Goal: Task Accomplishment & Management: Manage account settings

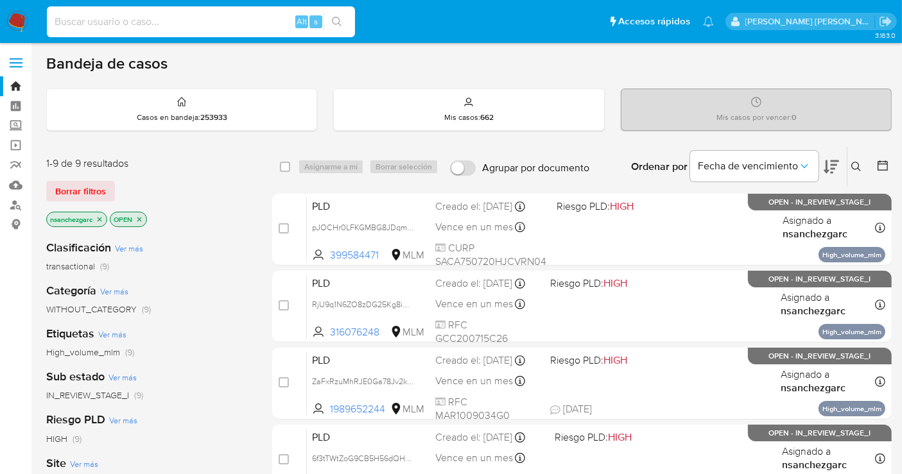
click at [121, 19] on input at bounding box center [201, 21] width 308 height 17
paste input "254419645"
type input "254419645"
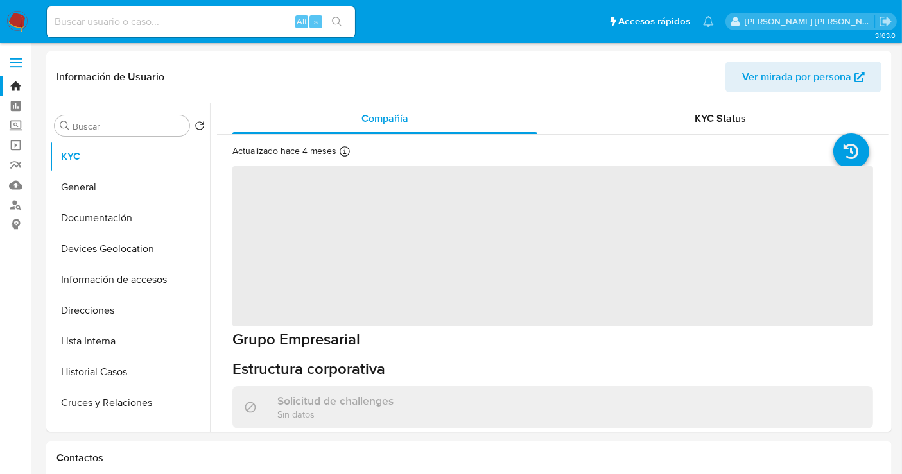
select select "10"
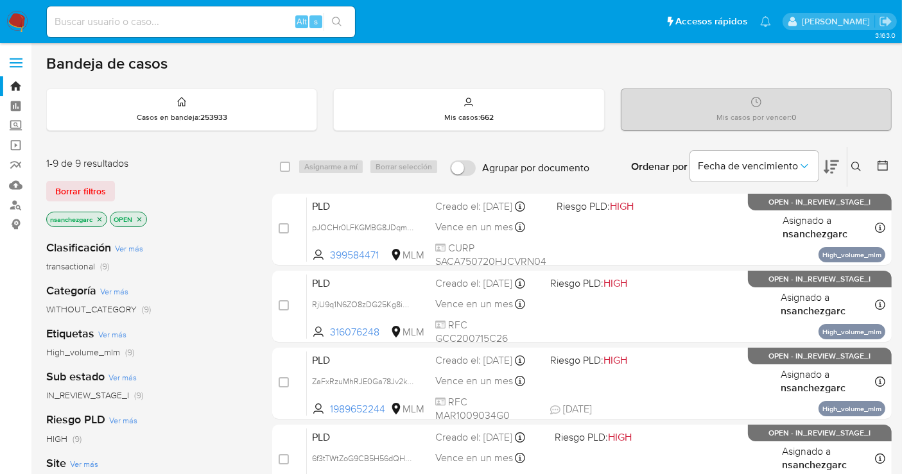
click at [859, 164] on icon at bounding box center [856, 167] width 10 height 10
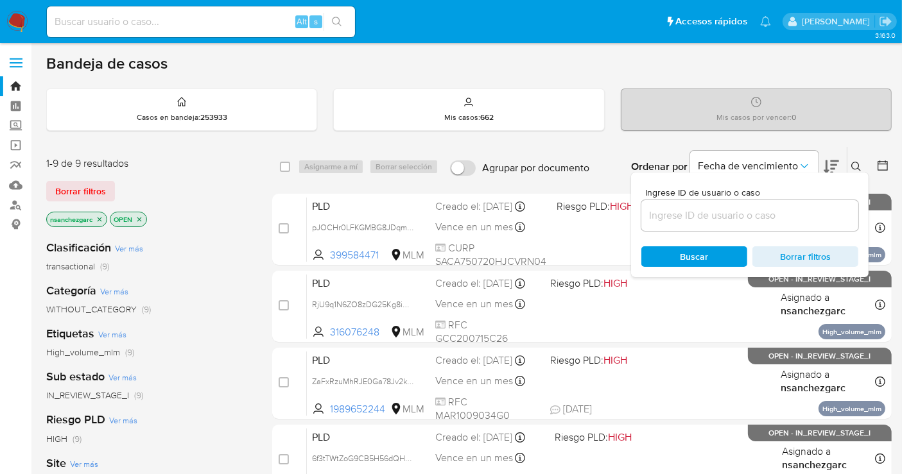
click at [675, 216] on input at bounding box center [749, 215] width 217 height 17
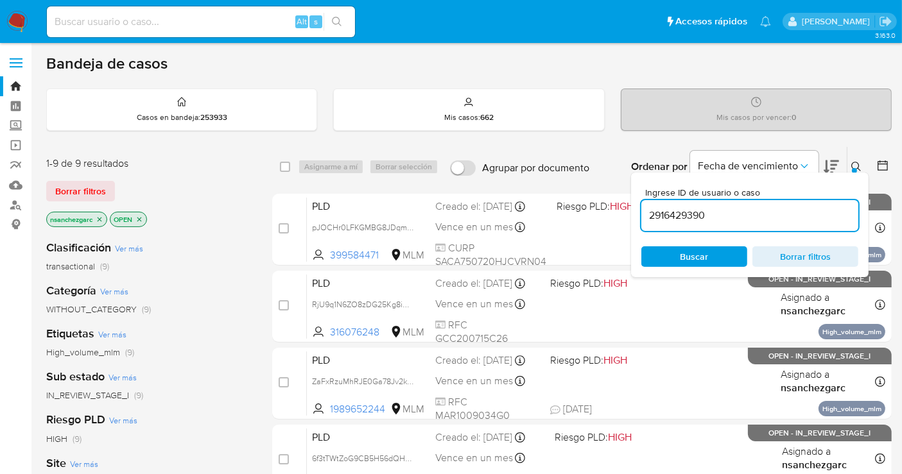
type input "2916429390"
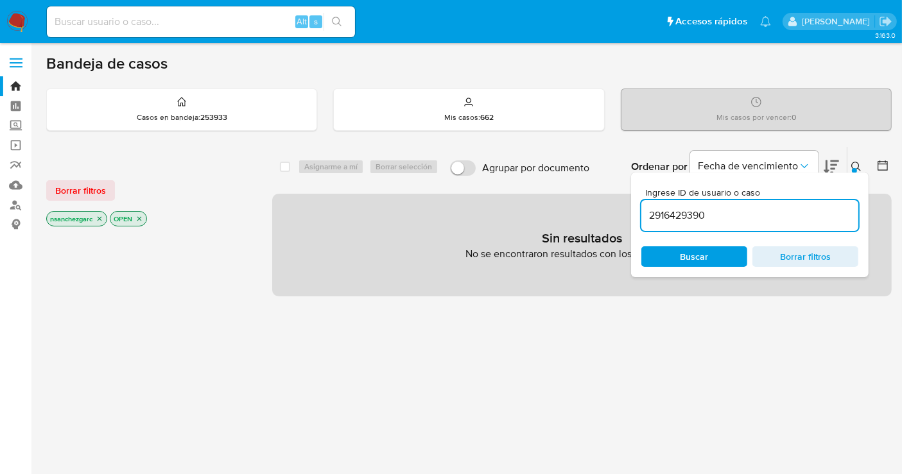
click at [101, 219] on icon "close-filter" at bounding box center [100, 219] width 8 height 8
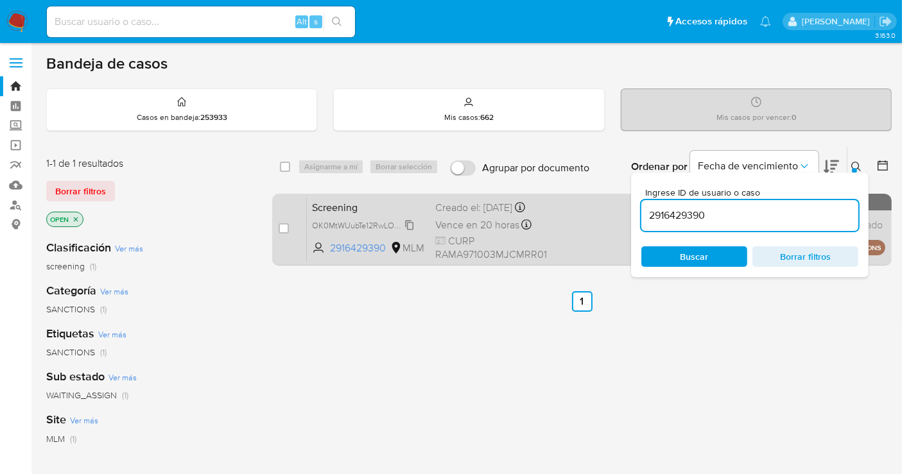
click at [409, 231] on span "OK0MtWUubTe12RwLO6Uim2gQ" at bounding box center [370, 225] width 116 height 14
click at [286, 226] on input "checkbox" at bounding box center [283, 228] width 10 height 10
checkbox input "true"
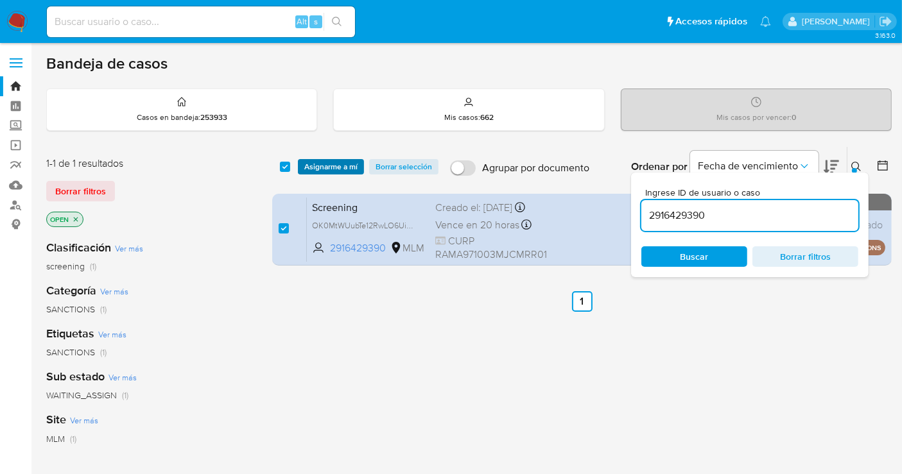
click at [317, 162] on span "Asignarme a mí" at bounding box center [330, 166] width 53 height 13
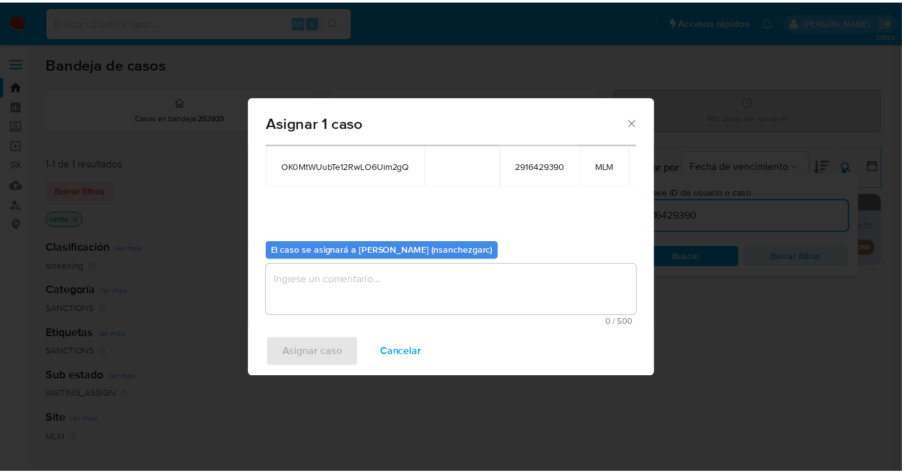
scroll to position [77, 0]
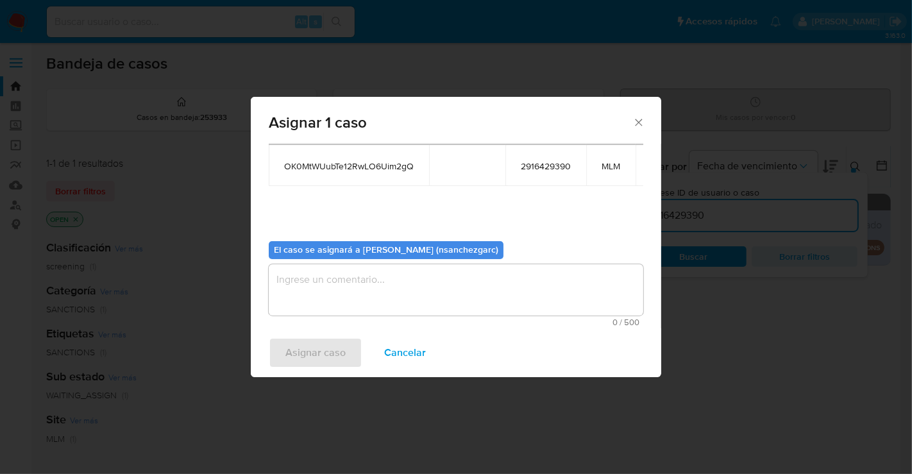
click at [294, 268] on textarea "assign-modal" at bounding box center [456, 289] width 375 height 51
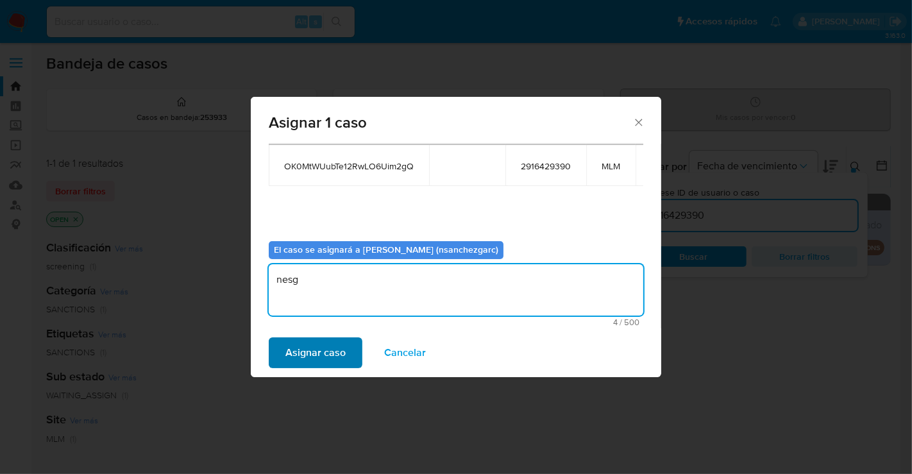
type textarea "nesg"
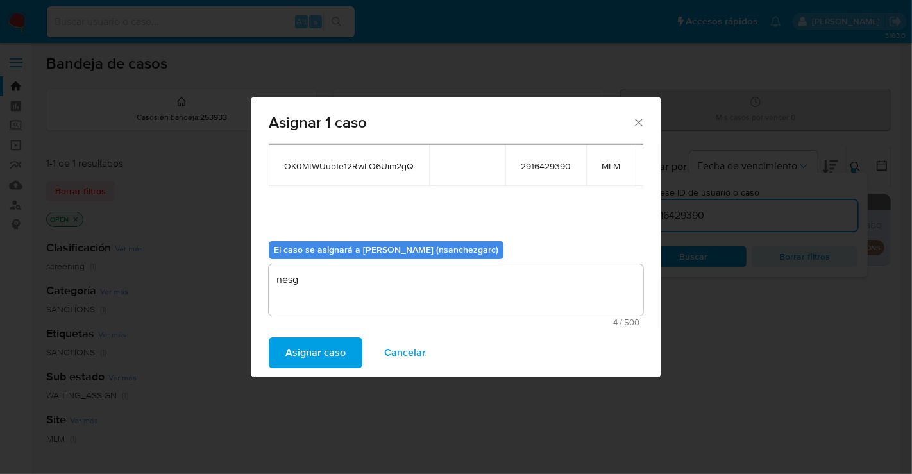
click at [320, 349] on span "Asignar caso" at bounding box center [316, 353] width 60 height 28
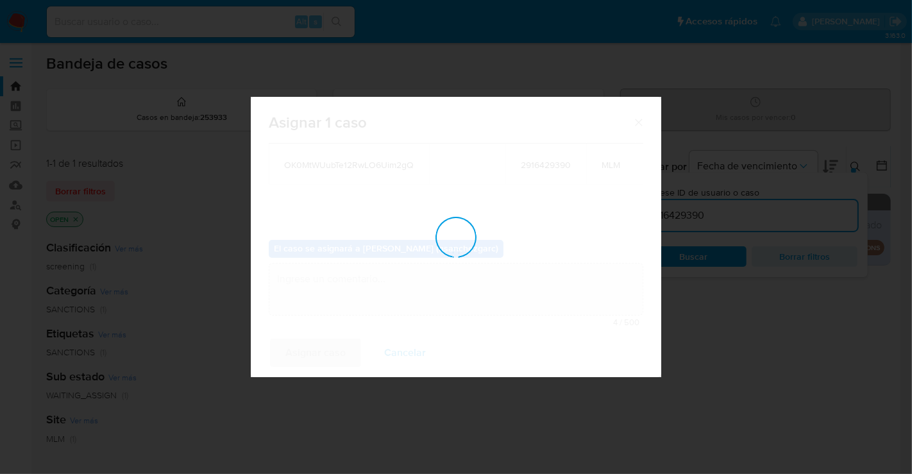
checkbox input "false"
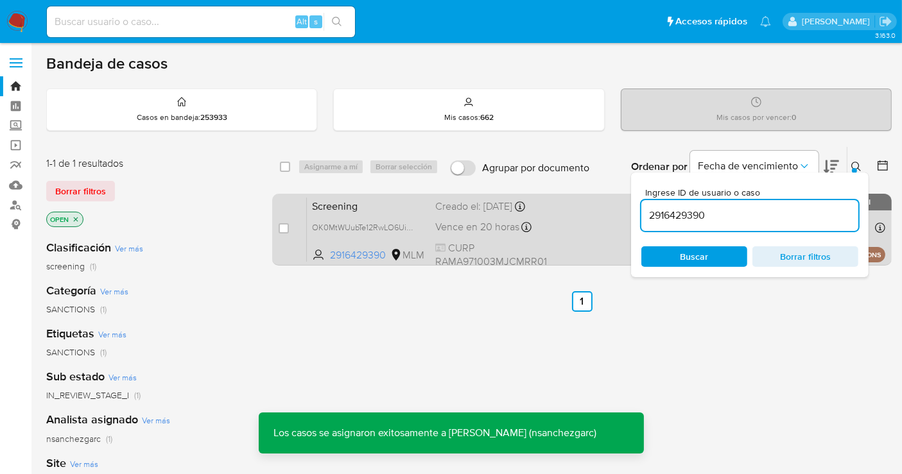
click at [490, 207] on div "Creado el: 09/10/2025 Creado el: 09/10/2025 13:51:30" at bounding box center [491, 207] width 112 height 14
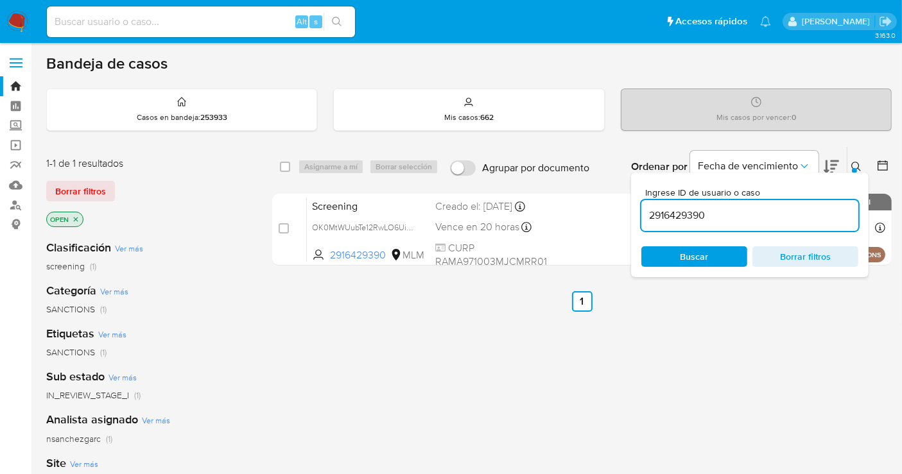
click at [13, 15] on img at bounding box center [17, 22] width 22 height 22
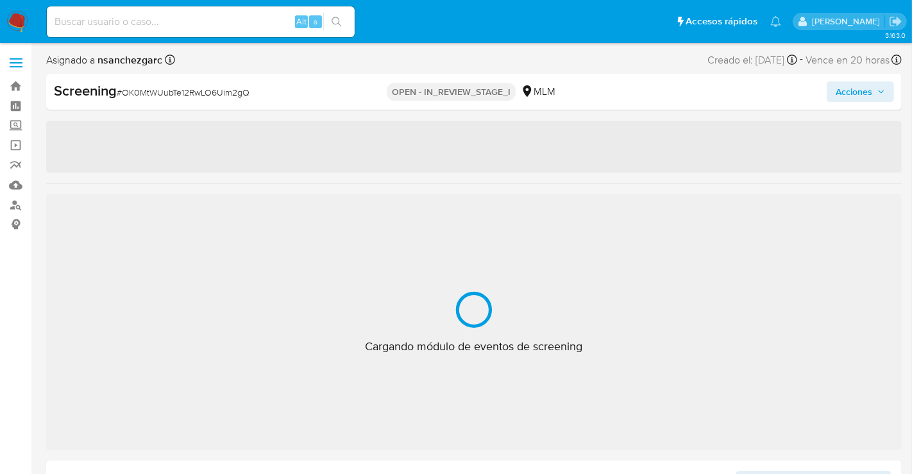
select select "10"
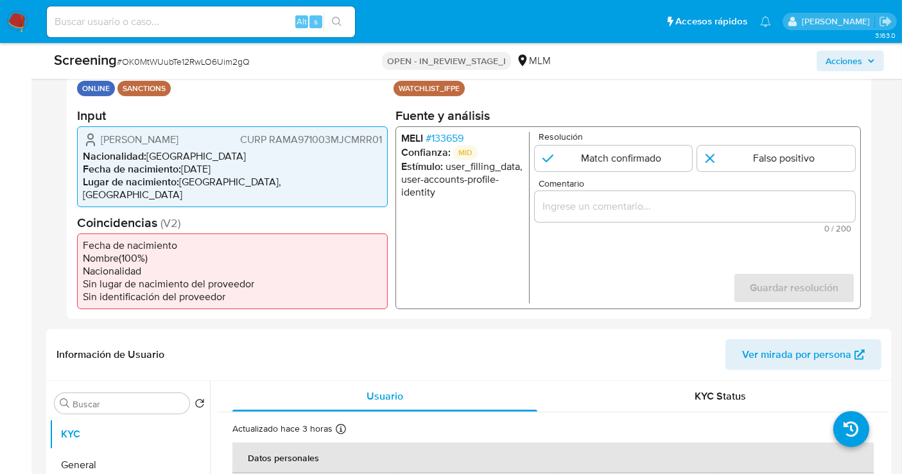
scroll to position [570, 0]
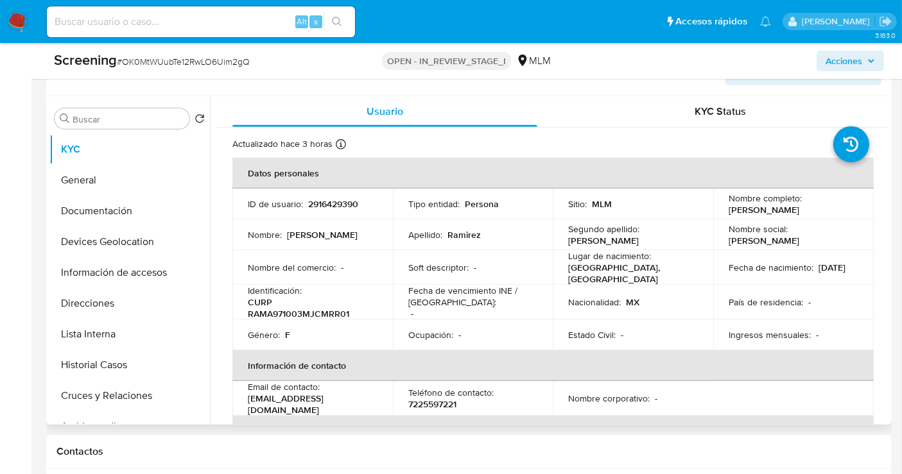
click at [338, 198] on p "2916429390" at bounding box center [333, 204] width 50 height 12
copy p "2916429390"
drag, startPoint x: 833, startPoint y: 196, endPoint x: 716, endPoint y: 198, distance: 116.8
click at [716, 198] on td "Nombre completo : Arlenn Ramirez Martinez" at bounding box center [793, 204] width 160 height 31
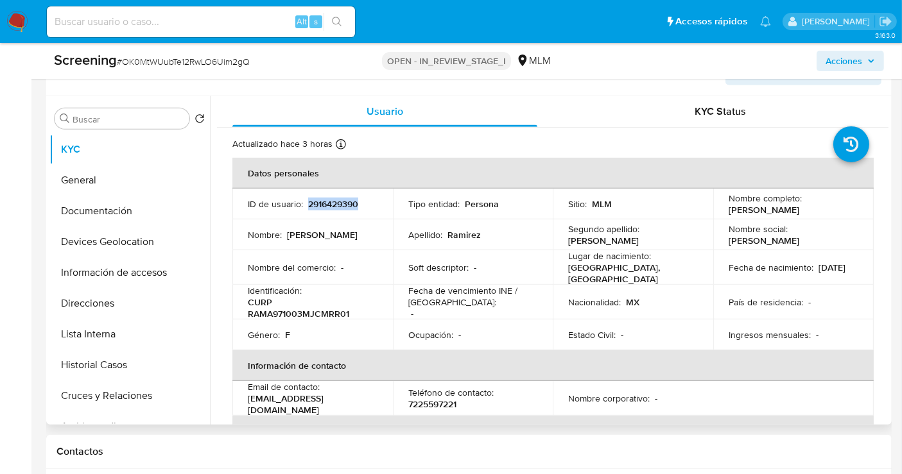
copy p "Arlenn Ramirez Martinez"
click at [90, 176] on button "General" at bounding box center [124, 180] width 150 height 31
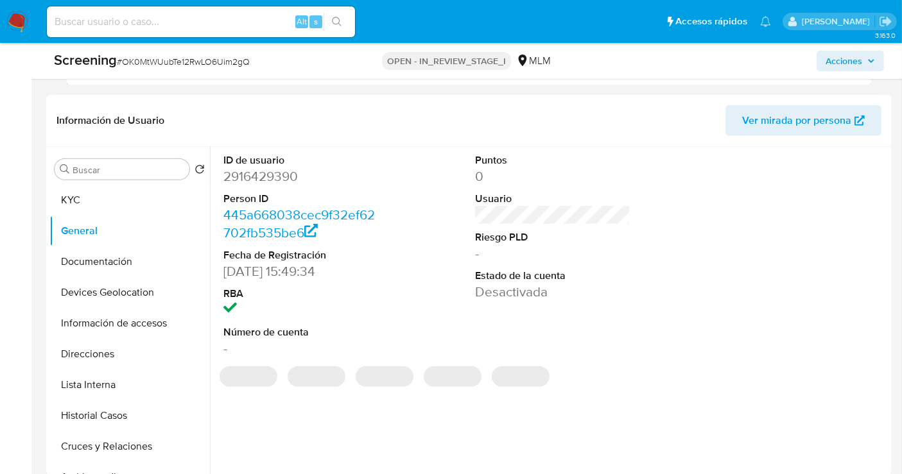
scroll to position [499, 0]
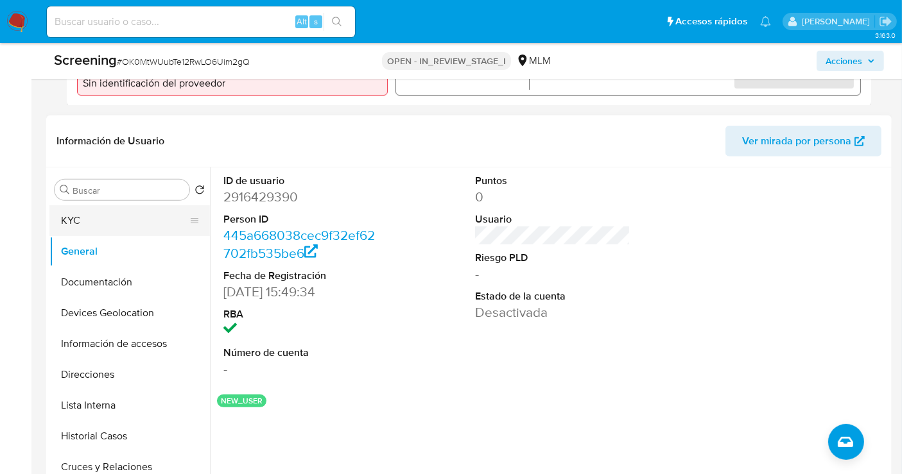
click at [108, 206] on button "KYC" at bounding box center [124, 220] width 150 height 31
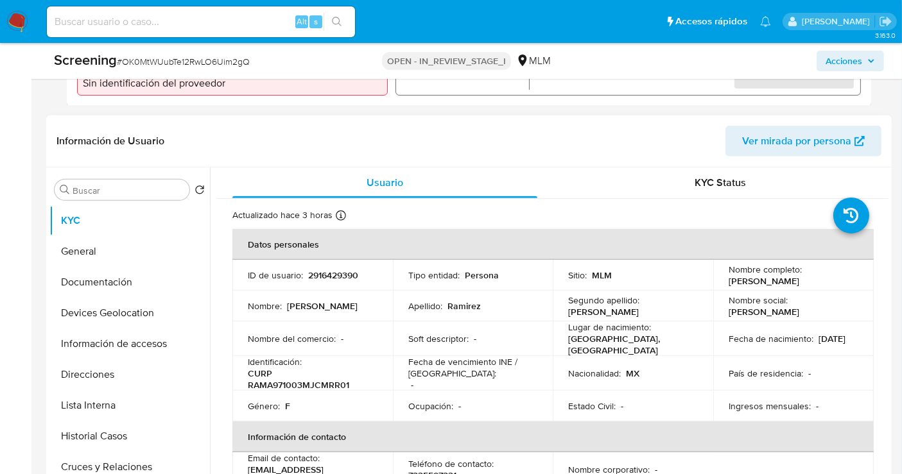
click at [302, 368] on p "CURP RAMA971003MJCMRR01" at bounding box center [310, 379] width 124 height 23
copy p "RAMA971003MJCMRR01"
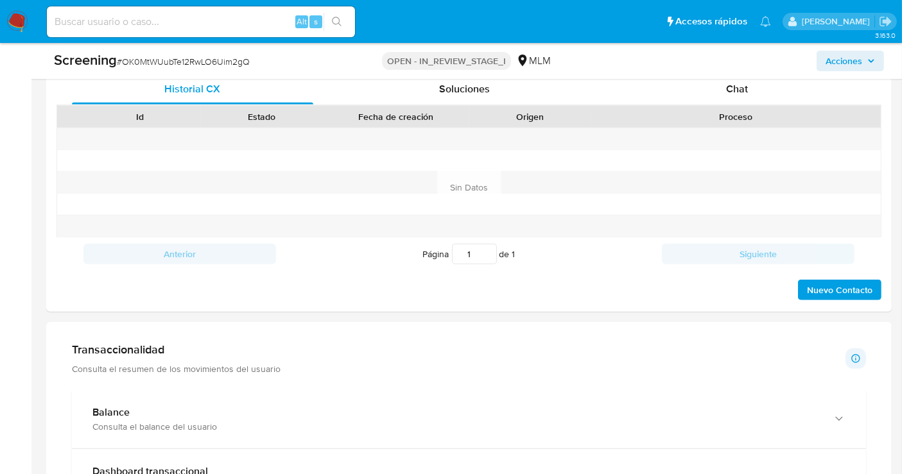
scroll to position [1069, 0]
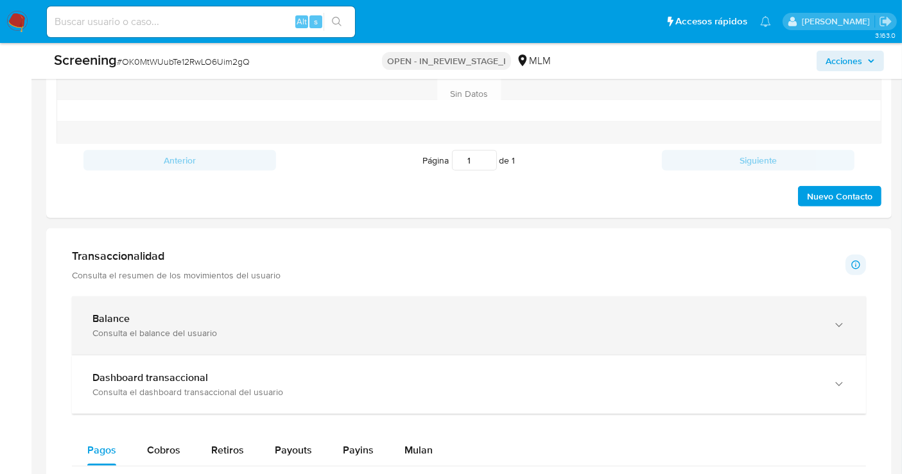
click at [330, 329] on div "Balance Consulta el balance del usuario" at bounding box center [469, 325] width 794 height 58
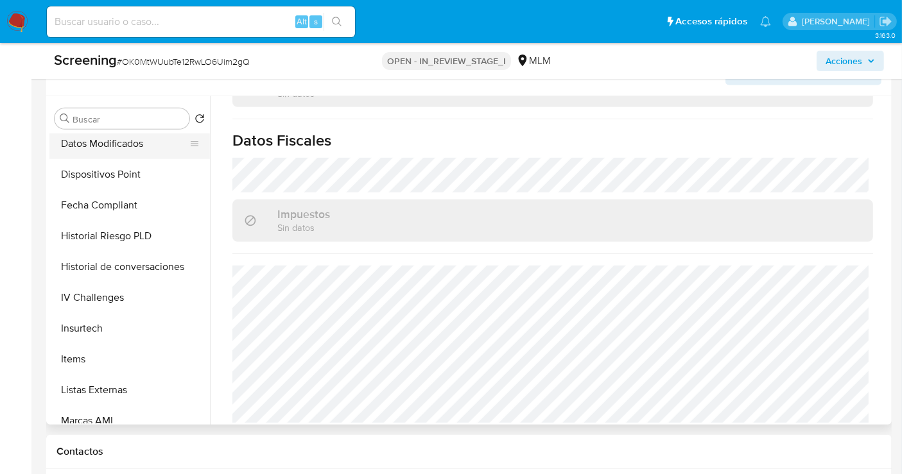
scroll to position [634, 0]
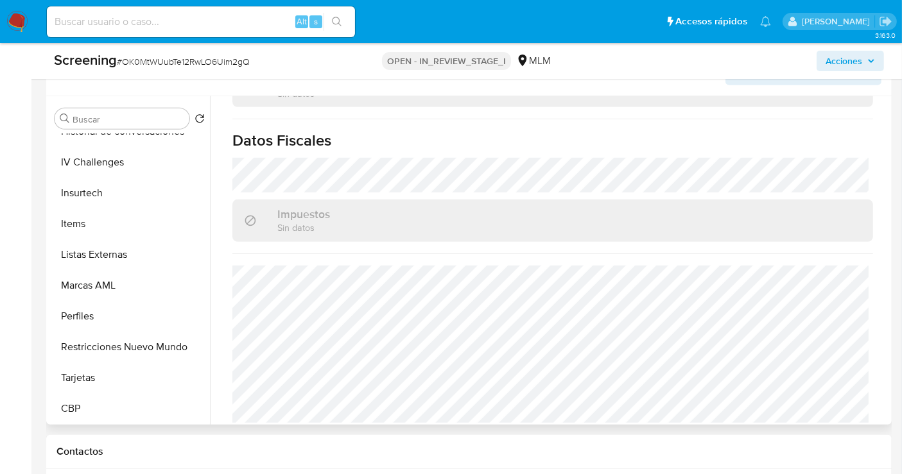
click at [124, 334] on button "Restricciones Nuevo Mundo" at bounding box center [129, 347] width 160 height 31
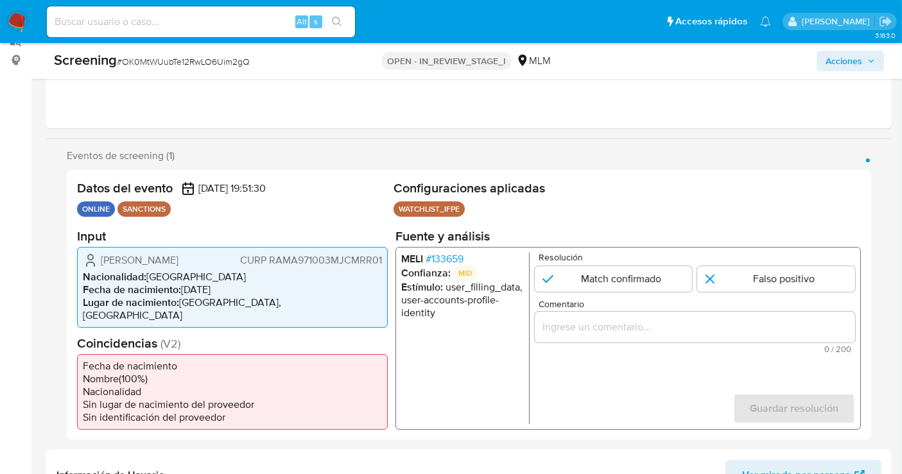
scroll to position [214, 0]
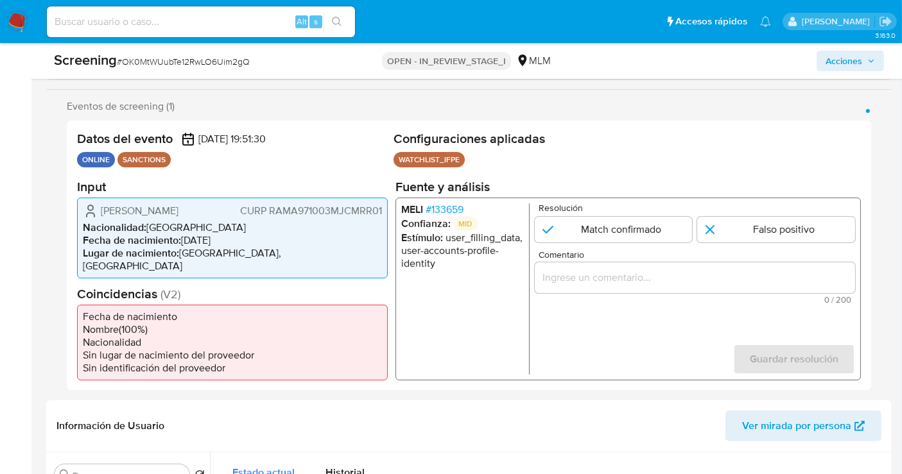
click at [599, 272] on input "Comentario" at bounding box center [695, 277] width 320 height 17
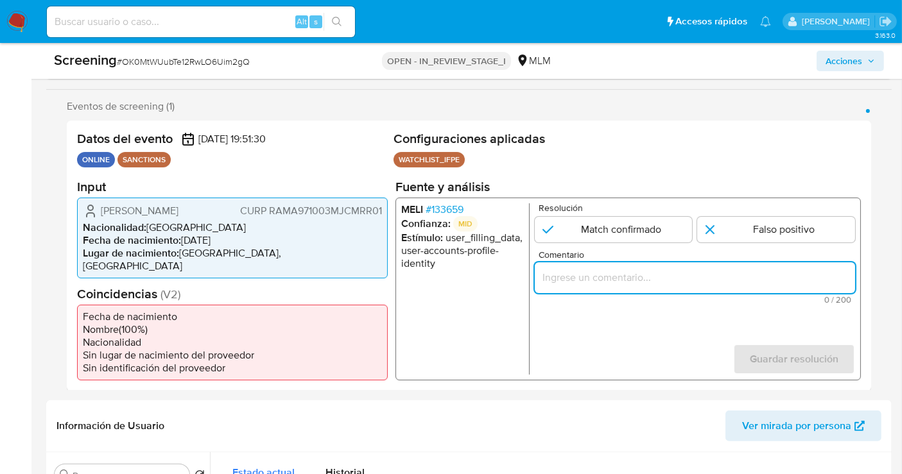
paste input "SE CONFIRMA COINCIDENCIA EN LISTA DE SANCIONES DENOMINADA IFPE LPB POR NOMBRE C…"
type input "SE CONFIRMA COINCIDENCIA EN LISTA DE SANCIONES DENOMINADA IFPE LPB POR NOMBRE C…"
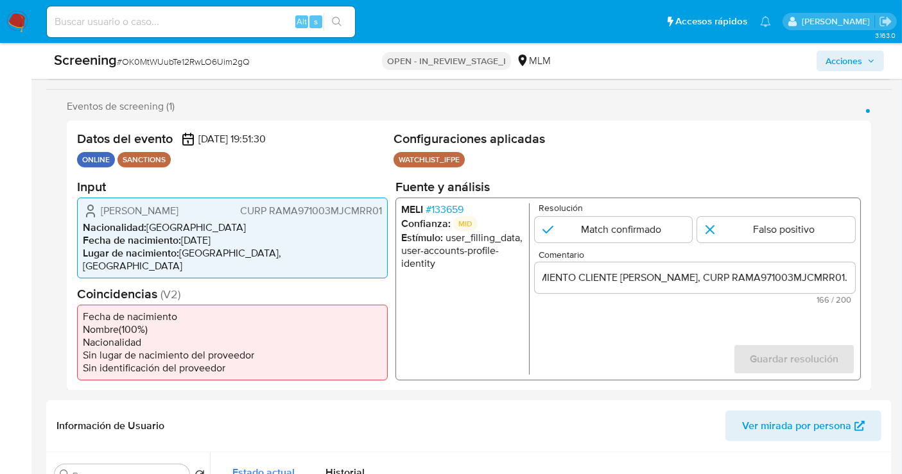
scroll to position [0, 0]
click at [631, 234] on input "1 de 1" at bounding box center [614, 229] width 158 height 26
radio input "true"
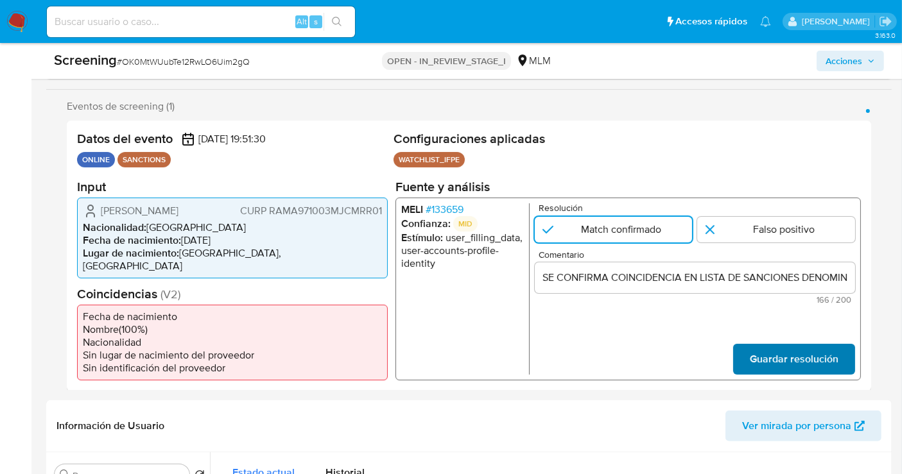
click at [800, 347] on span "Guardar resolución" at bounding box center [793, 359] width 89 height 28
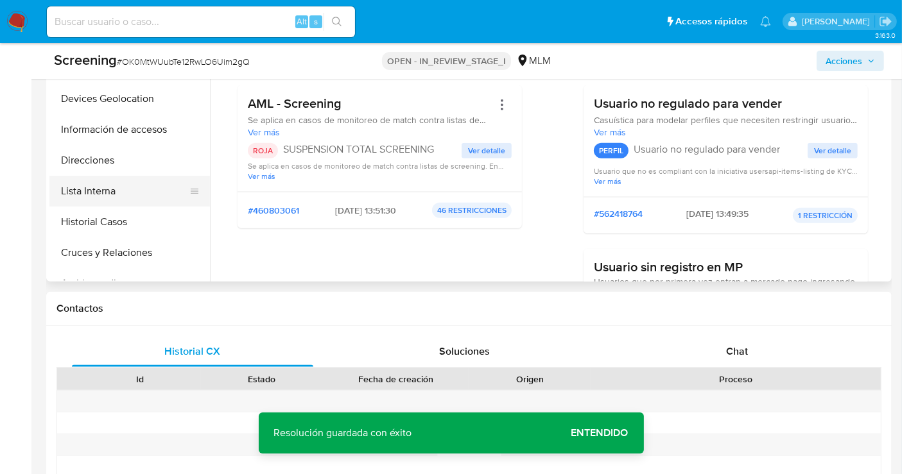
click at [97, 179] on button "Lista Interna" at bounding box center [124, 191] width 150 height 31
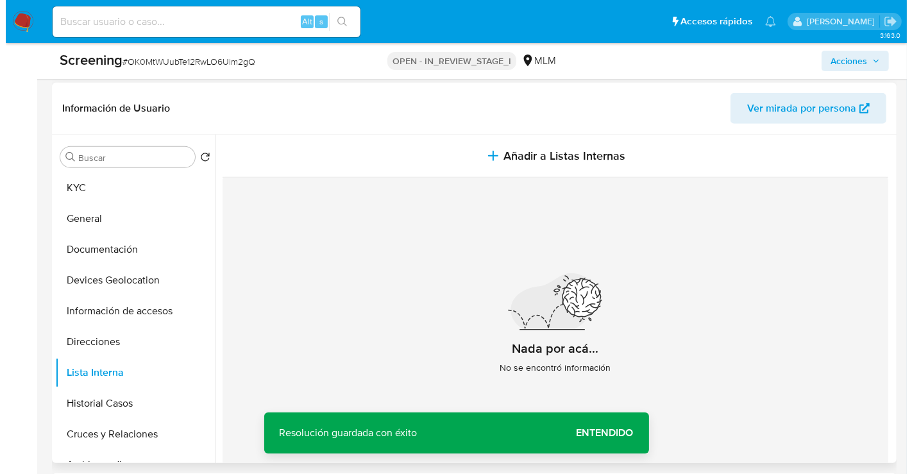
scroll to position [499, 0]
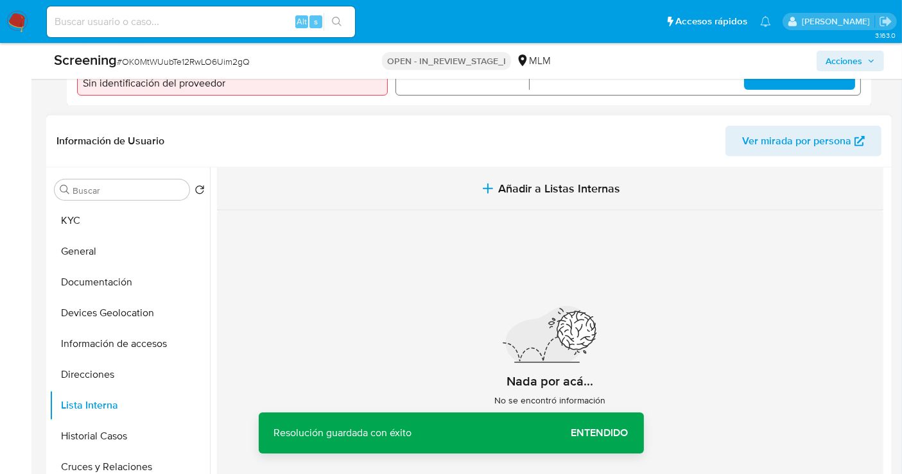
click at [544, 182] on span "Añadir a Listas Internas" at bounding box center [559, 189] width 122 height 14
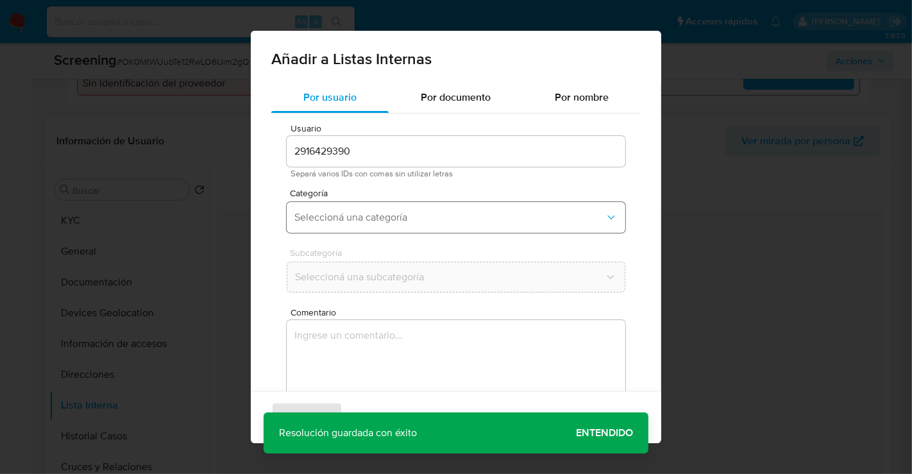
click at [373, 212] on span "Seleccioná una categoría" at bounding box center [450, 217] width 311 height 13
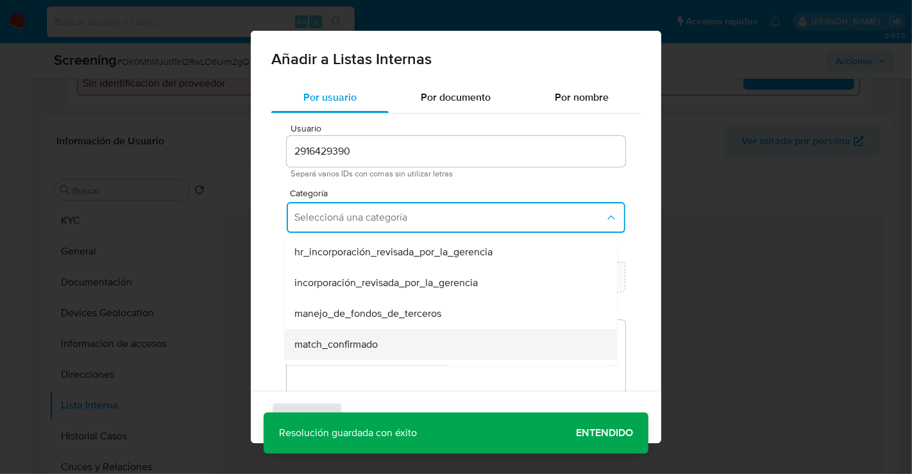
click at [341, 343] on span "match_confirmado" at bounding box center [336, 344] width 83 height 13
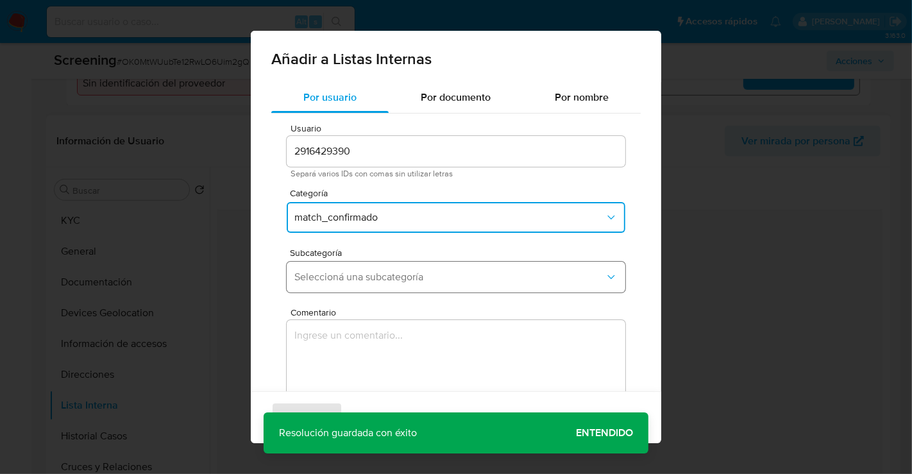
click at [341, 278] on span "Seleccioná una subcategoría" at bounding box center [450, 277] width 311 height 13
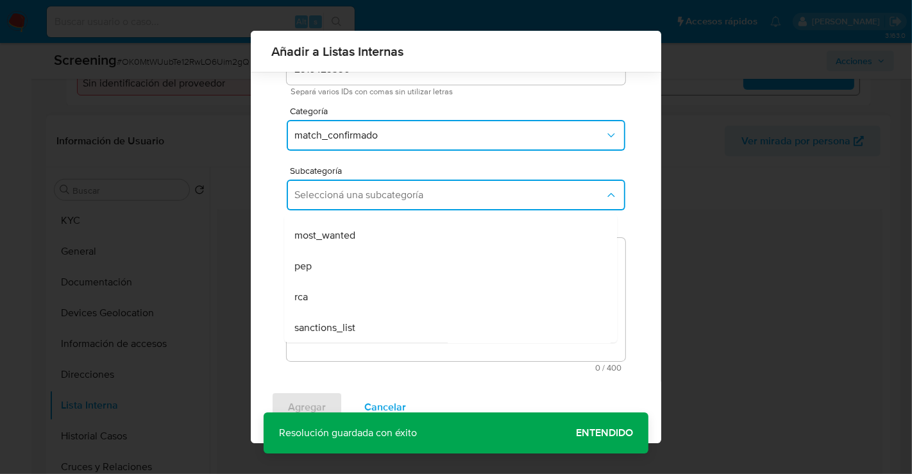
scroll to position [73, 0]
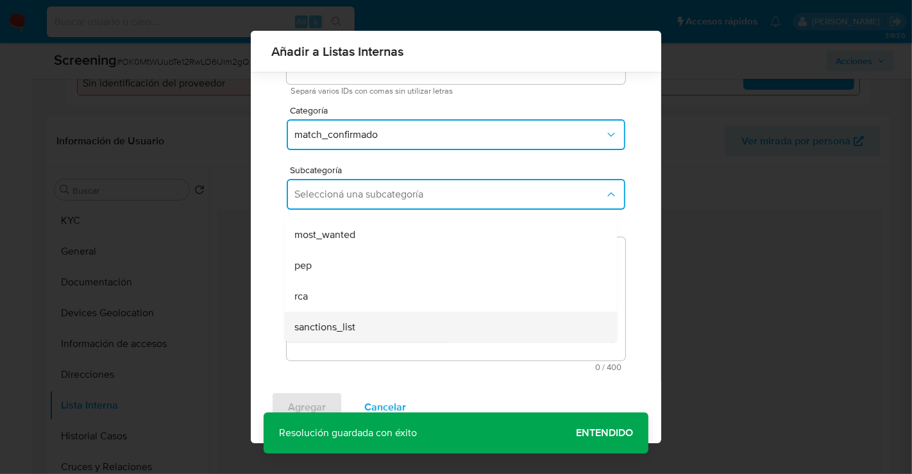
click at [341, 336] on div "sanctions_list" at bounding box center [447, 327] width 305 height 31
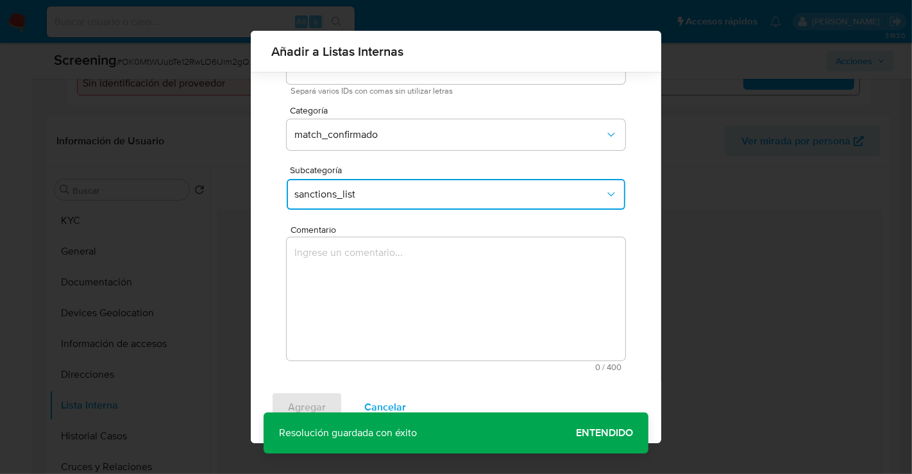
click at [372, 302] on textarea "Comentario" at bounding box center [456, 298] width 339 height 123
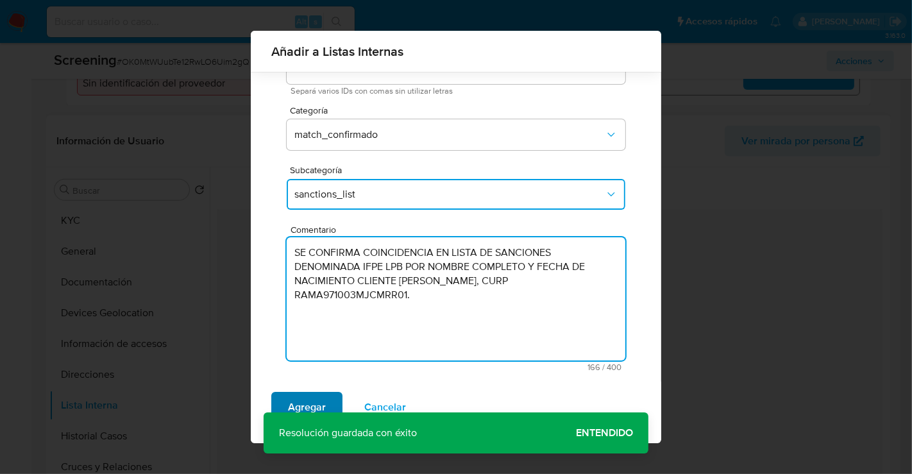
type textarea "SE CONFIRMA COINCIDENCIA EN LISTA DE SANCIONES DENOMINADA IFPE LPB POR NOMBRE C…"
click at [317, 402] on span "Agregar" at bounding box center [307, 407] width 38 height 28
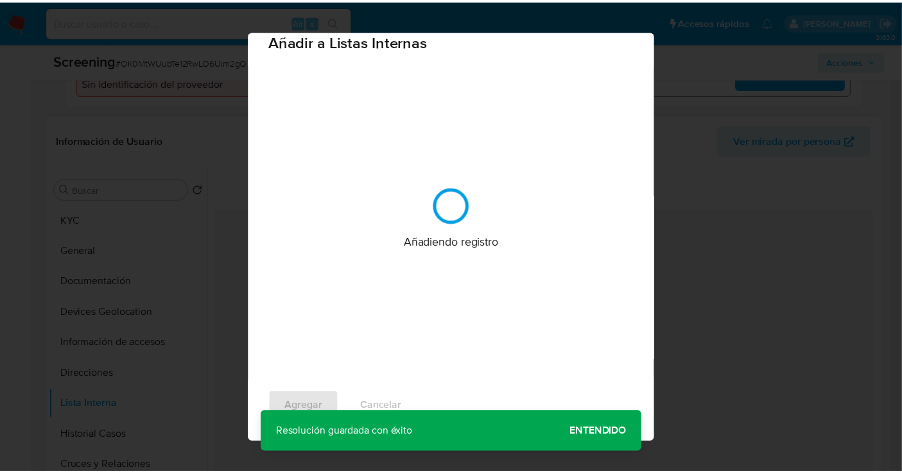
scroll to position [0, 0]
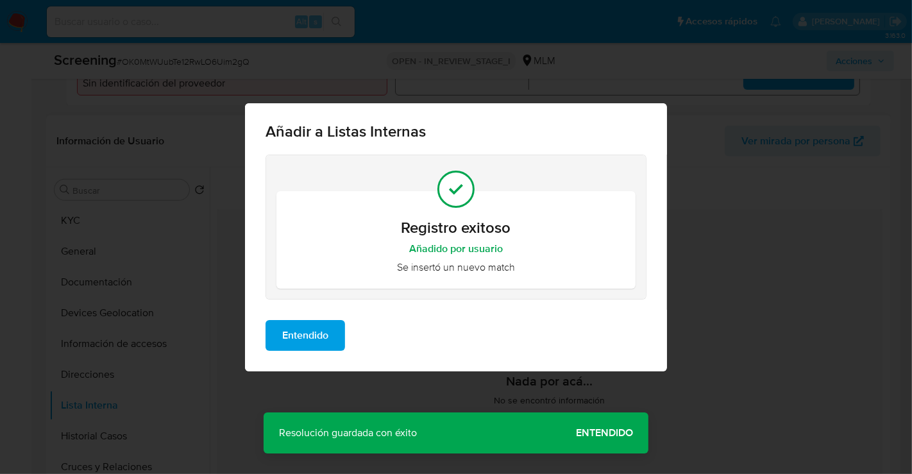
click at [306, 341] on span "Entendido" at bounding box center [305, 335] width 46 height 28
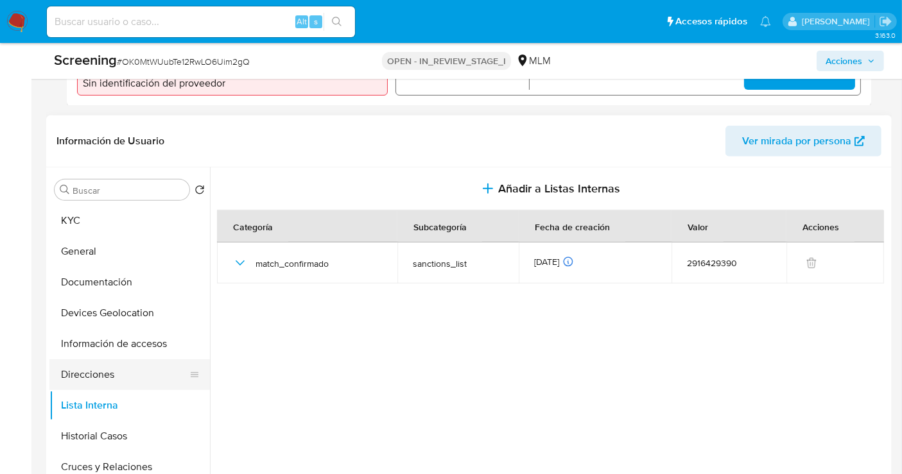
click at [101, 359] on button "Direcciones" at bounding box center [124, 374] width 150 height 31
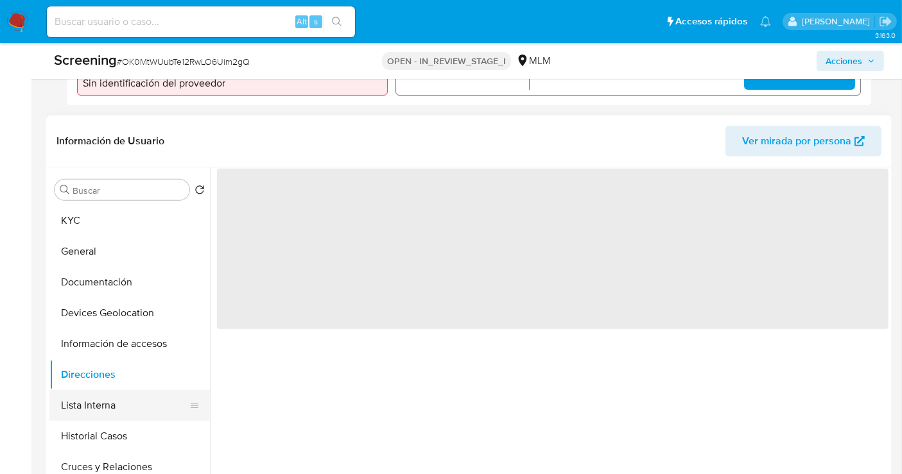
click at [97, 390] on button "Lista Interna" at bounding box center [124, 405] width 150 height 31
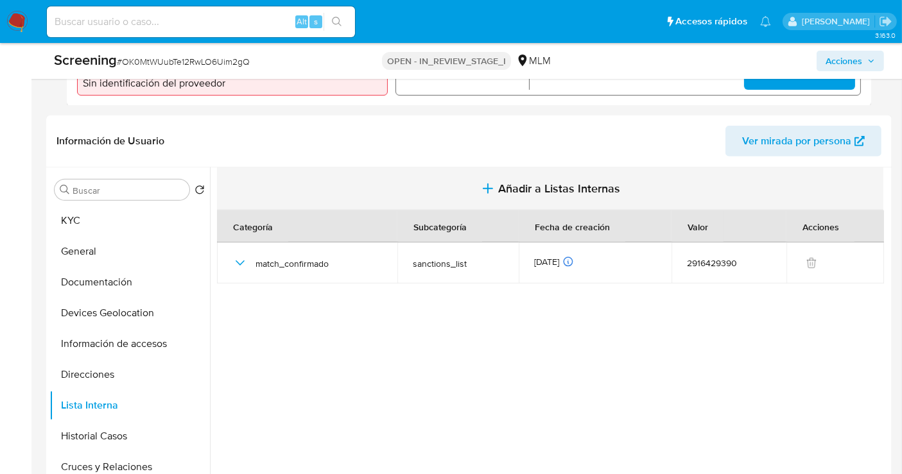
click at [500, 182] on span "Añadir a Listas Internas" at bounding box center [559, 189] width 122 height 14
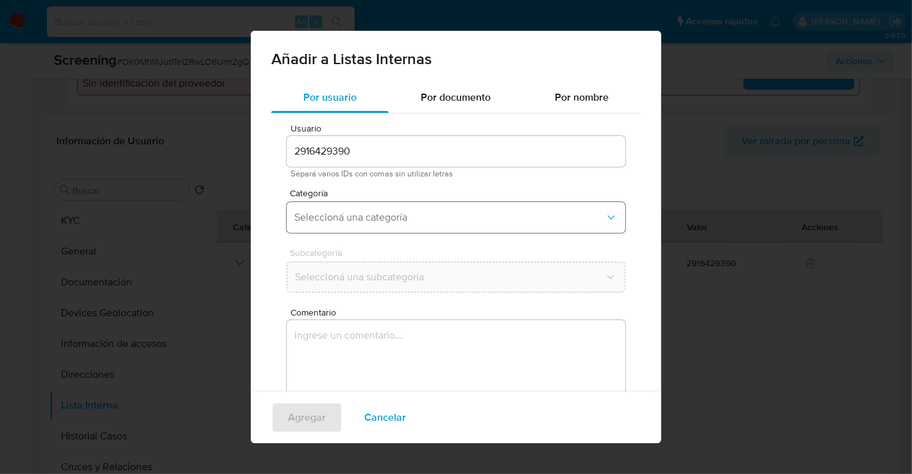
click at [355, 218] on span "Seleccioná una categoría" at bounding box center [450, 217] width 311 height 13
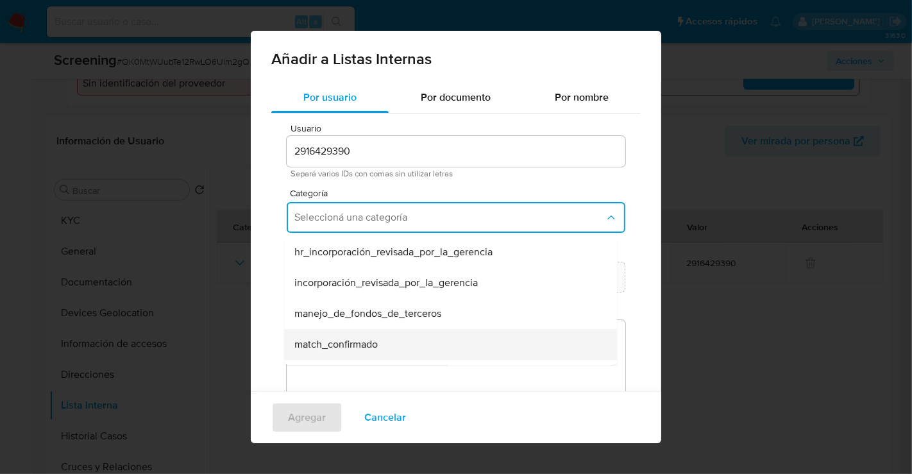
click at [321, 341] on span "match_confirmado" at bounding box center [336, 344] width 83 height 13
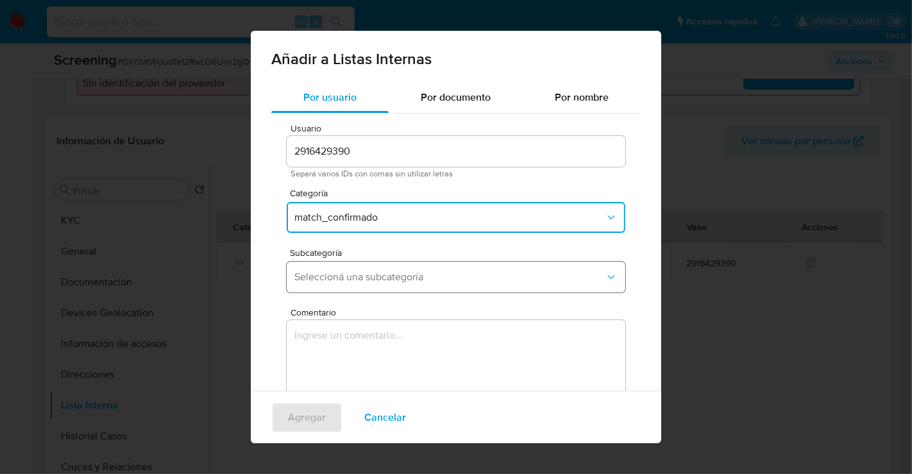
click at [321, 274] on span "Seleccioná una subcategoría" at bounding box center [450, 277] width 311 height 13
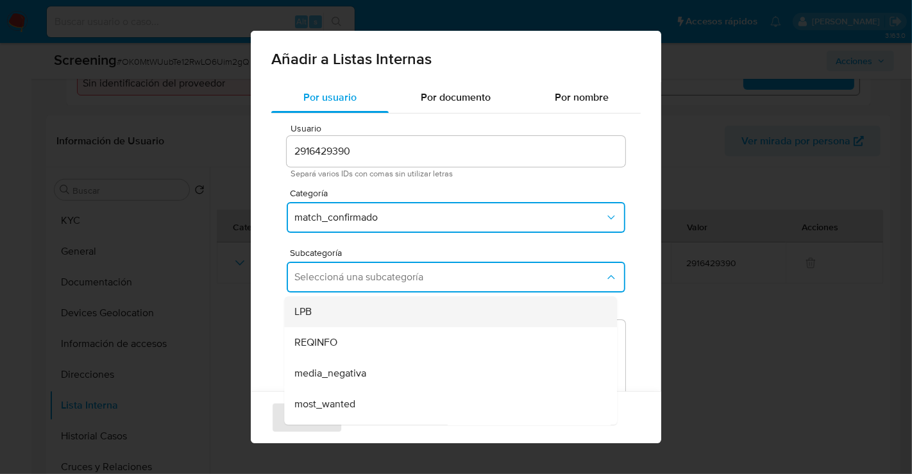
click at [307, 304] on div "LPB" at bounding box center [447, 311] width 305 height 31
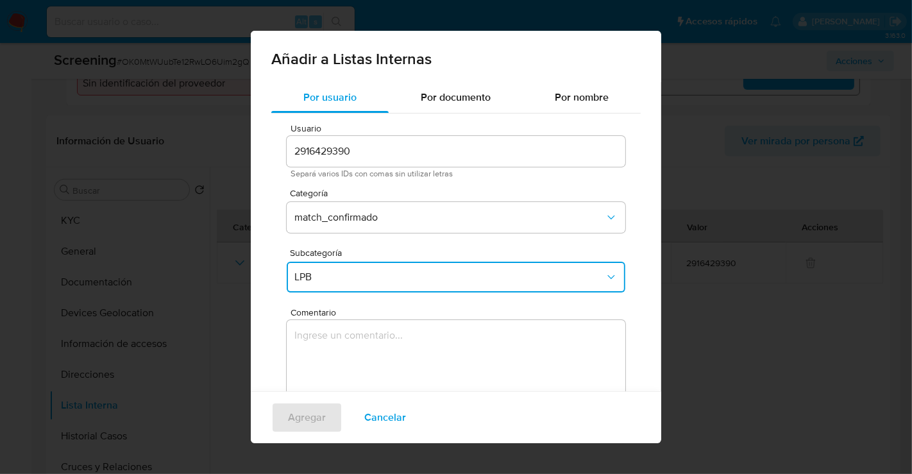
click at [386, 357] on textarea "Comentario" at bounding box center [456, 381] width 339 height 123
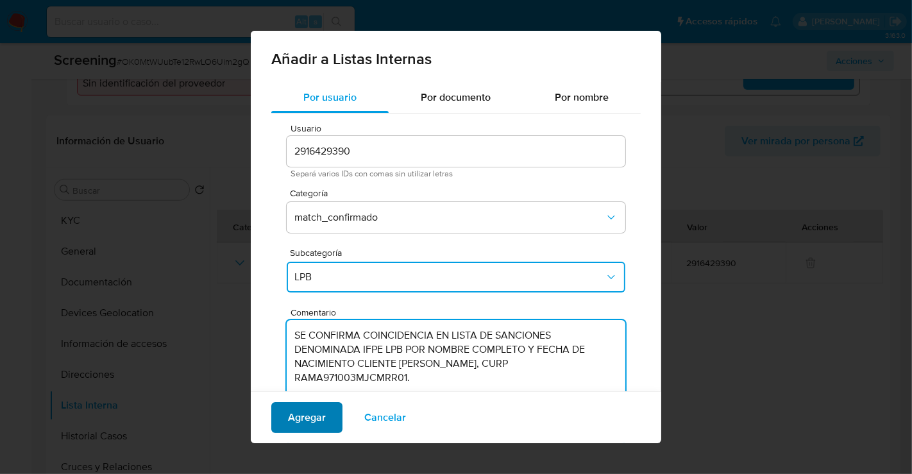
type textarea "SE CONFIRMA COINCIDENCIA EN LISTA DE SANCIONES DENOMINADA IFPE LPB POR NOMBRE C…"
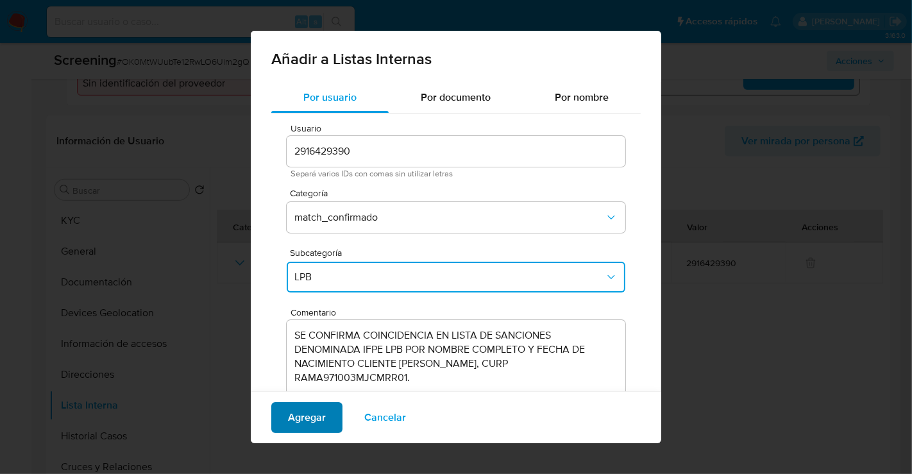
click at [312, 415] on span "Agregar" at bounding box center [307, 418] width 38 height 28
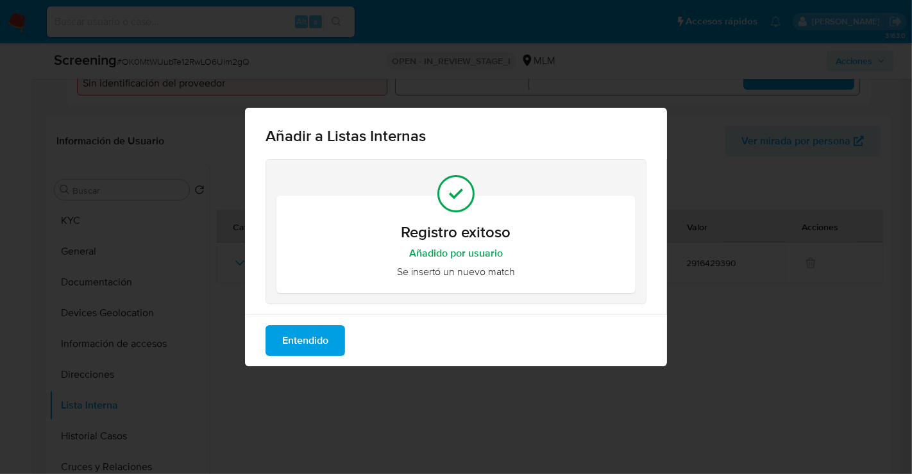
click at [321, 340] on span "Entendido" at bounding box center [305, 341] width 46 height 28
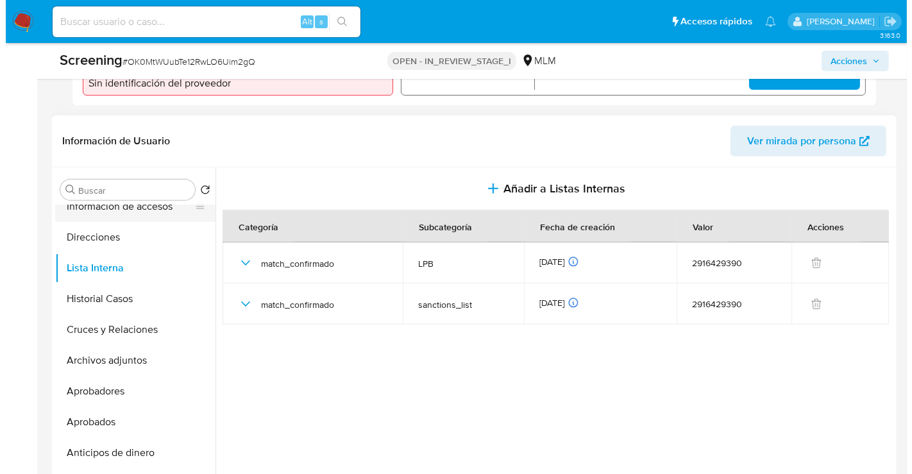
scroll to position [142, 0]
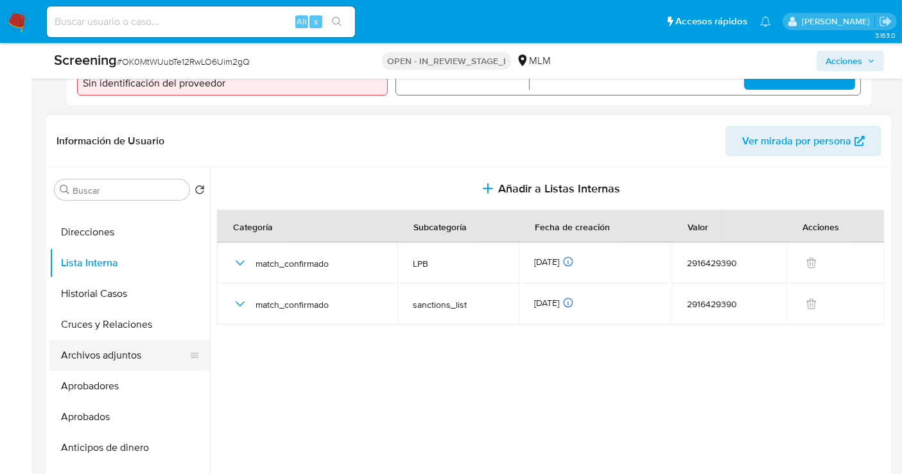
click at [109, 340] on button "Archivos adjuntos" at bounding box center [124, 355] width 150 height 31
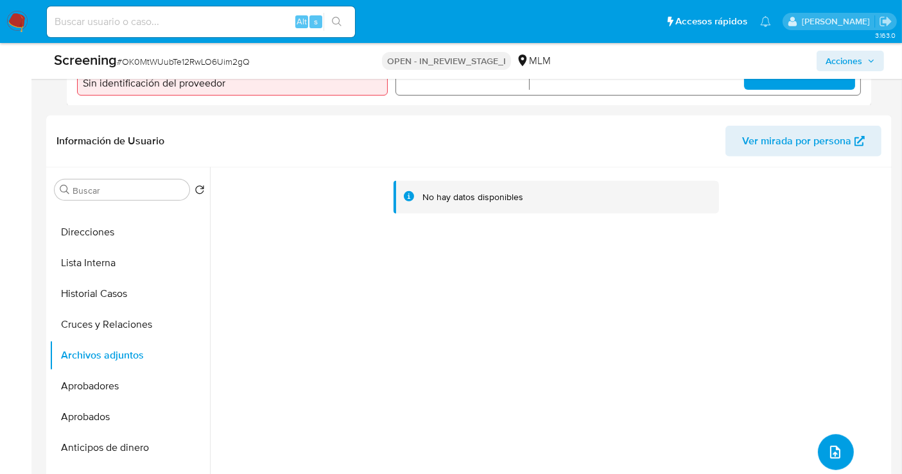
click at [830, 445] on icon "upload-file" at bounding box center [834, 452] width 15 height 15
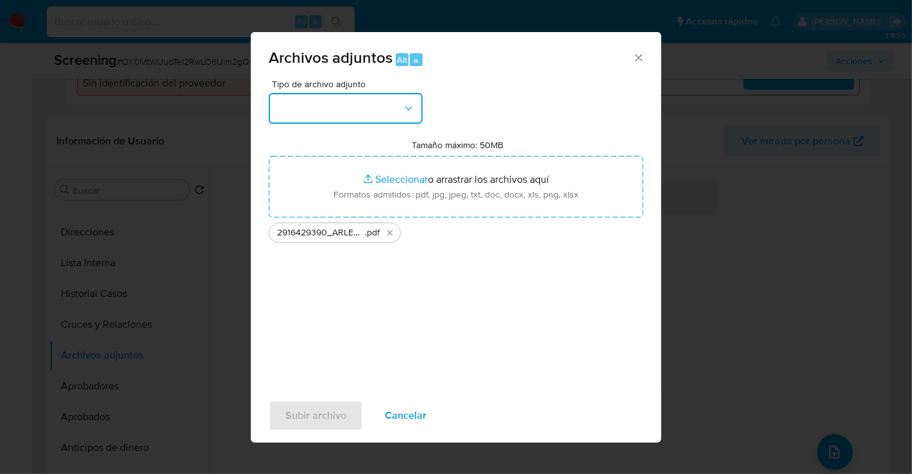
click at [359, 111] on button "button" at bounding box center [346, 108] width 154 height 31
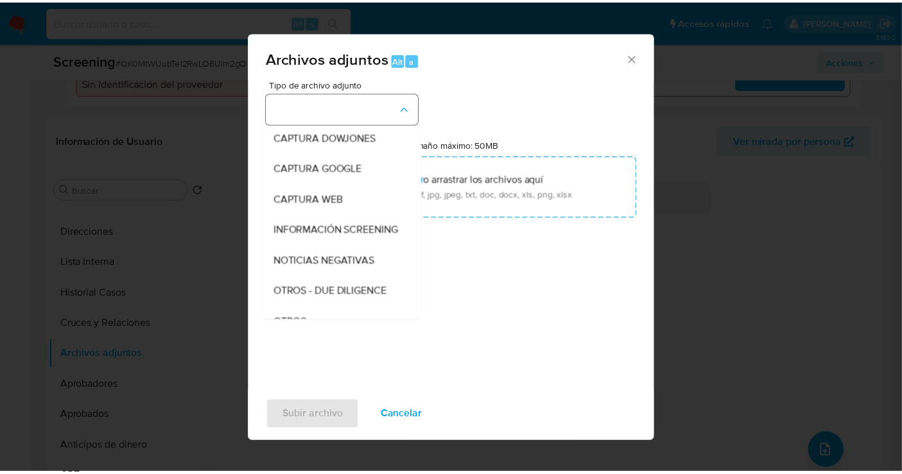
scroll to position [66, 0]
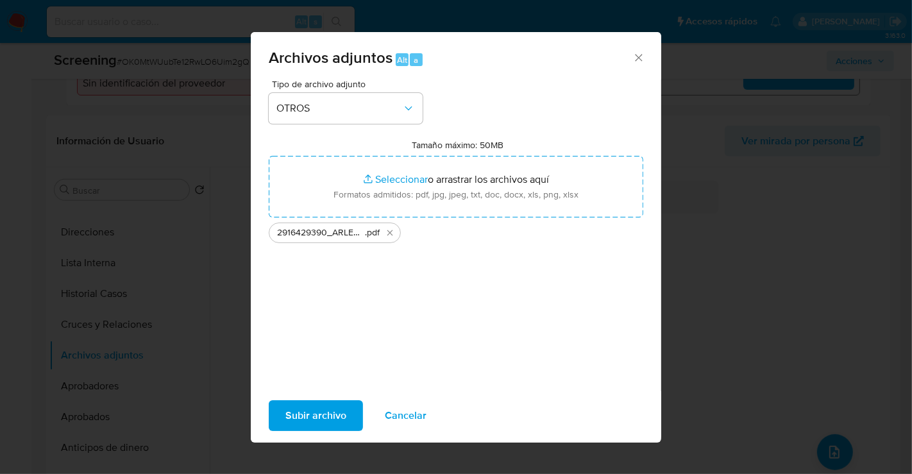
click at [321, 421] on span "Subir archivo" at bounding box center [316, 416] width 61 height 28
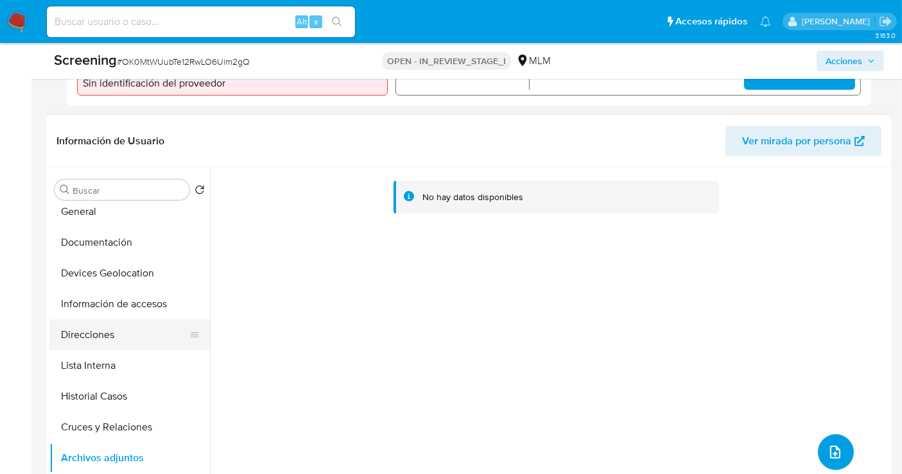
scroll to position [0, 0]
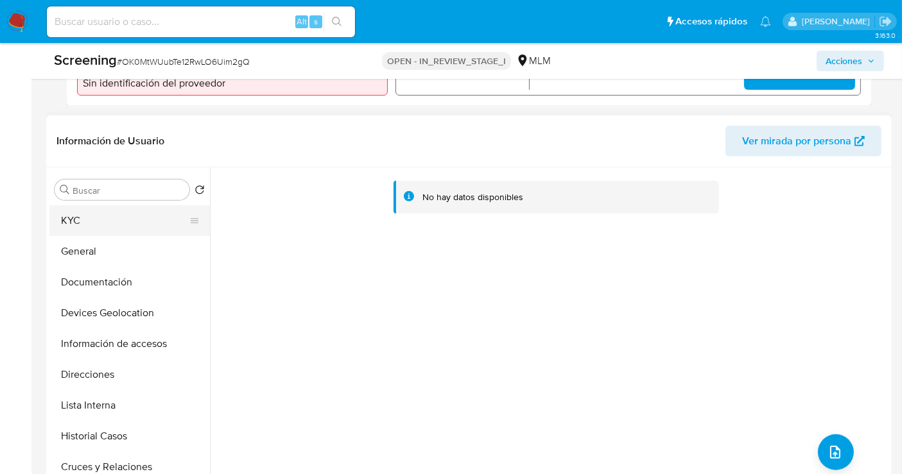
click at [74, 207] on button "KYC" at bounding box center [124, 220] width 150 height 31
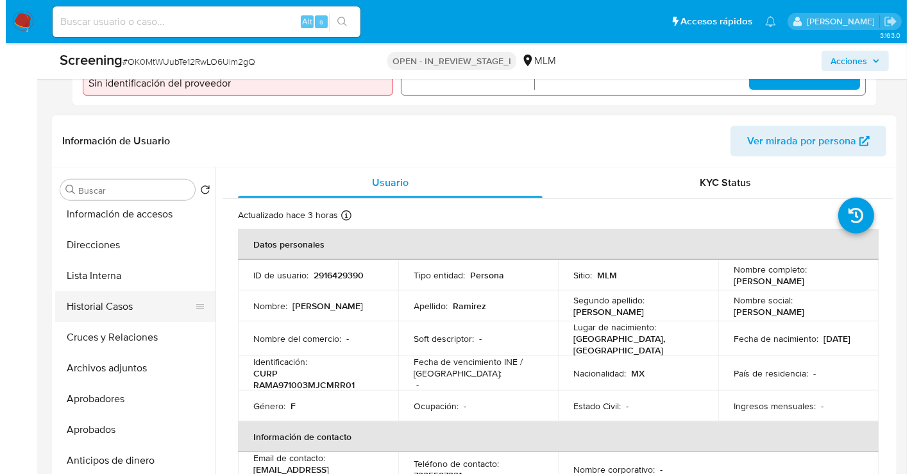
scroll to position [142, 0]
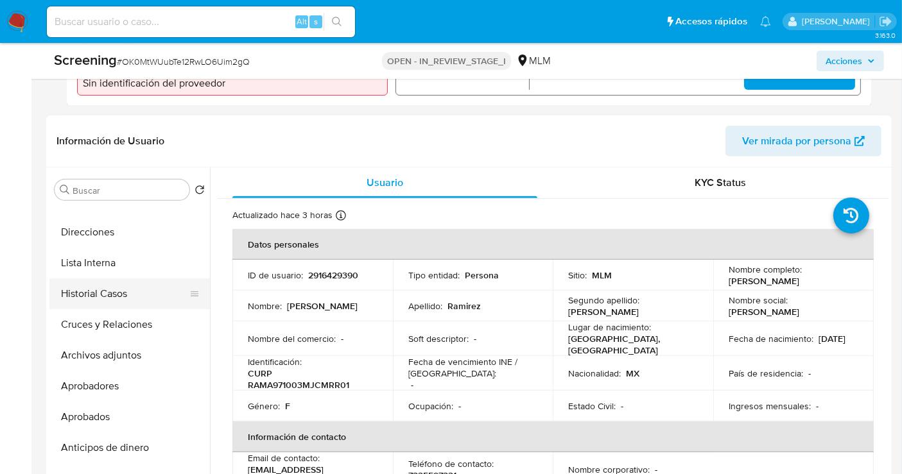
click at [93, 278] on button "Historial Casos" at bounding box center [124, 293] width 150 height 31
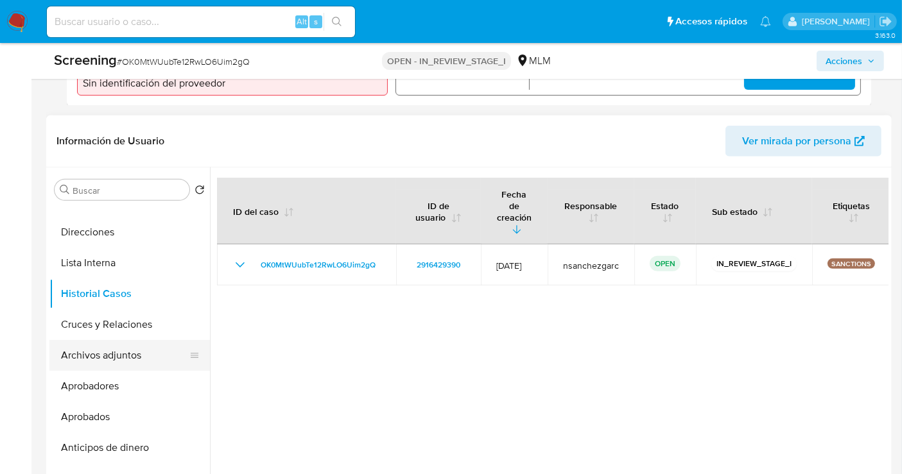
click at [110, 340] on button "Archivos adjuntos" at bounding box center [124, 355] width 150 height 31
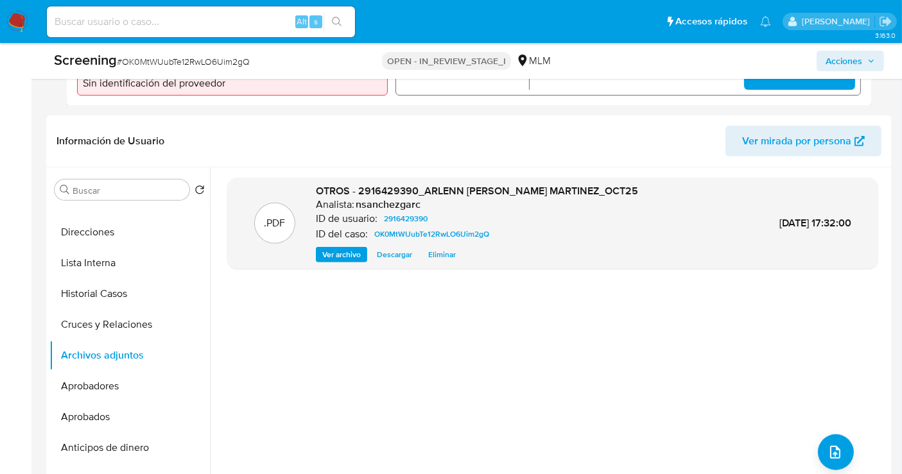
click at [839, 63] on span "Acciones" at bounding box center [843, 61] width 37 height 21
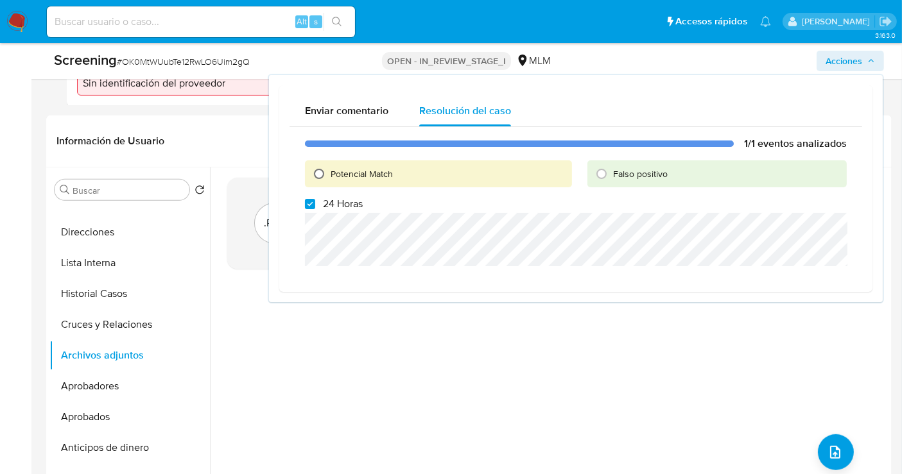
click at [318, 173] on input "Potencial Match" at bounding box center [319, 174] width 21 height 21
radio input "true"
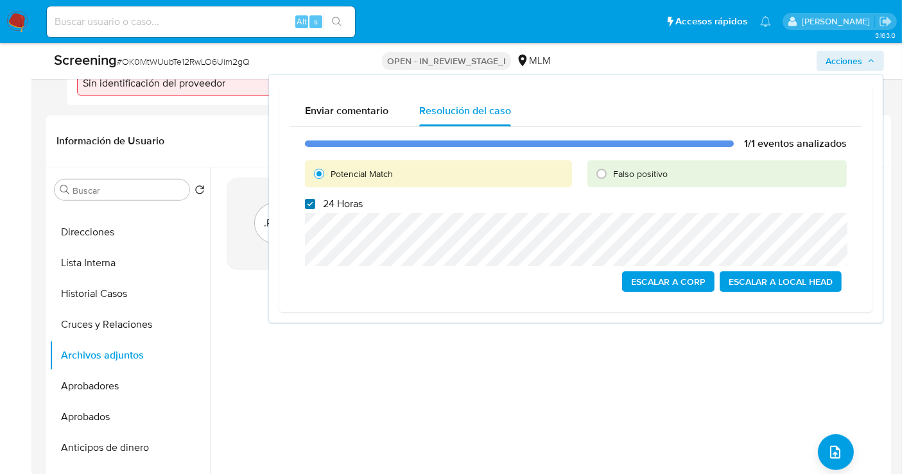
click at [305, 207] on input "24 Horas" at bounding box center [310, 204] width 10 height 10
checkbox input "false"
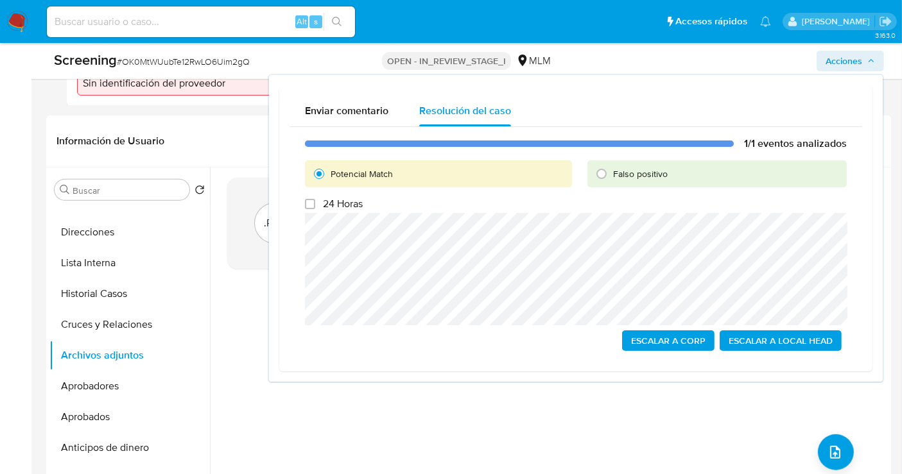
click at [772, 332] on span "Escalar a Local Head" at bounding box center [780, 341] width 104 height 18
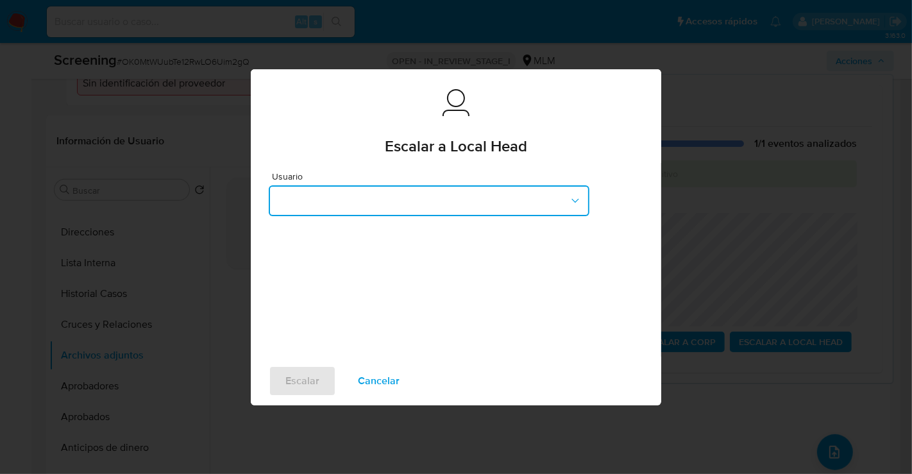
click at [381, 215] on button "button" at bounding box center [429, 200] width 321 height 31
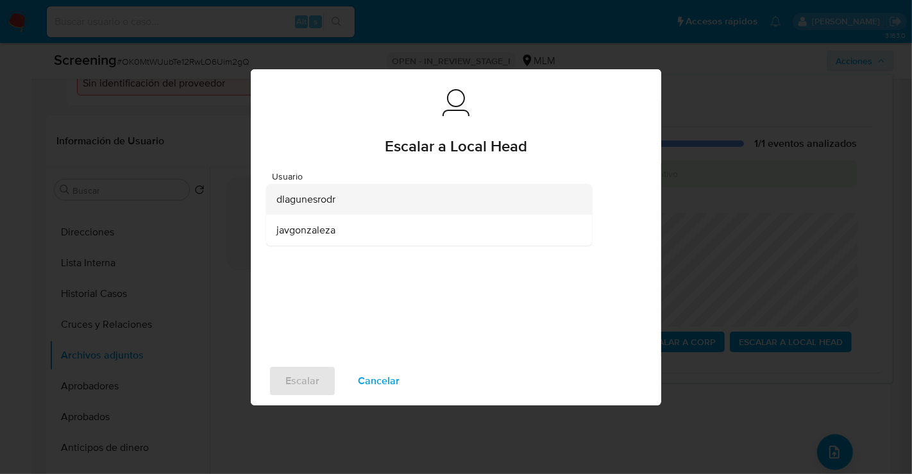
click at [370, 207] on div "dlagunesrodr" at bounding box center [426, 199] width 298 height 31
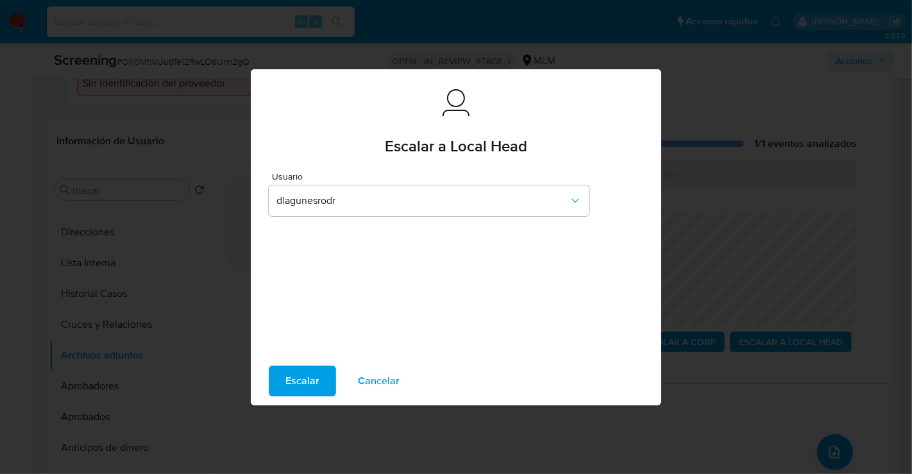
click at [317, 387] on span "Escalar" at bounding box center [303, 381] width 34 height 28
click at [305, 382] on span "Escalar" at bounding box center [303, 381] width 34 height 28
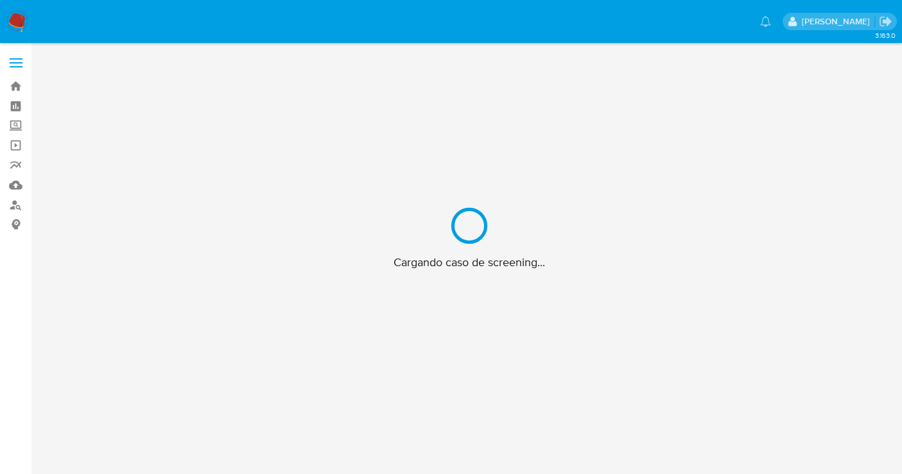
scroll to position [46, 0]
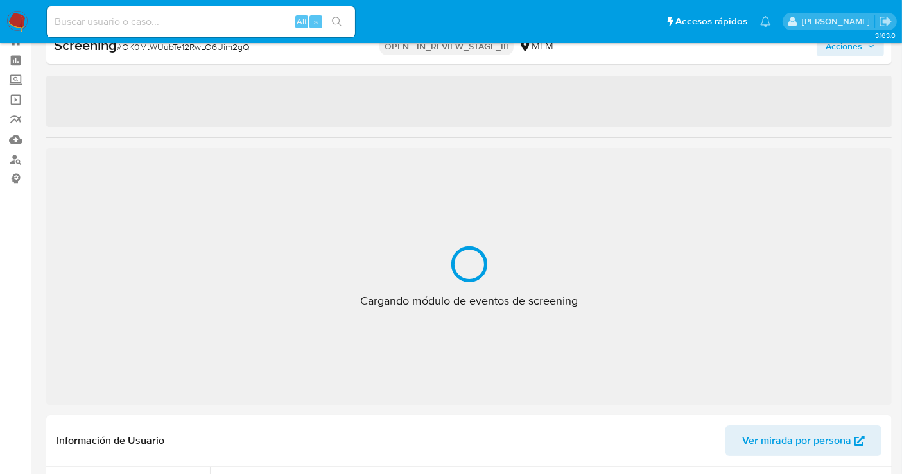
select select "10"
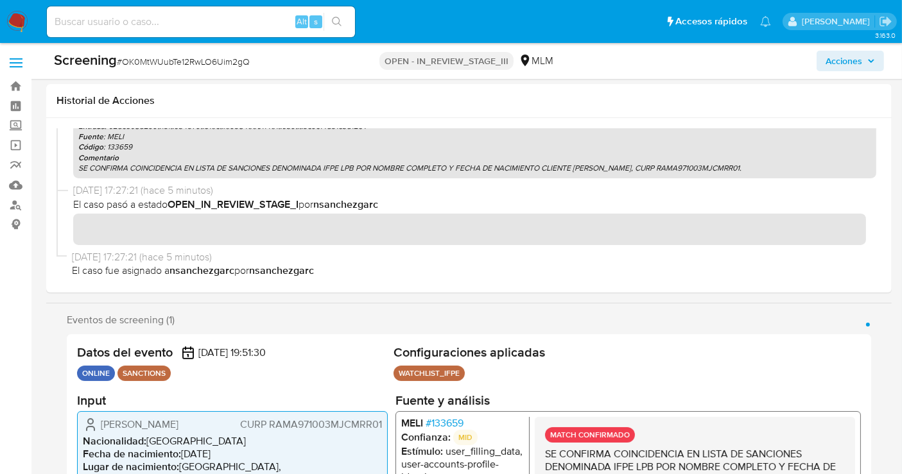
scroll to position [285, 0]
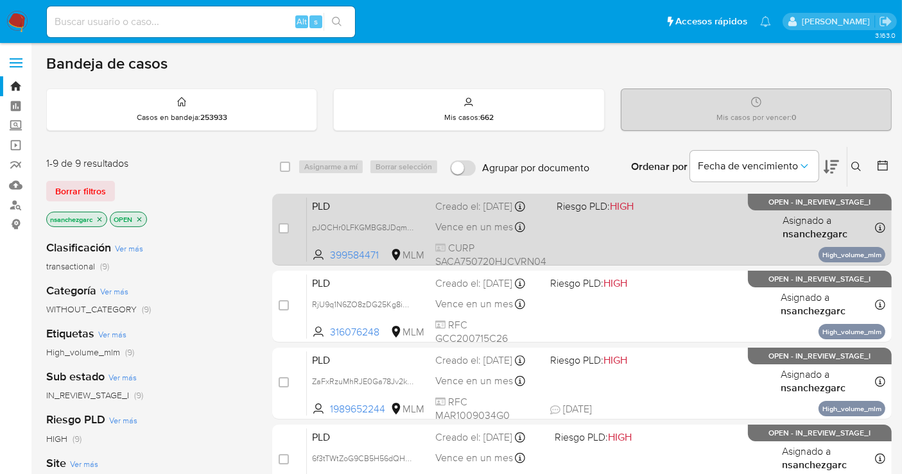
click at [464, 214] on div "Creado el: [DATE] Creado el: [DATE] 02:15:57" at bounding box center [490, 207] width 111 height 14
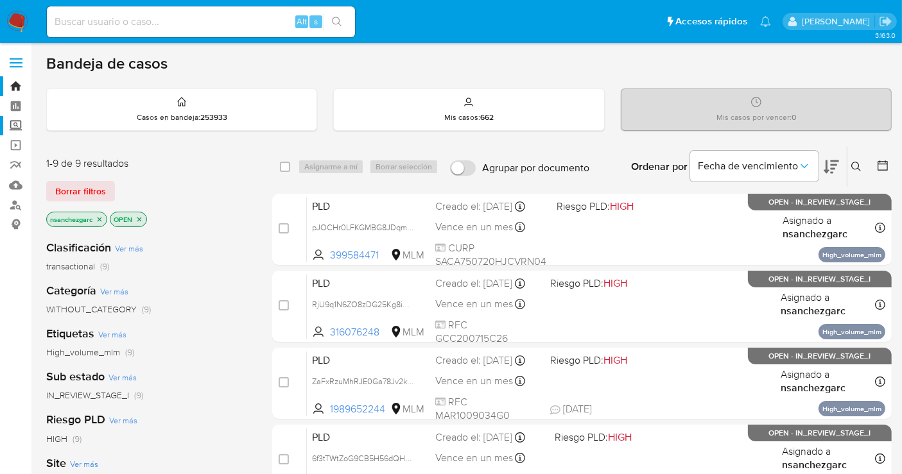
click at [17, 127] on label "Screening" at bounding box center [76, 126] width 153 height 20
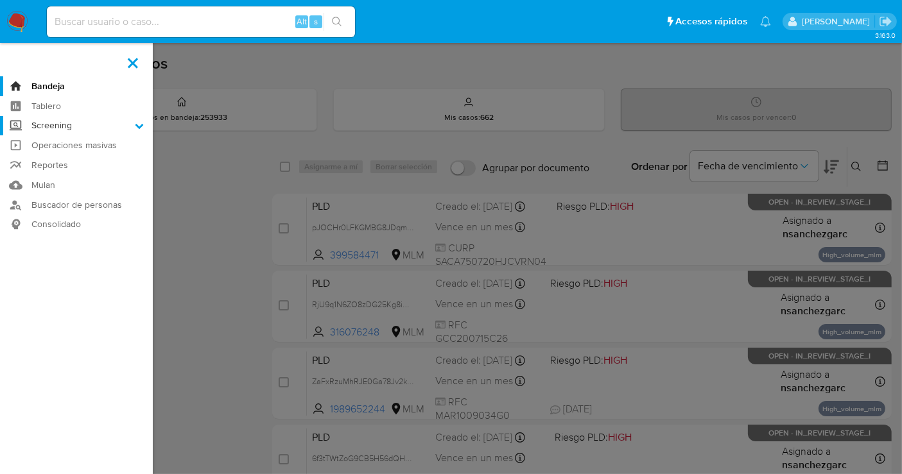
click at [0, 0] on input "Screening" at bounding box center [0, 0] width 0 height 0
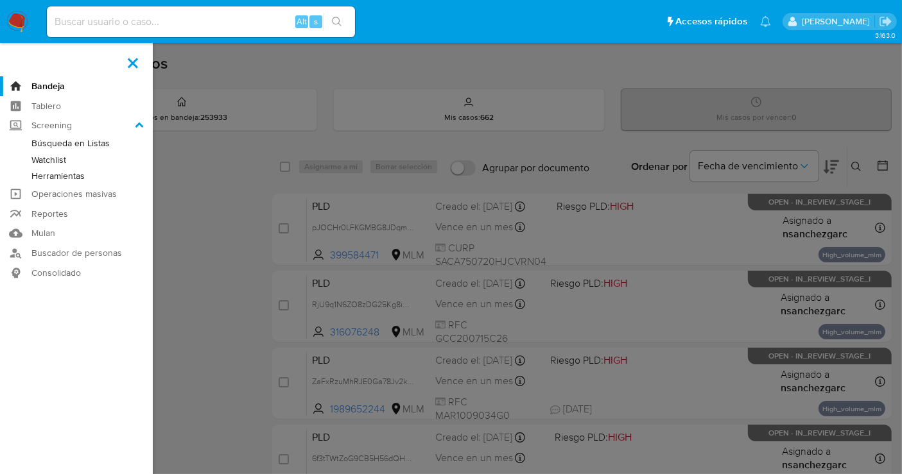
click at [45, 175] on link "Herramientas" at bounding box center [76, 176] width 153 height 16
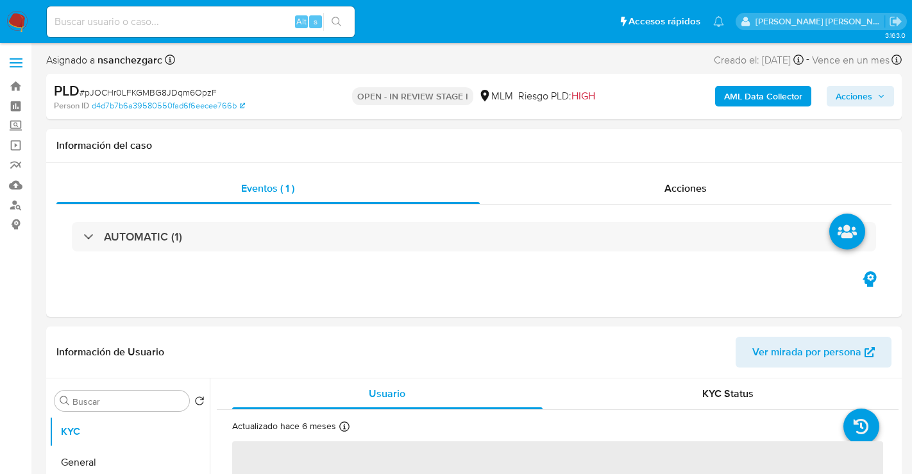
select select "10"
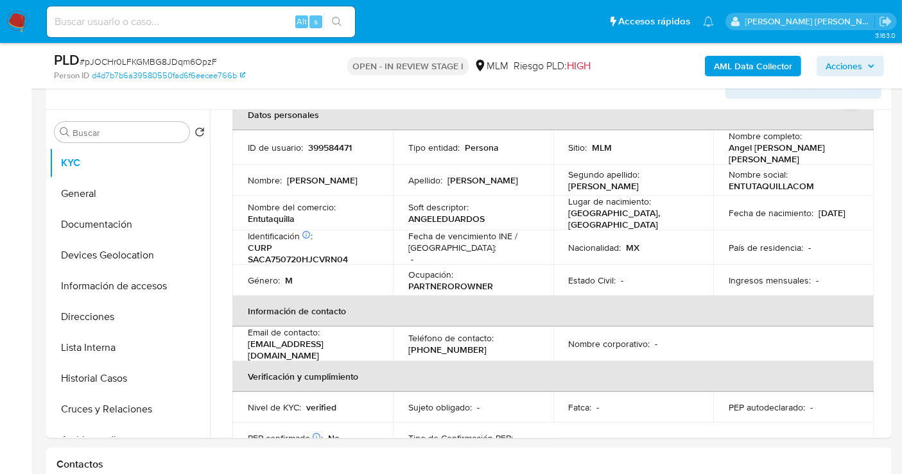
scroll to position [285, 0]
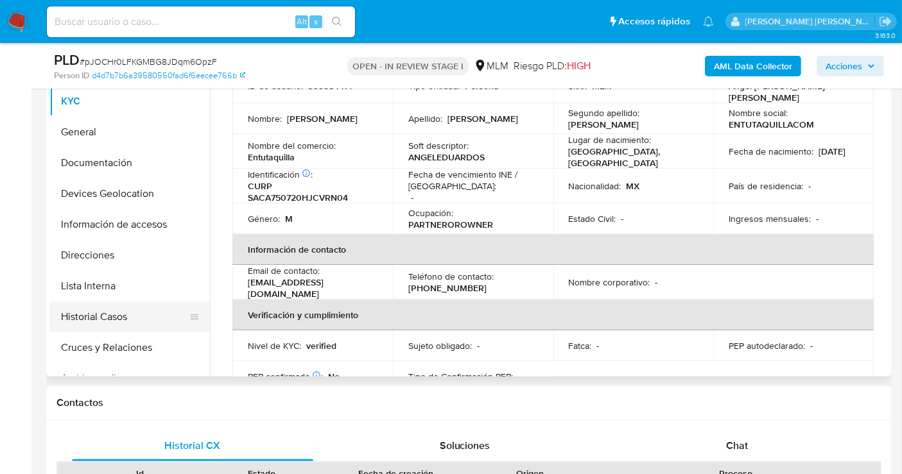
click at [101, 312] on button "Historial Casos" at bounding box center [124, 317] width 150 height 31
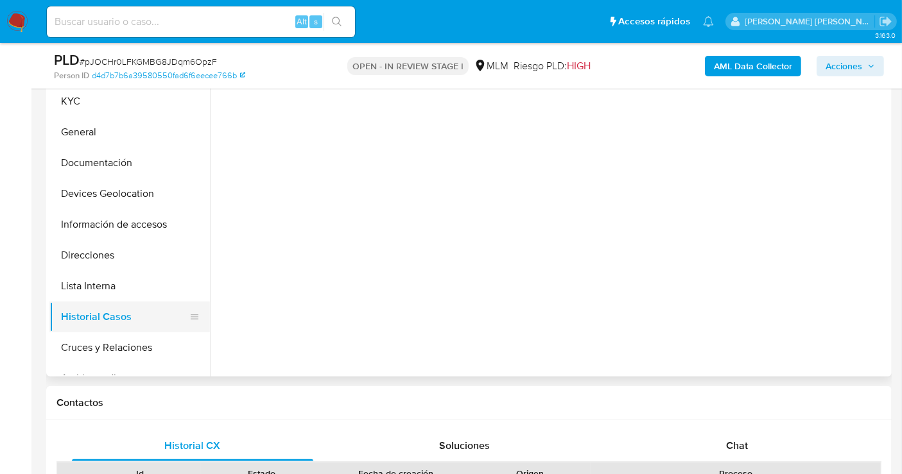
scroll to position [0, 0]
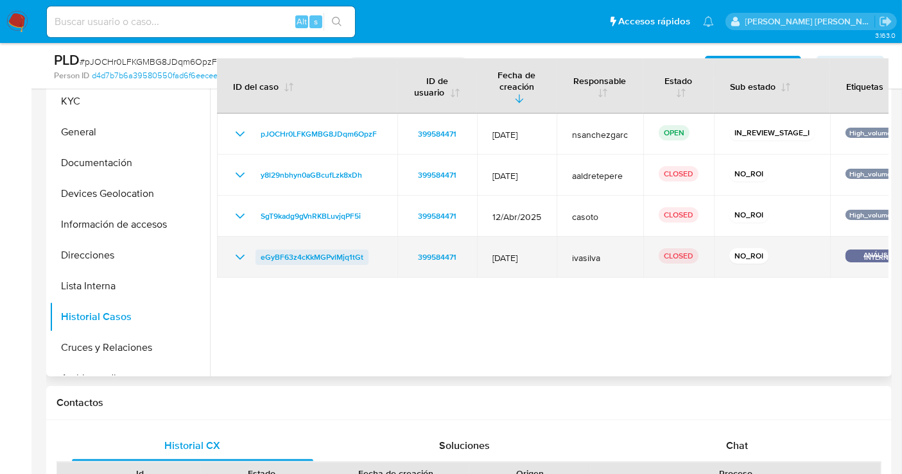
click at [305, 250] on span "eGyBF63z4cKkMGPvlMjq1tGt" at bounding box center [312, 257] width 103 height 15
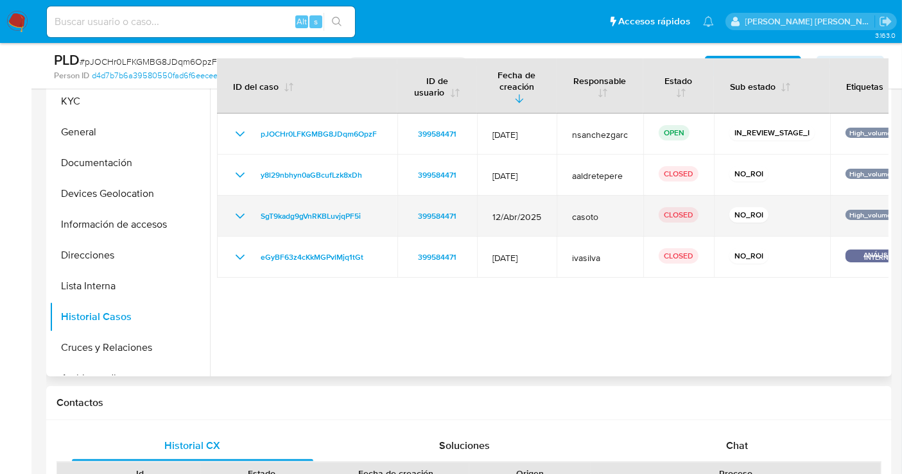
click at [240, 209] on icon "Mostrar/Ocultar" at bounding box center [239, 216] width 15 height 15
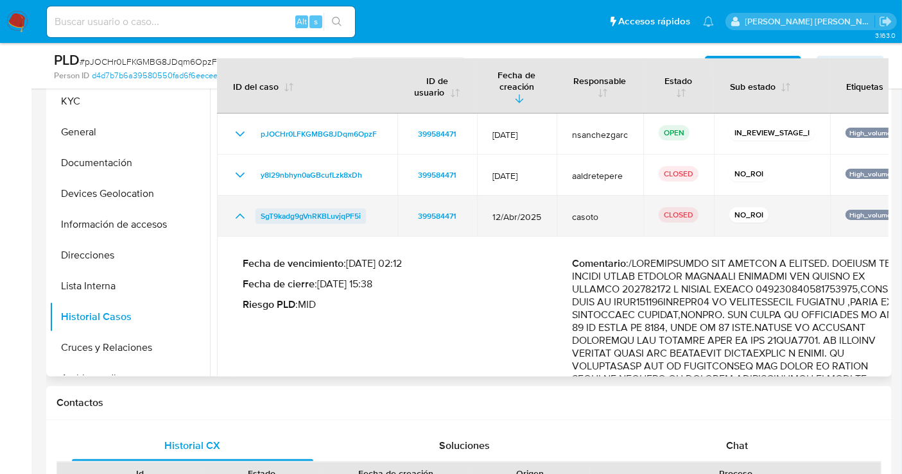
click at [350, 209] on span "SgT9kadg9gVnRKBLuvjqPF5i" at bounding box center [311, 216] width 100 height 15
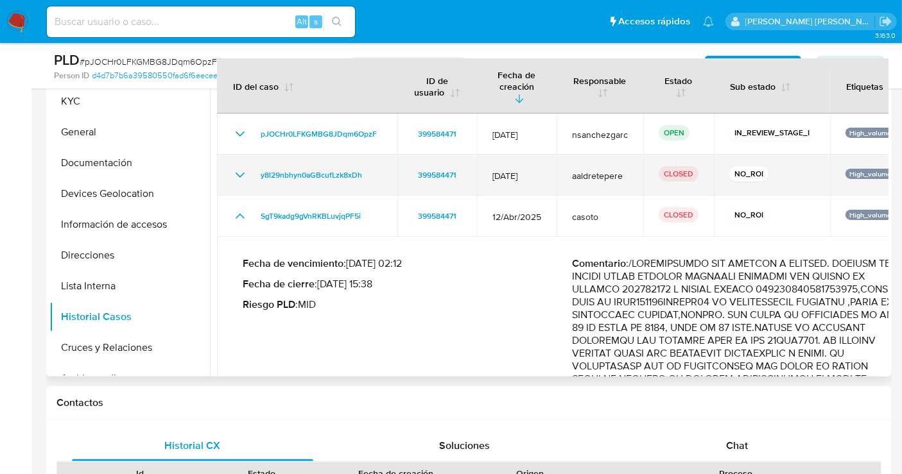
click at [240, 167] on icon "Mostrar/Ocultar" at bounding box center [239, 174] width 15 height 15
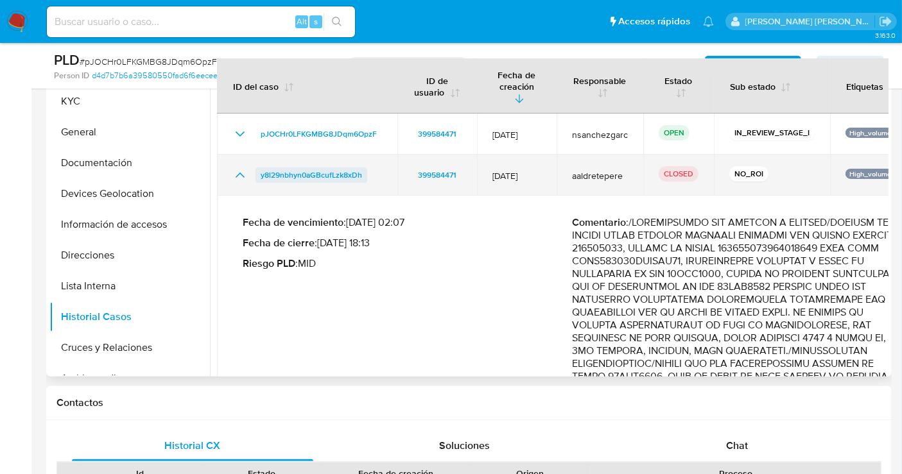
click at [338, 167] on span "y8l29nbhyn0aGBcufLzk8xDh" at bounding box center [311, 174] width 101 height 15
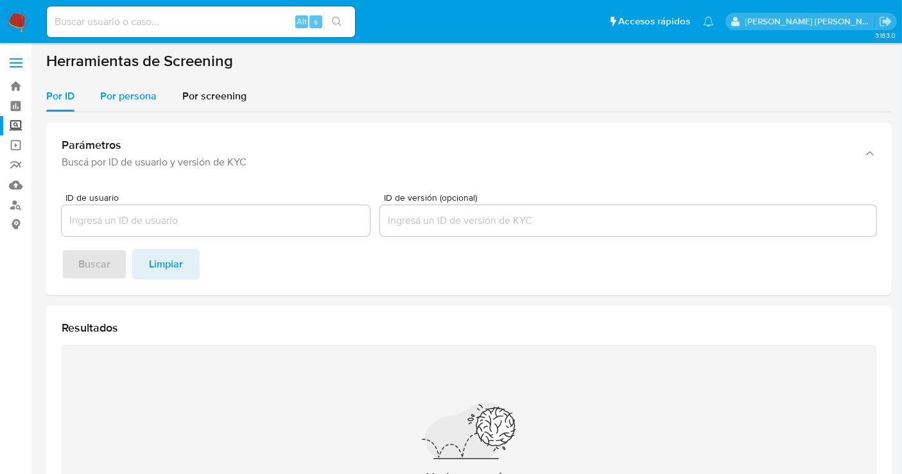
click at [134, 99] on span "Por persona" at bounding box center [128, 96] width 56 height 15
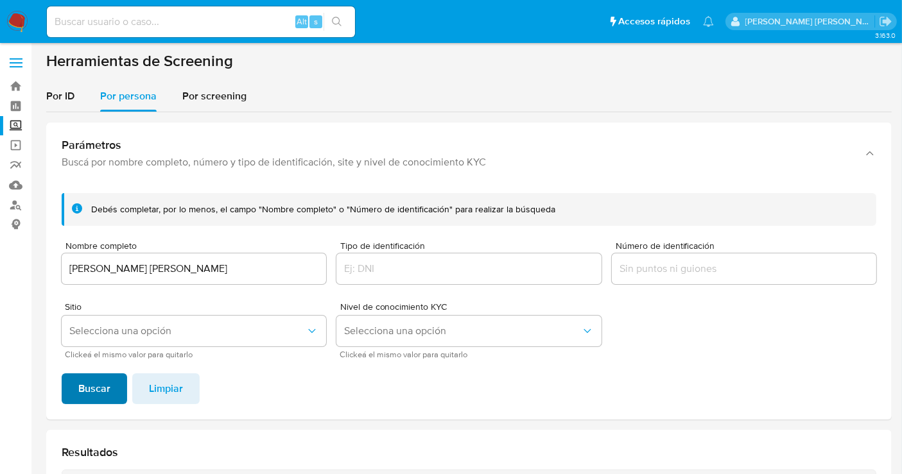
click at [95, 379] on span "Buscar" at bounding box center [94, 389] width 32 height 28
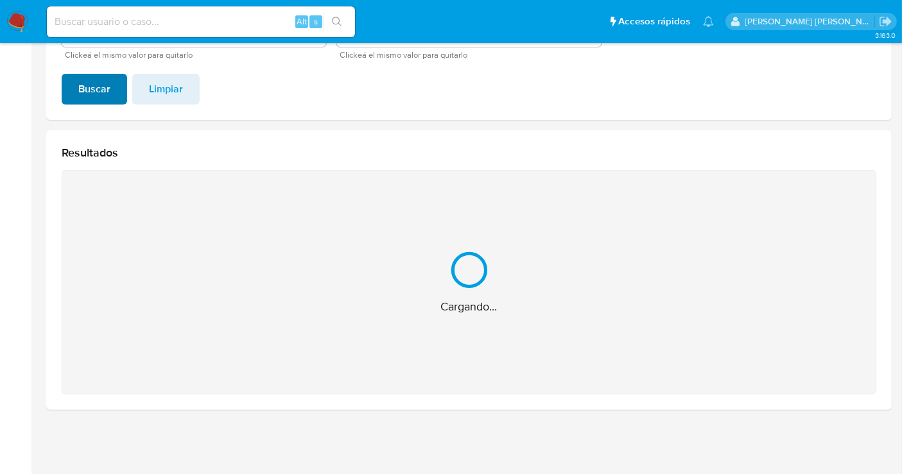
scroll to position [95, 0]
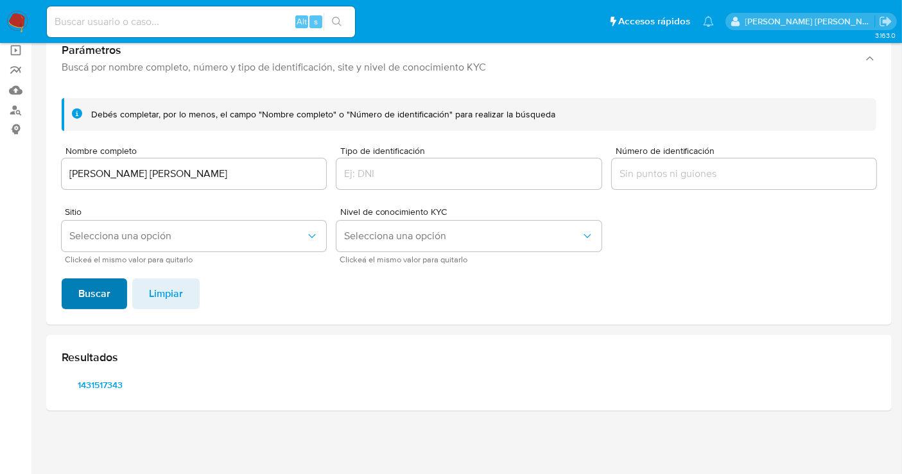
click at [95, 379] on span "1431517343" at bounding box center [100, 385] width 59 height 18
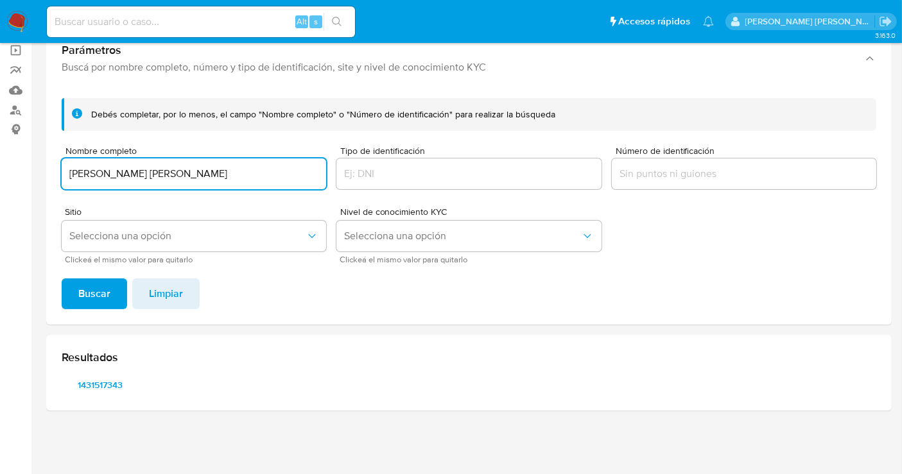
click at [167, 166] on input "[PERSON_NAME] [PERSON_NAME]" at bounding box center [194, 174] width 264 height 17
type input "[PERSON_NAME] [PERSON_NAME]"
click at [96, 289] on span "Buscar" at bounding box center [94, 294] width 32 height 28
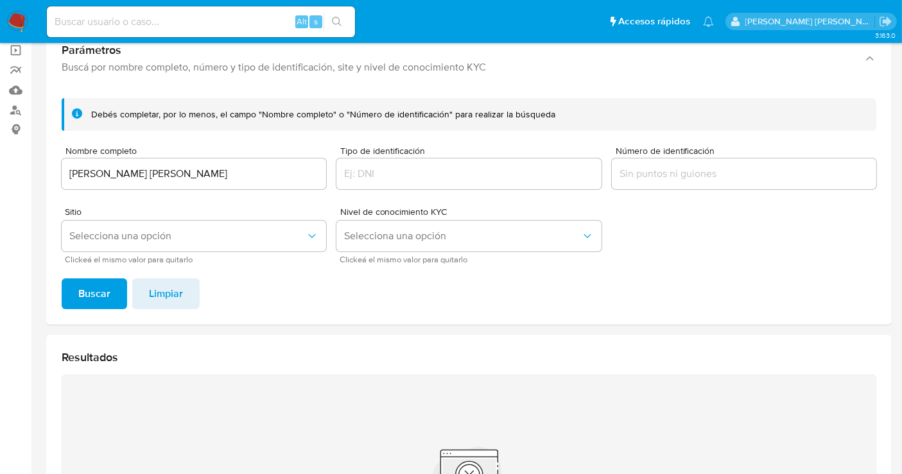
click at [10, 22] on img at bounding box center [17, 22] width 22 height 22
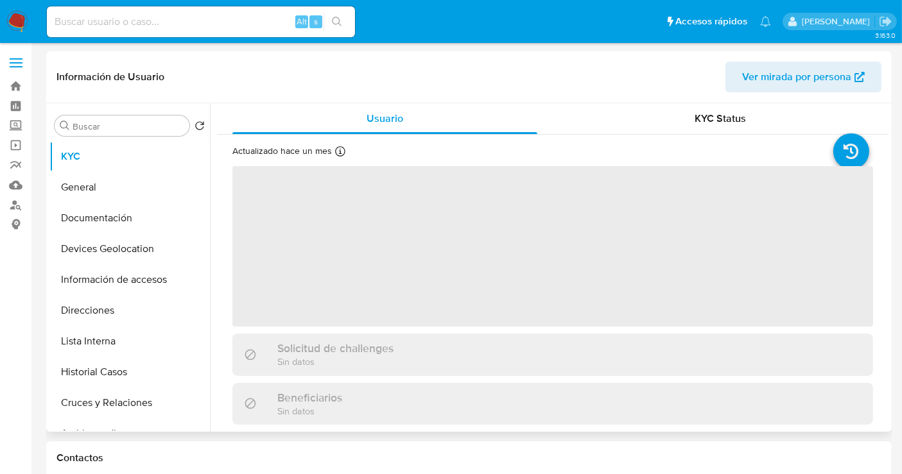
select select "10"
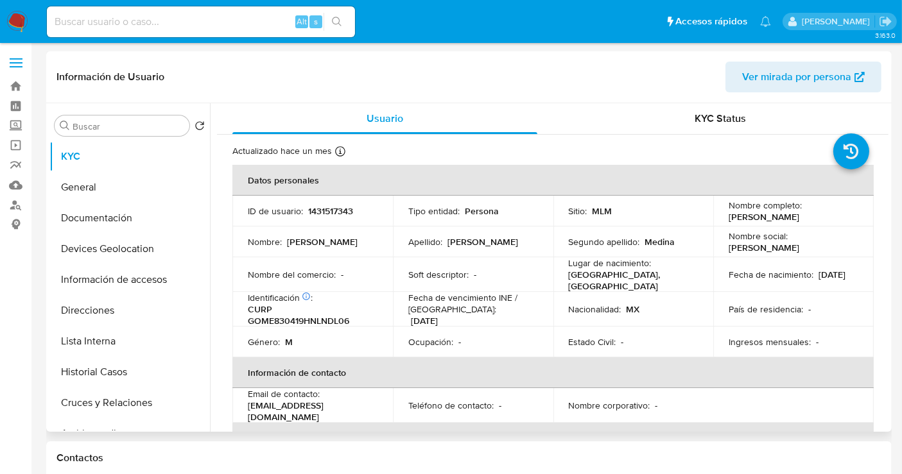
click at [343, 213] on p "1431517343" at bounding box center [330, 211] width 45 height 12
copy p "1431517343"
click at [76, 199] on button "General" at bounding box center [124, 187] width 150 height 31
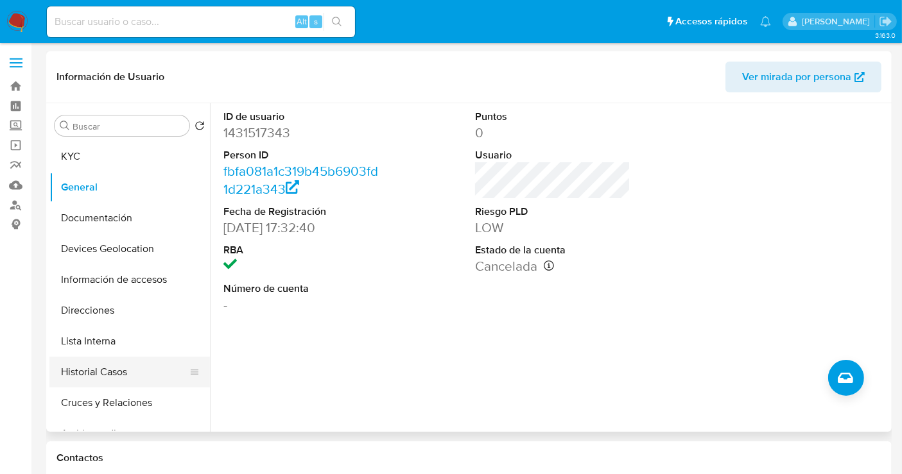
click at [93, 368] on button "Historial Casos" at bounding box center [124, 372] width 150 height 31
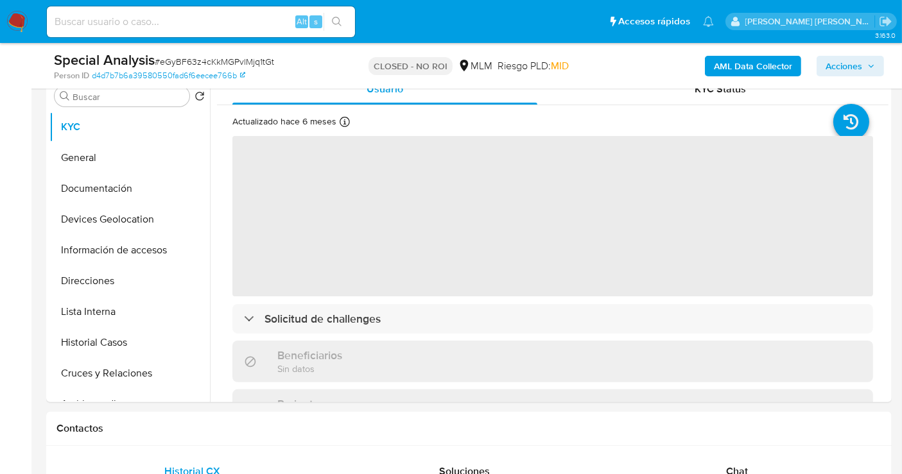
scroll to position [427, 0]
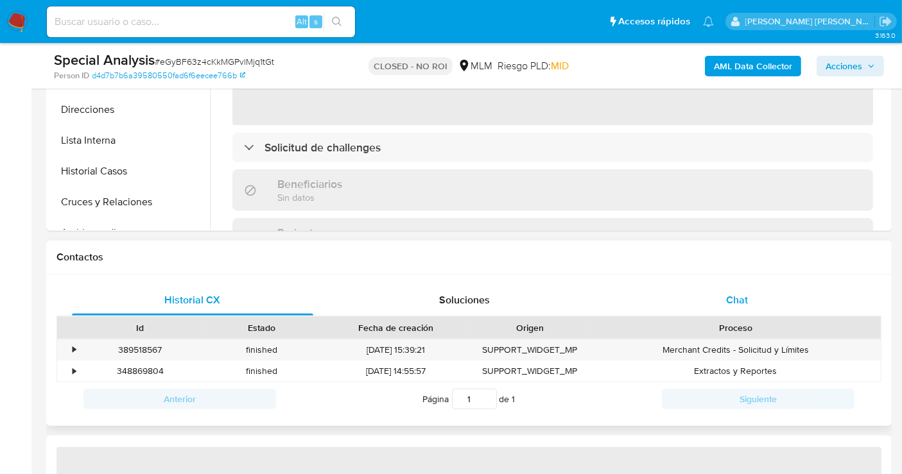
select select "10"
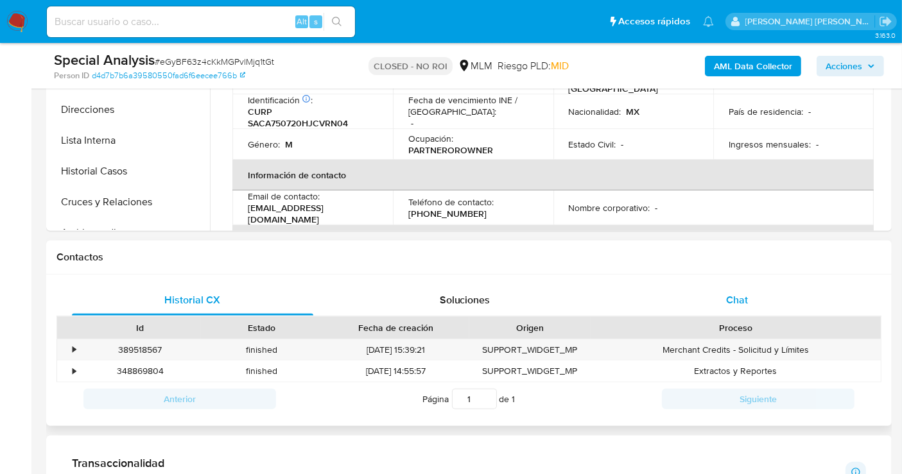
click at [733, 305] on span "Chat" at bounding box center [737, 300] width 22 height 15
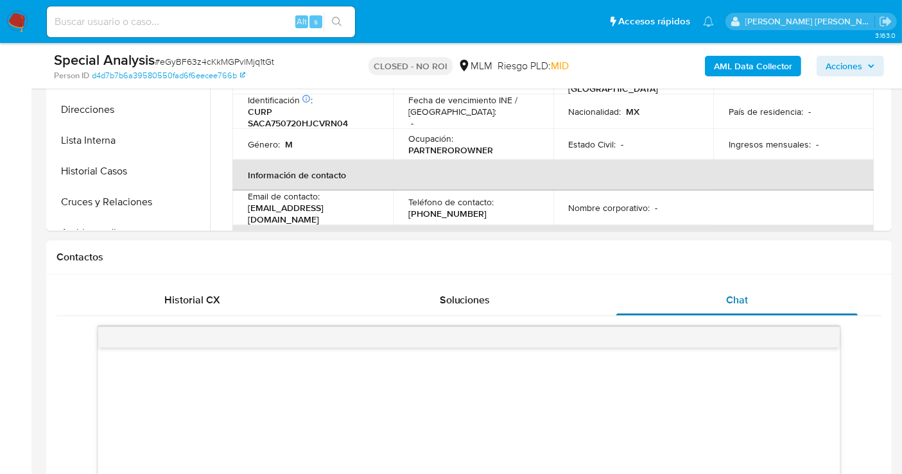
scroll to position [570, 0]
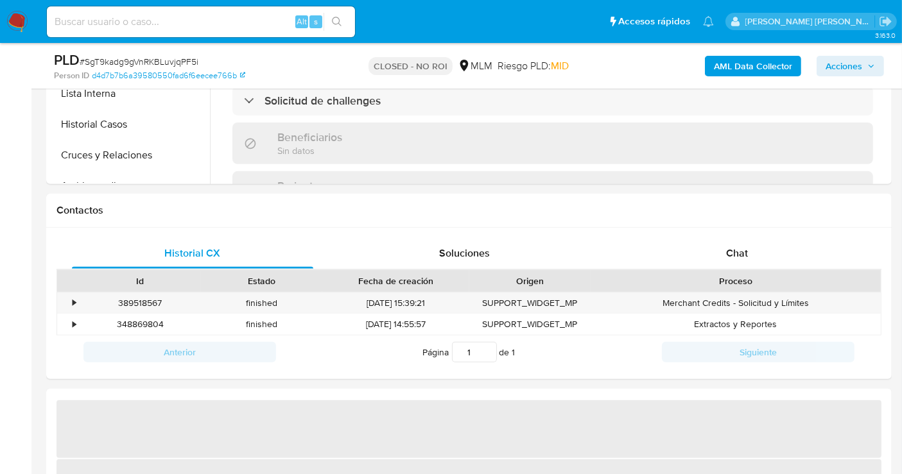
scroll to position [499, 0]
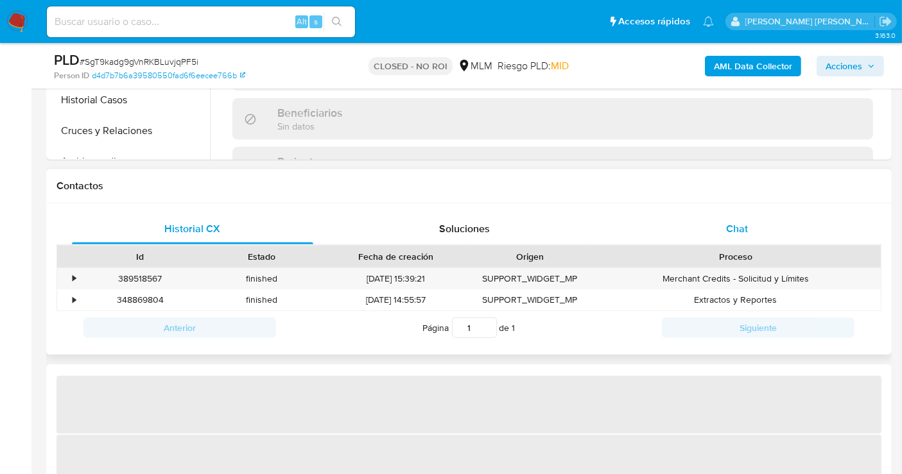
select select "10"
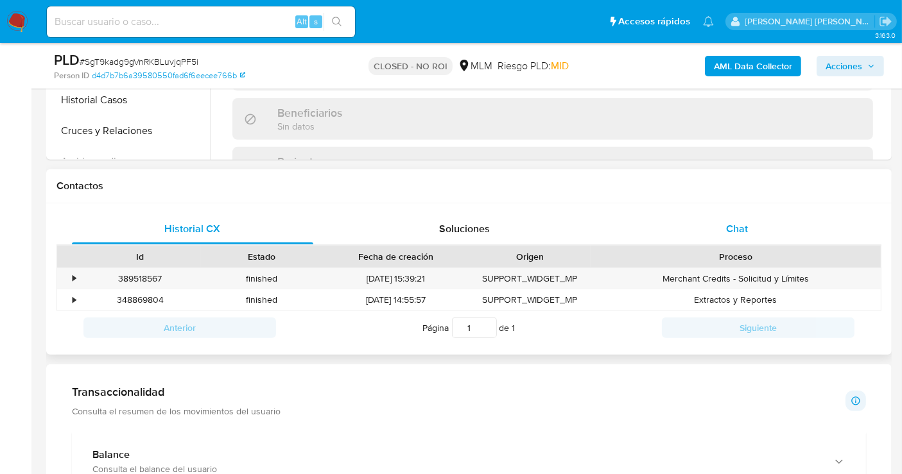
click at [728, 227] on span "Chat" at bounding box center [737, 228] width 22 height 15
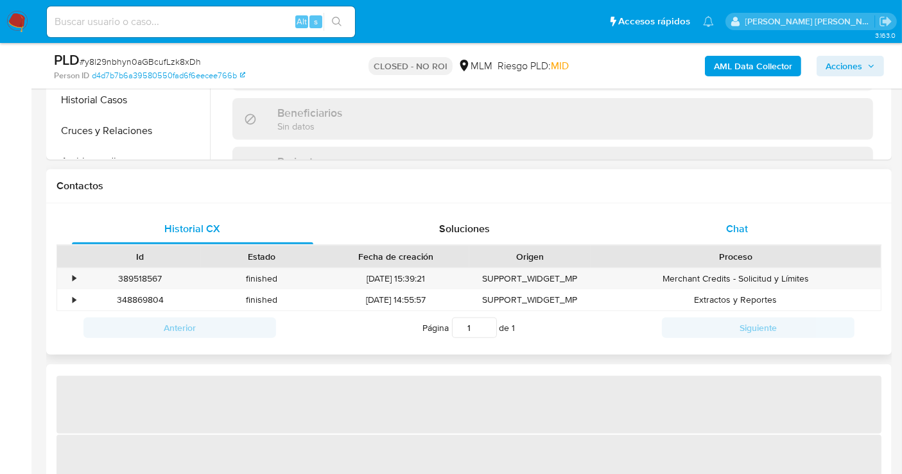
select select "10"
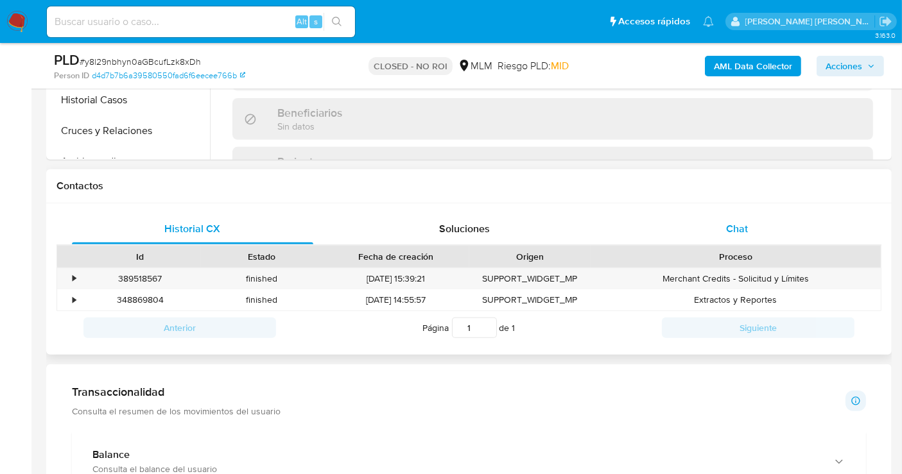
click at [730, 223] on span "Chat" at bounding box center [737, 228] width 22 height 15
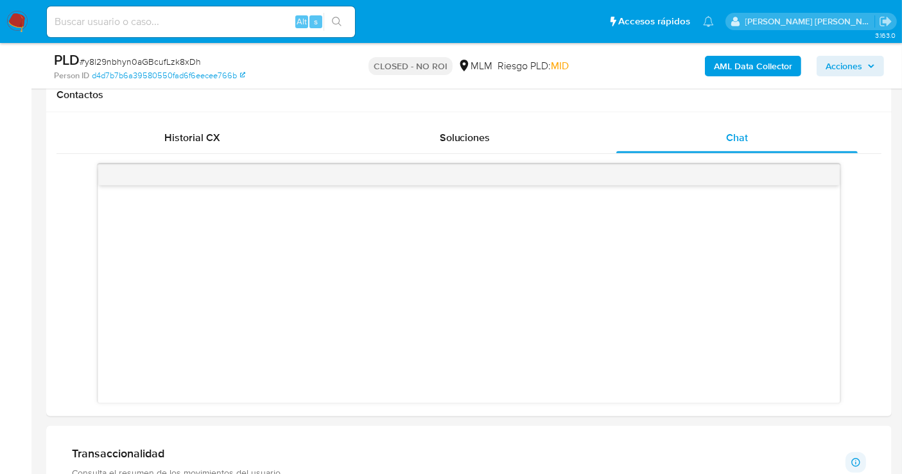
scroll to position [713, 0]
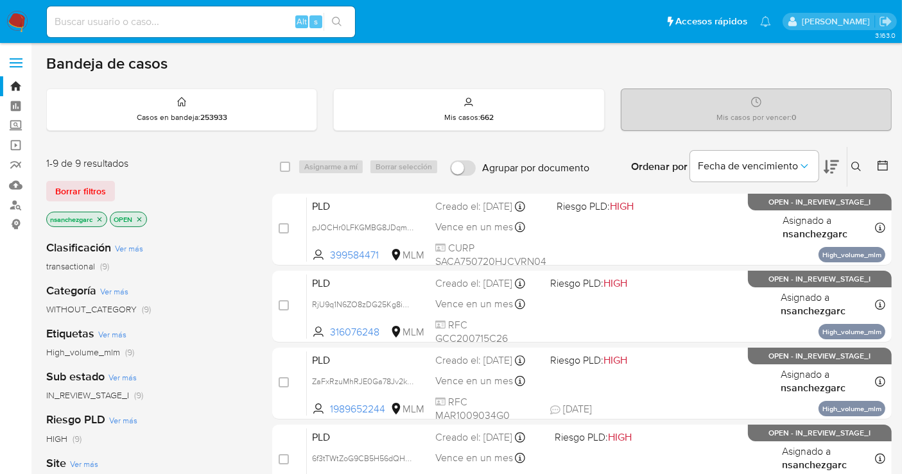
click at [852, 167] on icon at bounding box center [856, 167] width 10 height 10
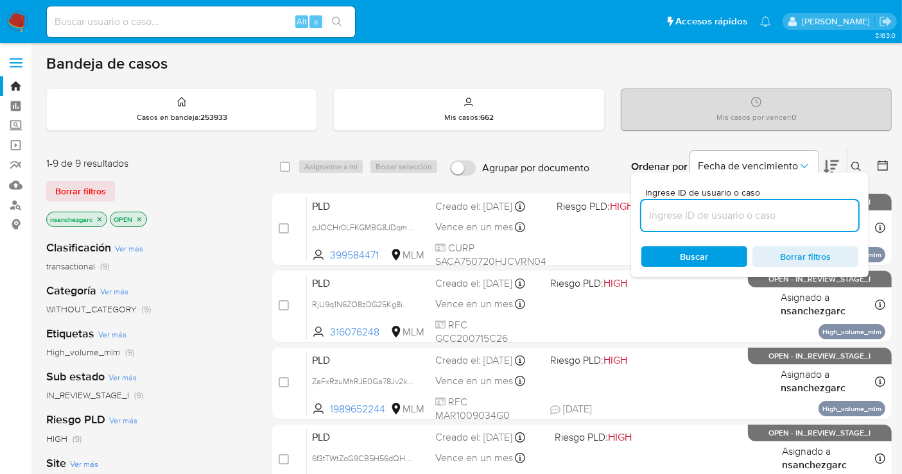
click at [695, 212] on input at bounding box center [749, 215] width 217 height 17
type input "1770466707"
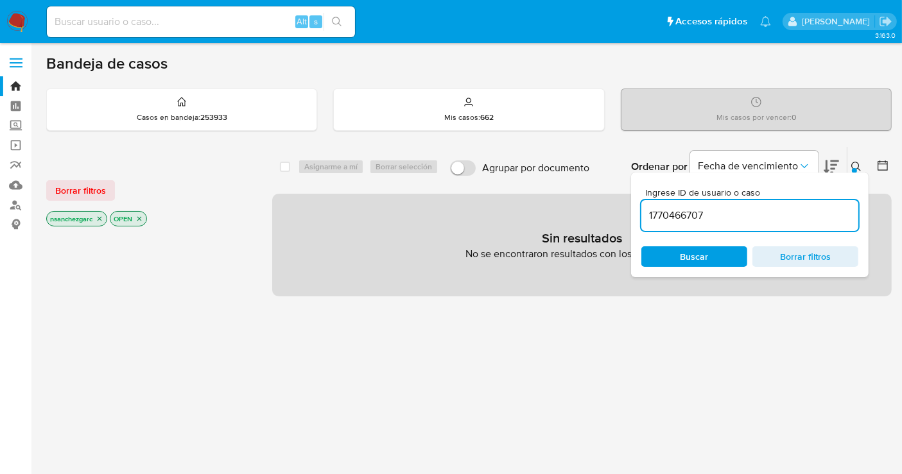
click at [96, 217] on icon "close-filter" at bounding box center [100, 219] width 8 height 8
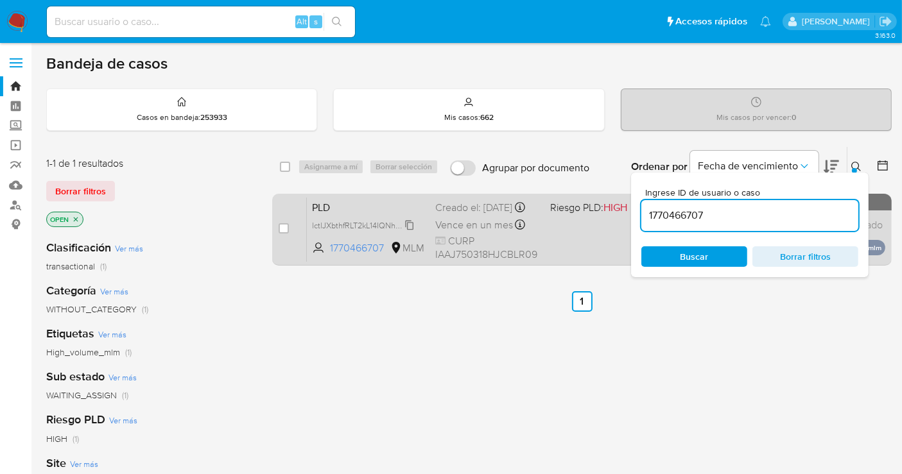
click at [408, 230] on icon at bounding box center [409, 225] width 10 height 10
click at [282, 225] on input "checkbox" at bounding box center [283, 228] width 10 height 10
checkbox input "true"
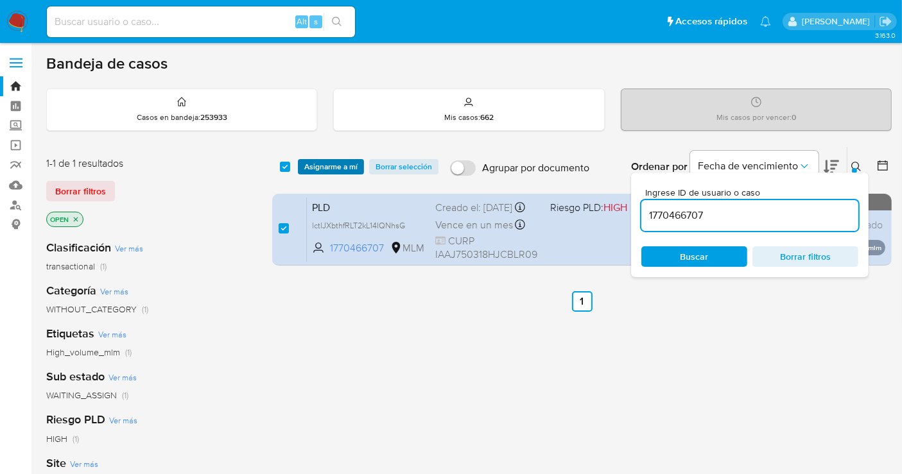
click at [319, 160] on span "Asignarme a mí" at bounding box center [330, 166] width 53 height 13
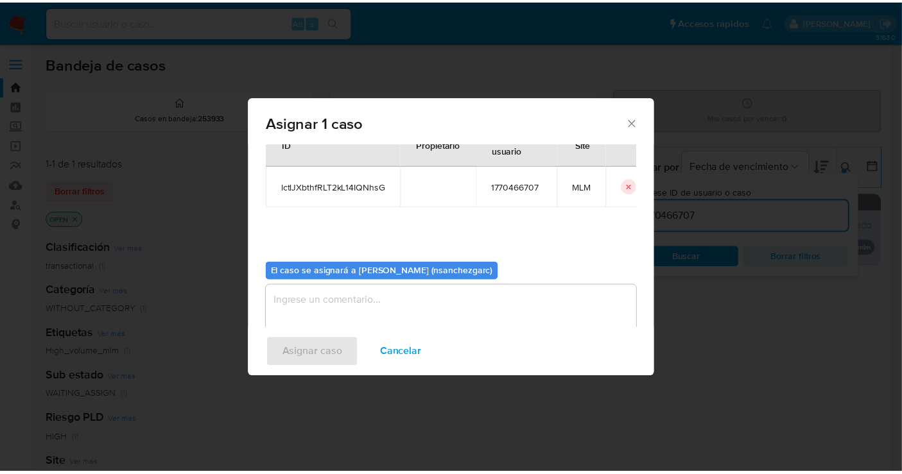
scroll to position [65, 0]
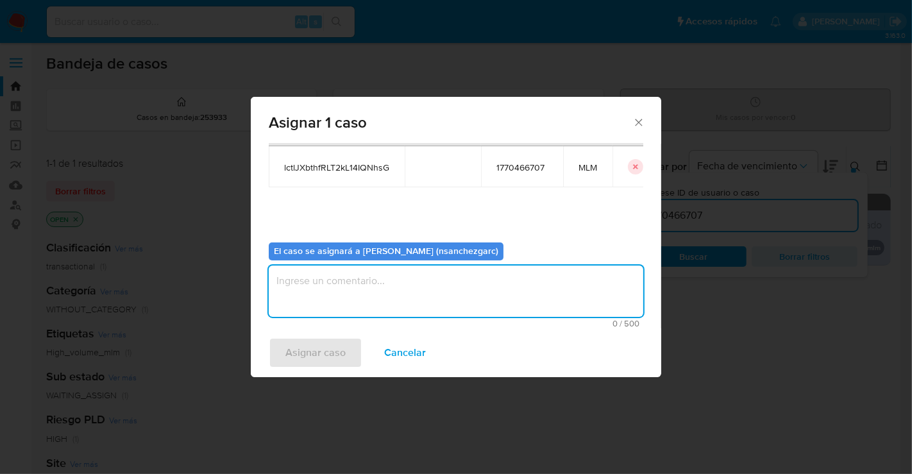
click at [291, 293] on textarea "assign-modal" at bounding box center [456, 291] width 375 height 51
type textarea "nesg"
click at [319, 348] on span "Asignar caso" at bounding box center [316, 353] width 60 height 28
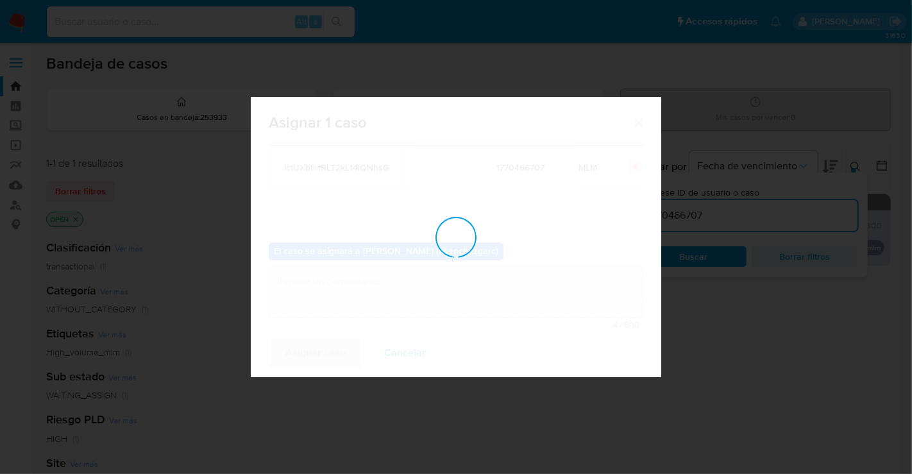
checkbox input "false"
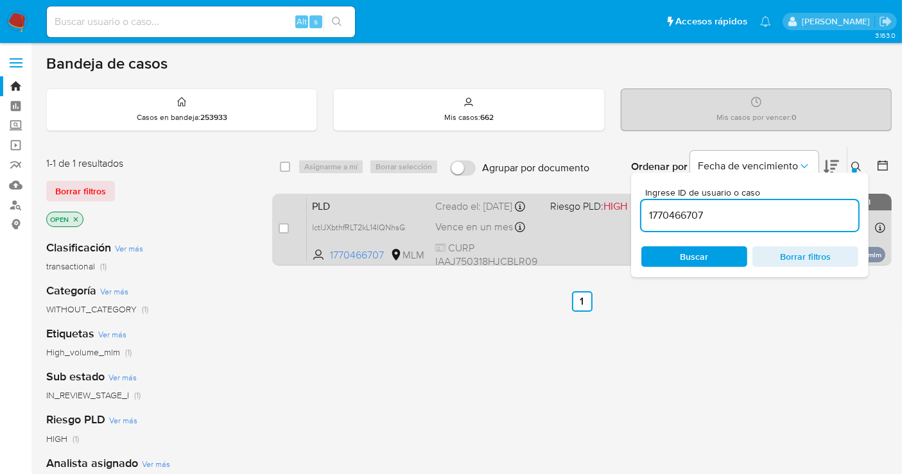
click at [475, 214] on div "Creado el: 12/09/2025 Creado el: 12/09/2025 02:07:36" at bounding box center [487, 207] width 105 height 14
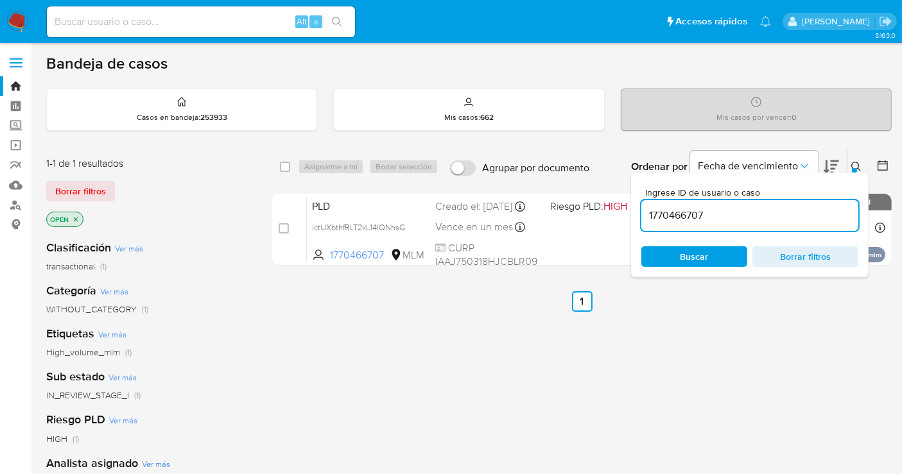
click at [11, 20] on img at bounding box center [17, 22] width 22 height 22
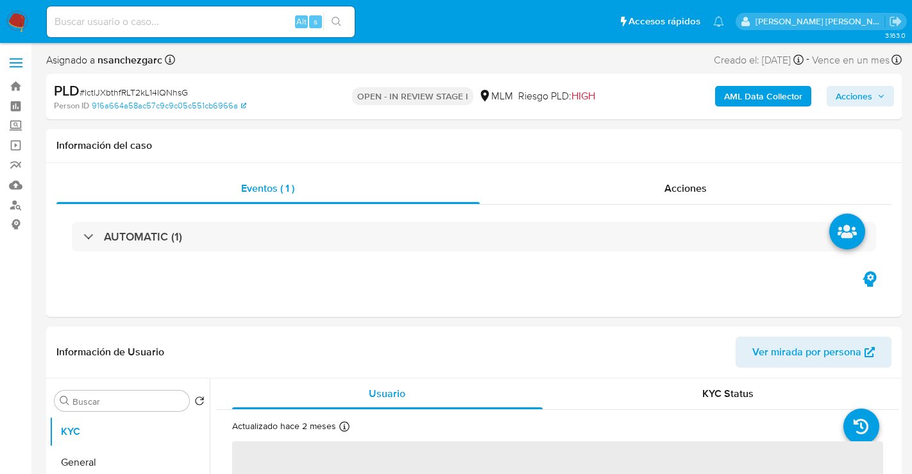
select select "10"
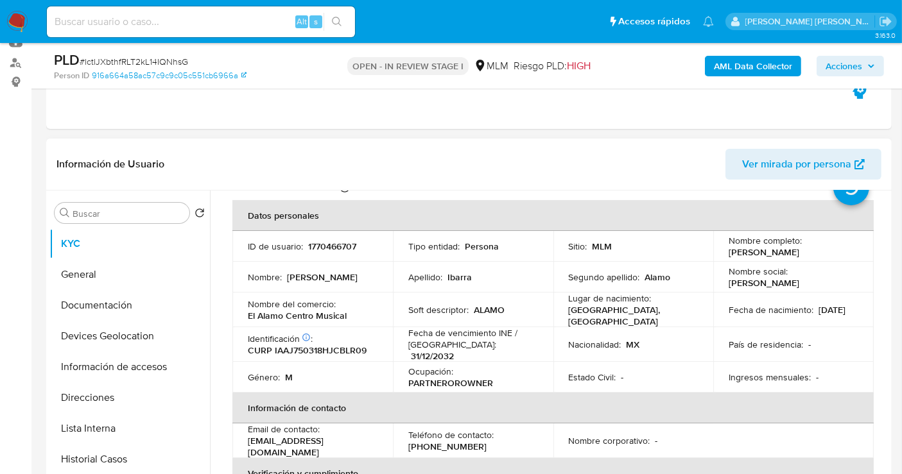
scroll to position [71, 0]
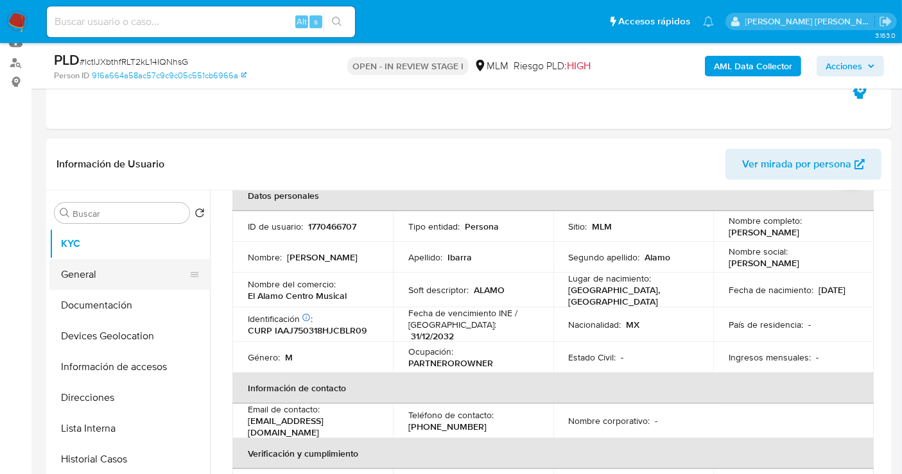
click at [72, 277] on button "General" at bounding box center [124, 274] width 150 height 31
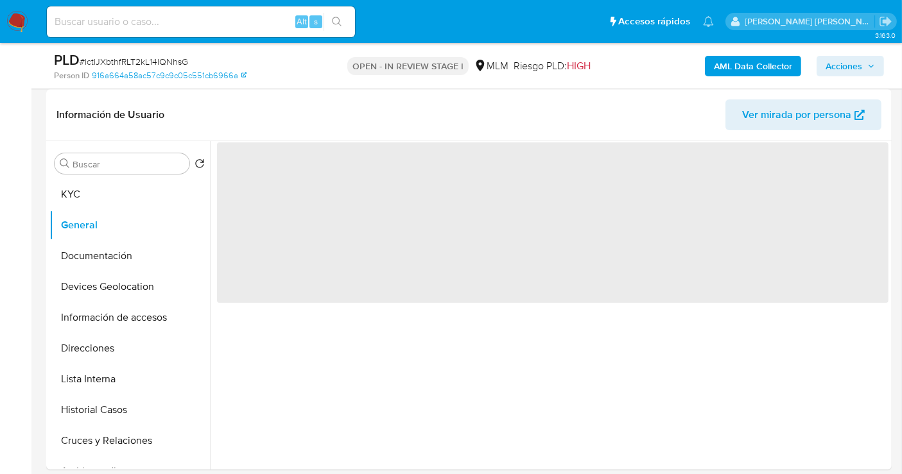
scroll to position [214, 0]
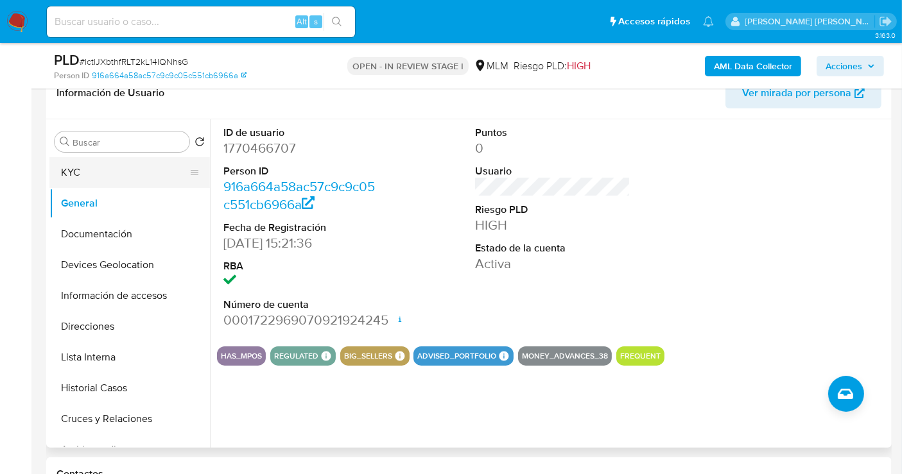
click at [69, 175] on button "KYC" at bounding box center [124, 172] width 150 height 31
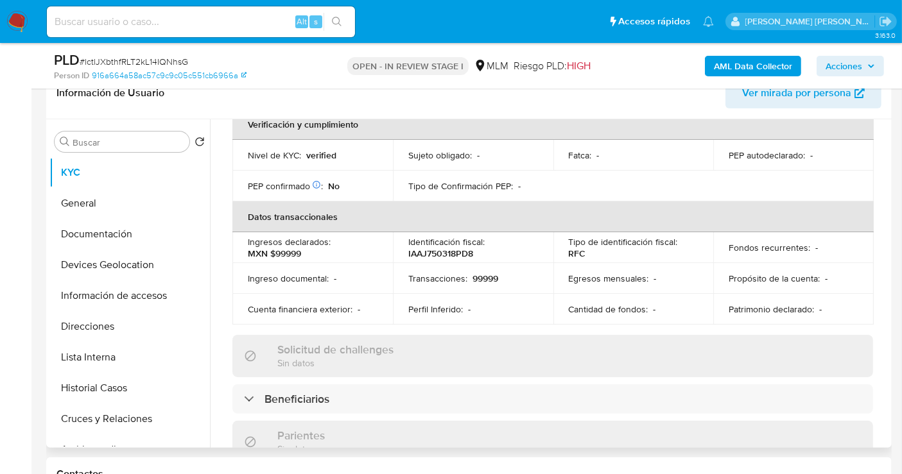
scroll to position [308, 0]
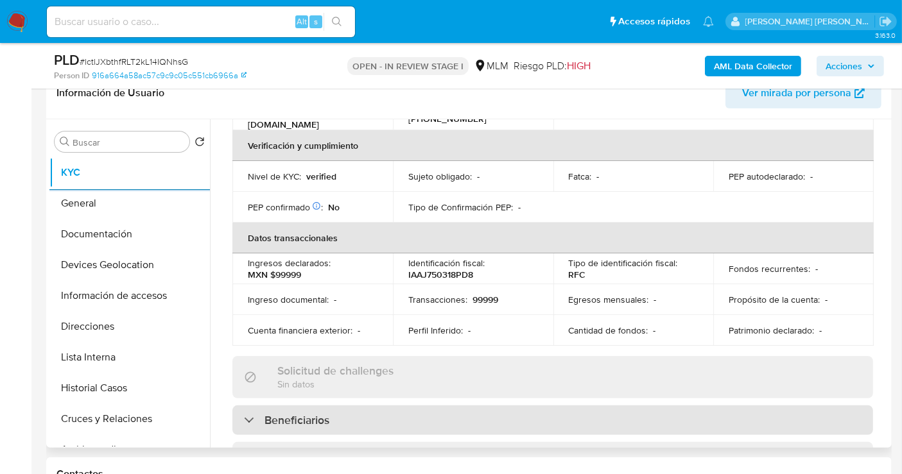
click at [355, 410] on div "Beneficiarios" at bounding box center [552, 421] width 640 height 30
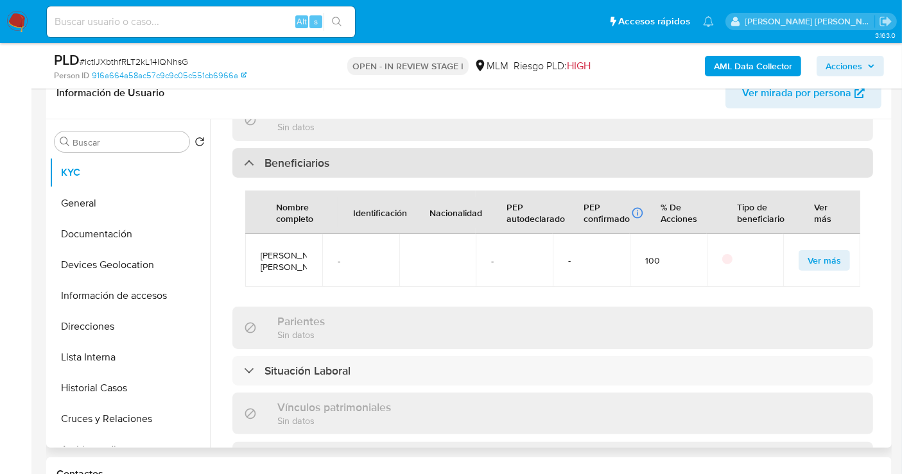
scroll to position [593, 0]
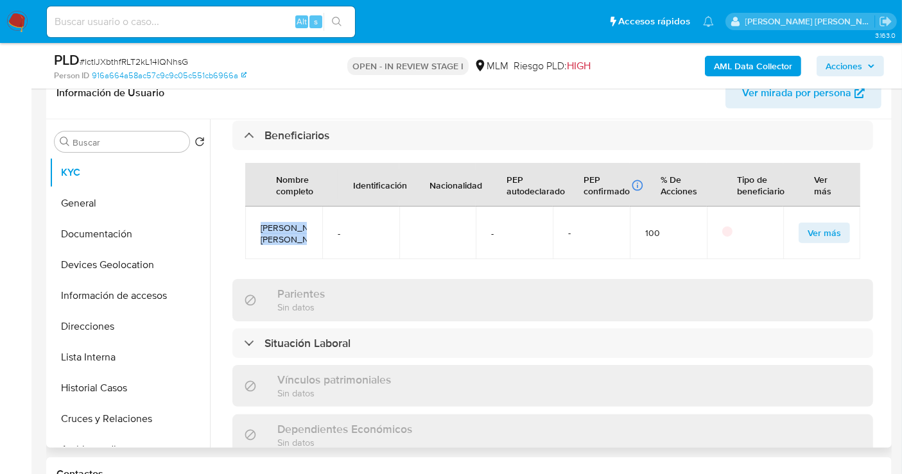
copy span "[PERSON_NAME] [PERSON_NAME]"
drag, startPoint x: 291, startPoint y: 254, endPoint x: 253, endPoint y: 218, distance: 52.2
click at [253, 218] on td "JOSE OSWALDO IBARRA GARCIA" at bounding box center [283, 233] width 77 height 53
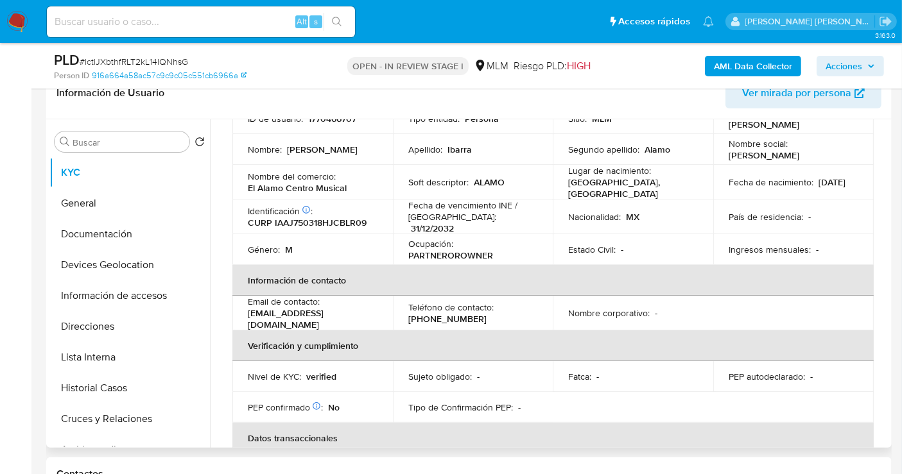
scroll to position [87, 0]
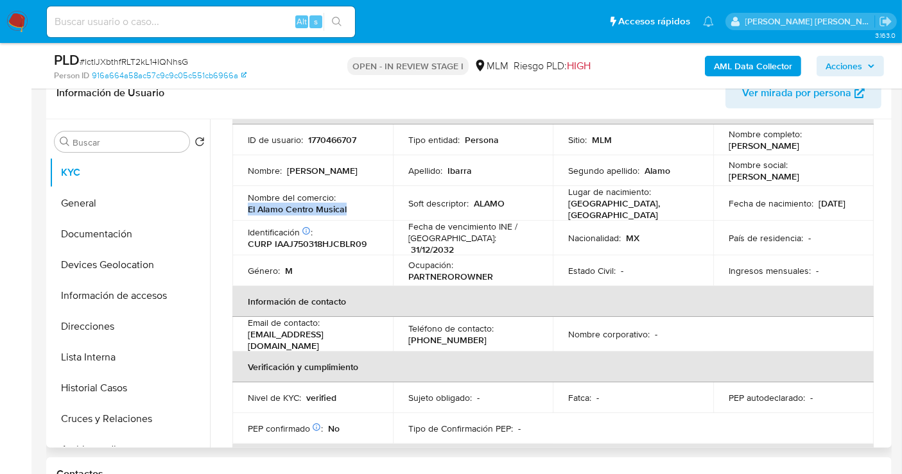
drag, startPoint x: 361, startPoint y: 205, endPoint x: 240, endPoint y: 208, distance: 120.7
click at [240, 208] on td "Nombre del comercio : El Alamo Centro Musical" at bounding box center [312, 203] width 160 height 35
copy p "El Alamo Centro Musical"
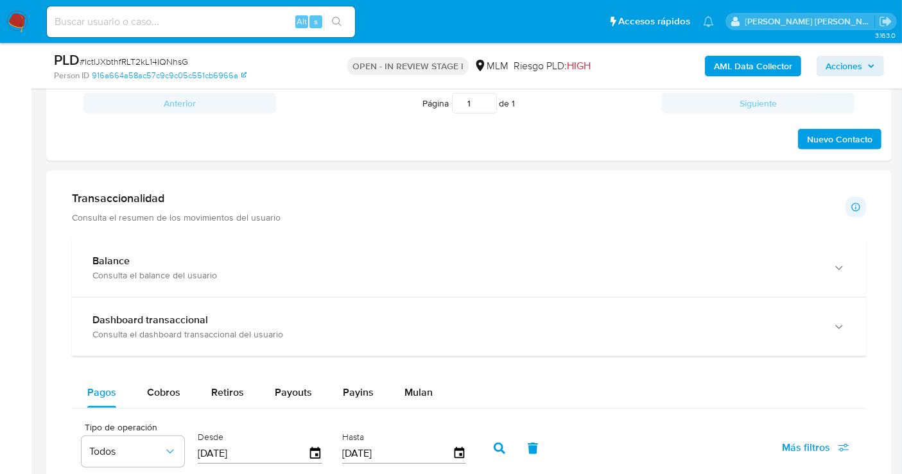
scroll to position [784, 0]
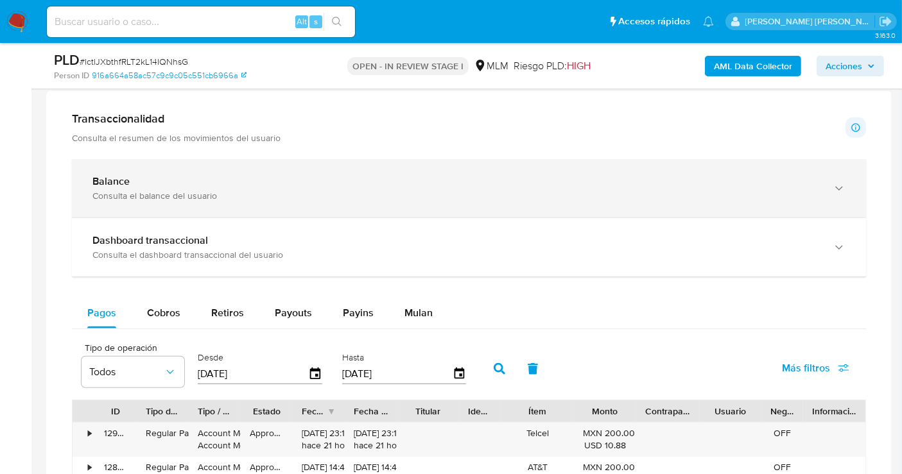
click at [395, 198] on div "Consulta el balance del usuario" at bounding box center [455, 196] width 727 height 12
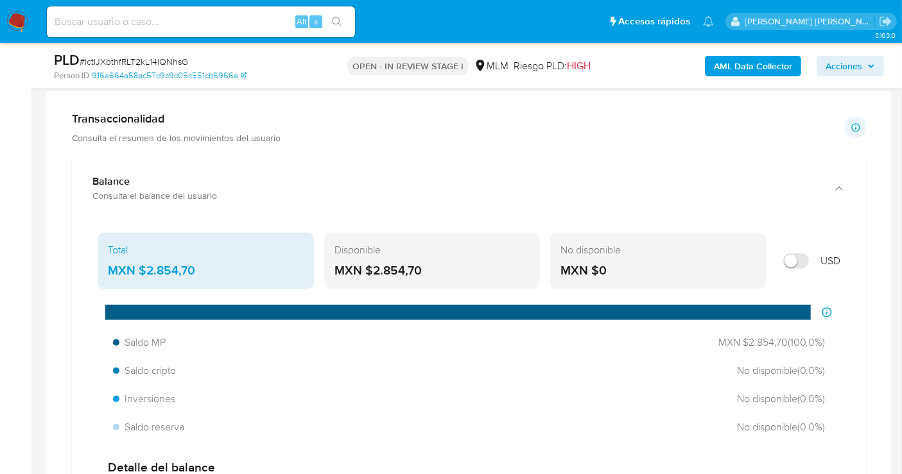
click at [166, 266] on div "MXN $2.854,70" at bounding box center [206, 270] width 196 height 17
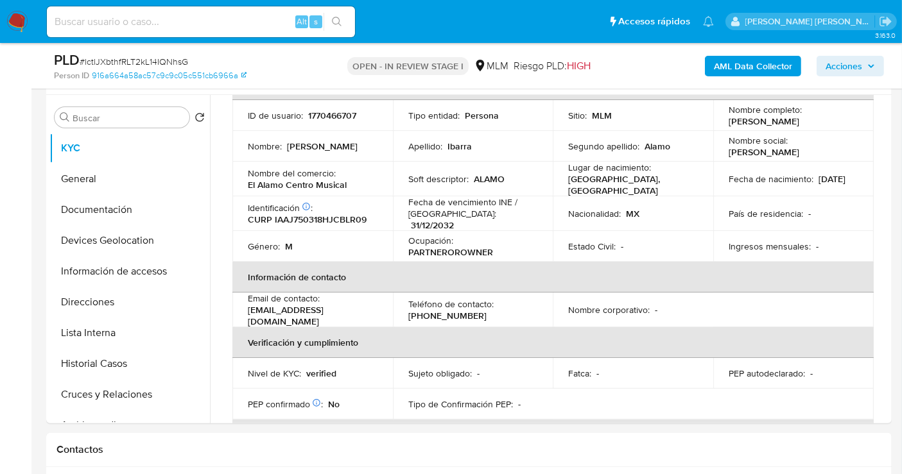
scroll to position [214, 0]
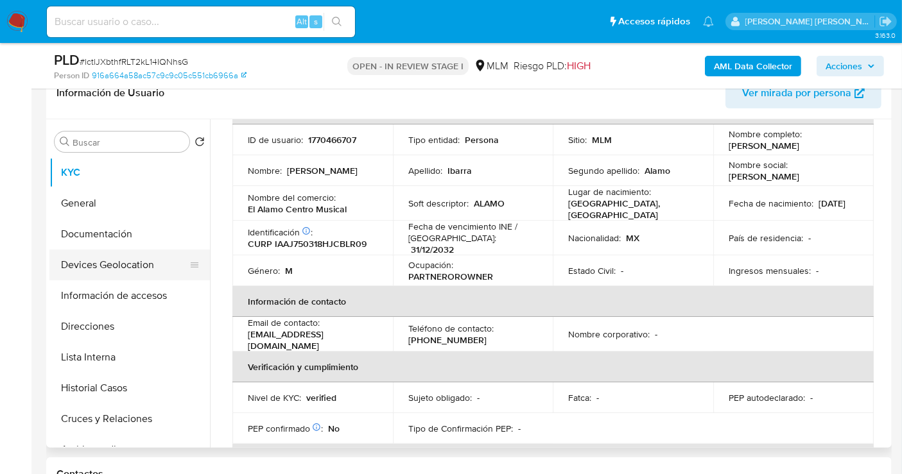
click at [86, 267] on button "Devices Geolocation" at bounding box center [124, 265] width 150 height 31
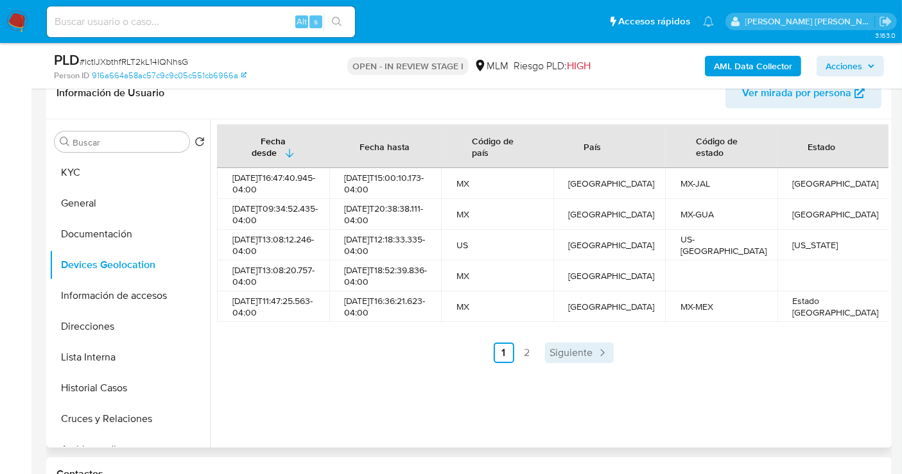
click at [552, 358] on span "Siguiente" at bounding box center [571, 353] width 43 height 10
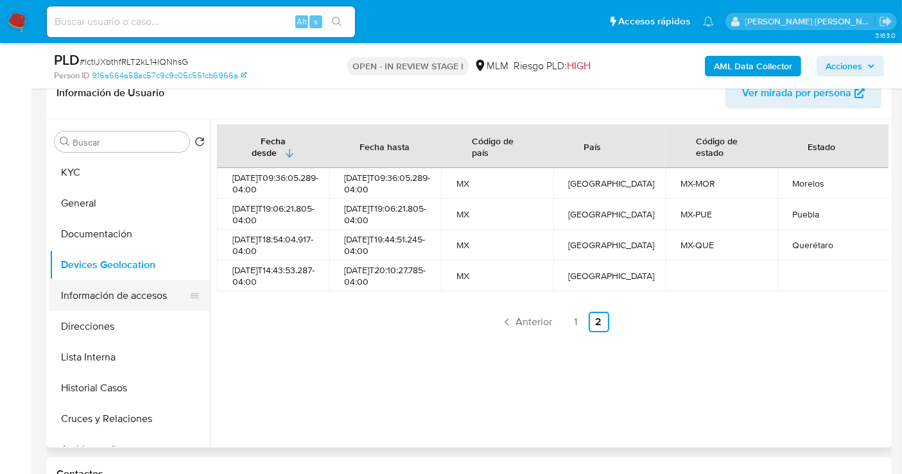
click at [119, 285] on button "Información de accesos" at bounding box center [124, 295] width 150 height 31
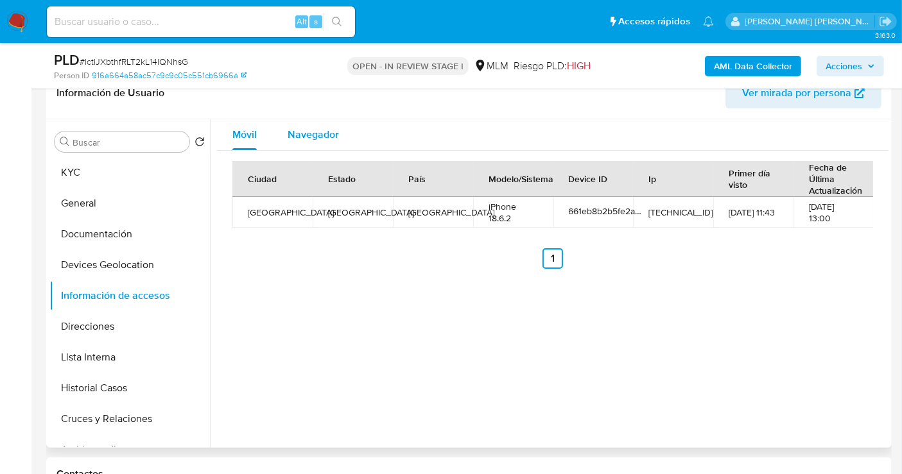
click at [291, 132] on span "Navegador" at bounding box center [312, 134] width 51 height 15
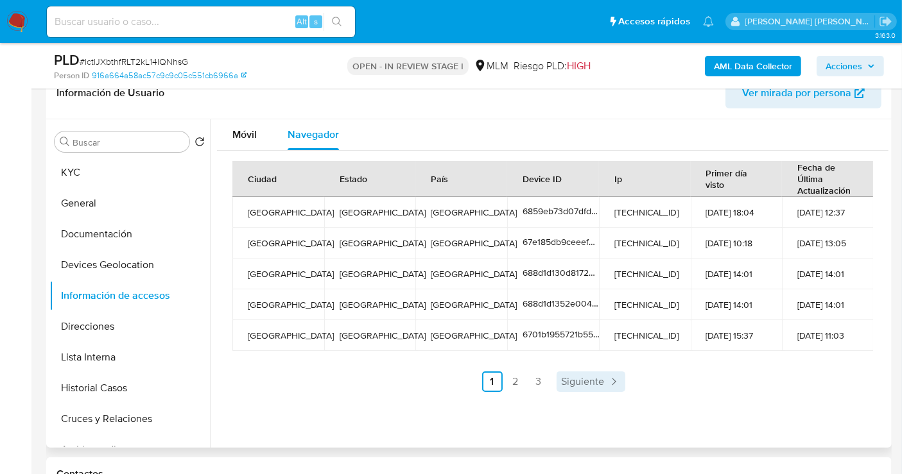
click at [599, 378] on span "Siguiente" at bounding box center [582, 382] width 43 height 10
click at [599, 378] on span "Siguiente" at bounding box center [616, 382] width 43 height 10
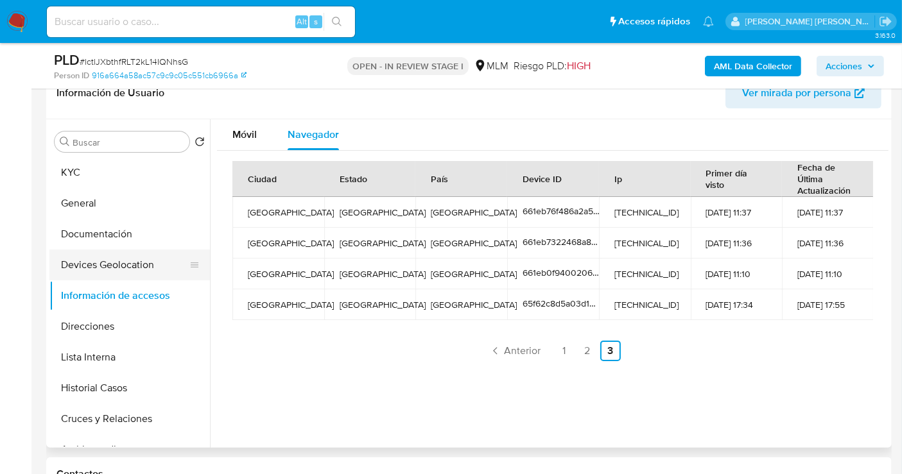
click at [104, 262] on button "Devices Geolocation" at bounding box center [124, 265] width 150 height 31
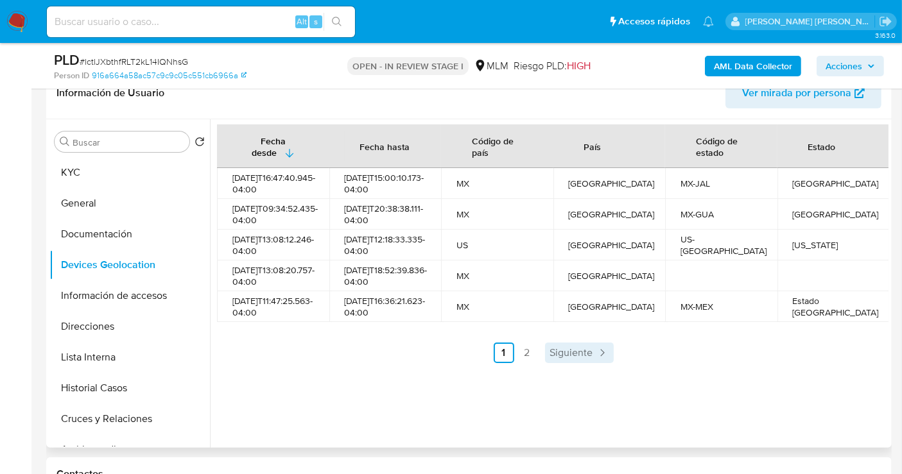
click at [595, 359] on icon "Paginación" at bounding box center [601, 353] width 13 height 13
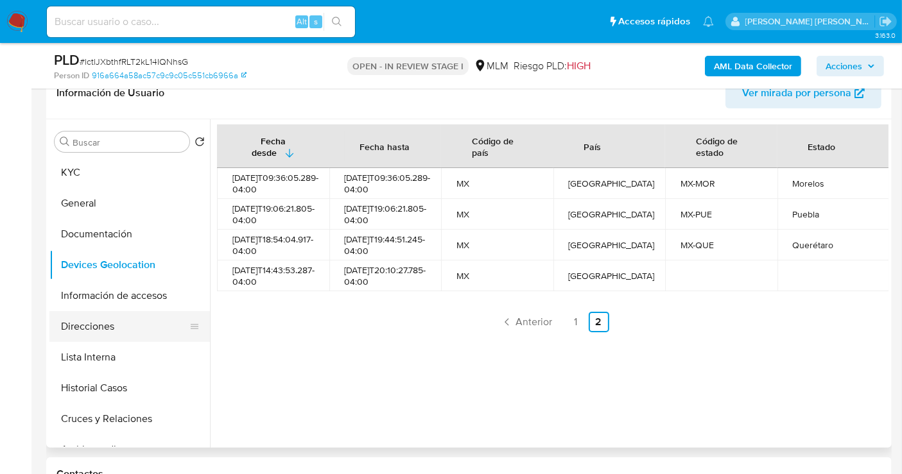
click at [93, 327] on button "Direcciones" at bounding box center [124, 326] width 150 height 31
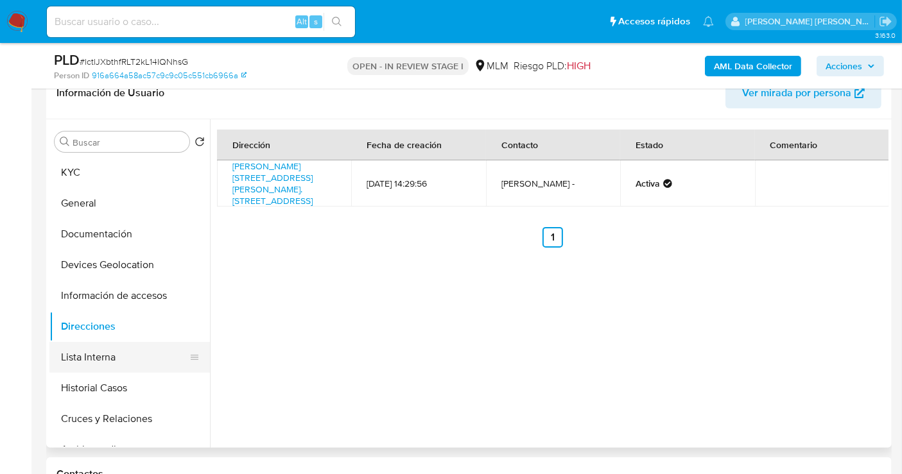
click at [116, 355] on button "Lista Interna" at bounding box center [124, 357] width 150 height 31
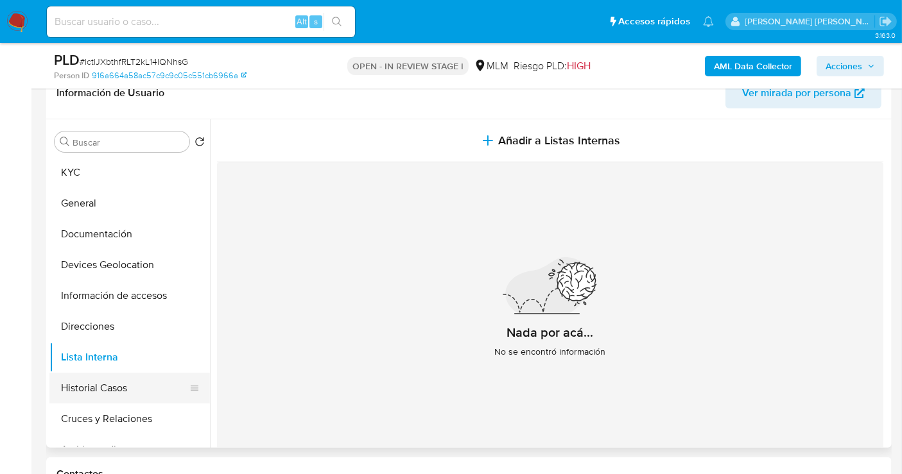
click at [121, 383] on button "Historial Casos" at bounding box center [124, 388] width 150 height 31
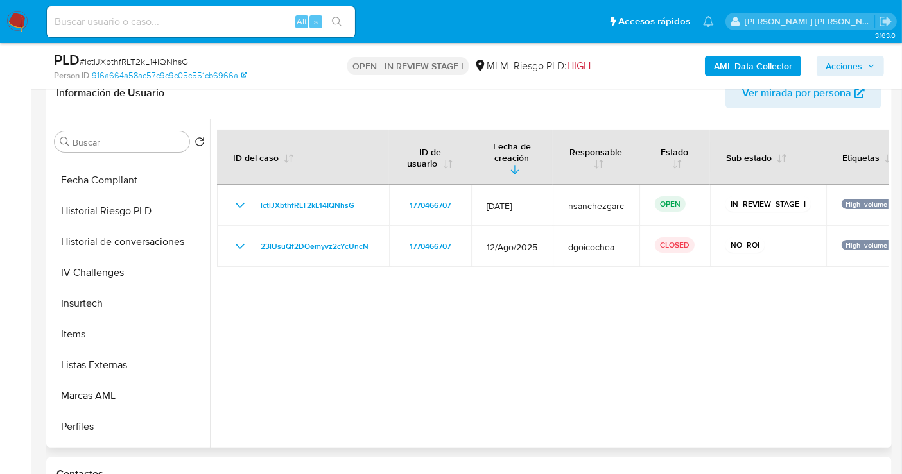
scroll to position [570, 0]
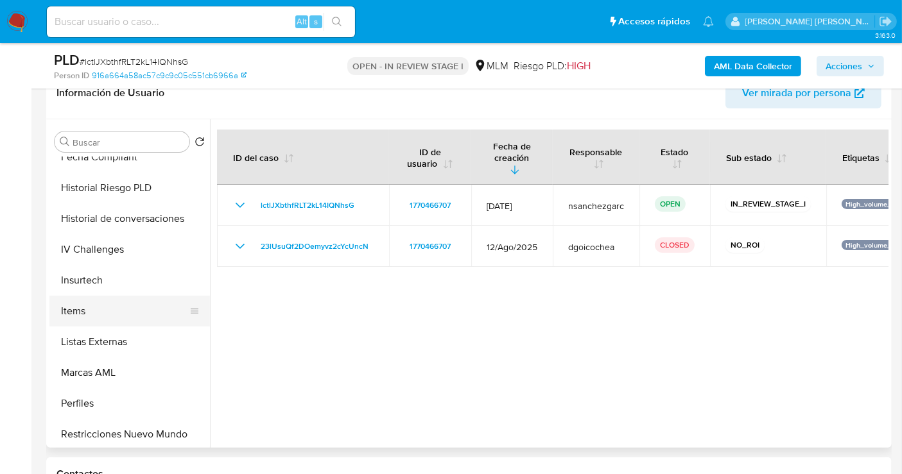
click at [79, 317] on button "Items" at bounding box center [124, 311] width 150 height 31
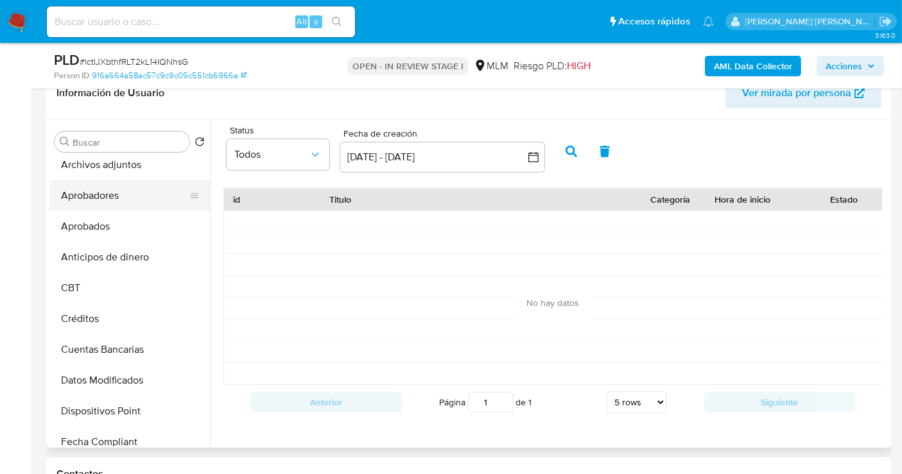
scroll to position [214, 0]
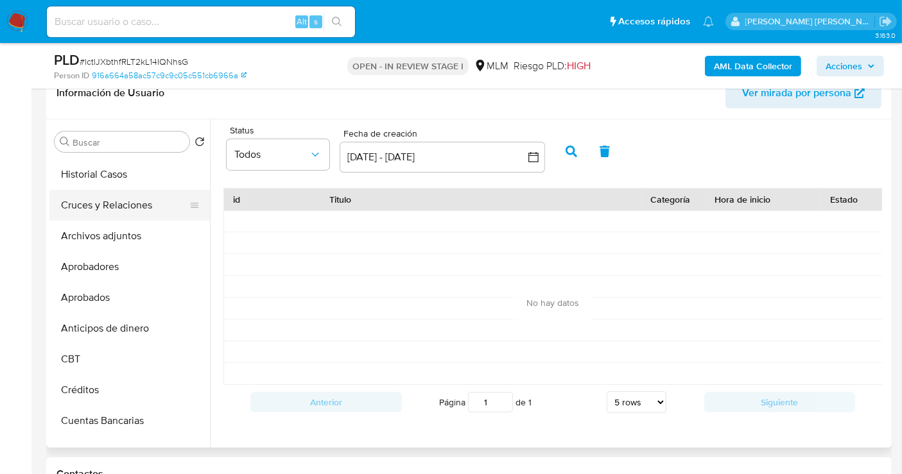
click at [103, 206] on button "Cruces y Relaciones" at bounding box center [124, 205] width 150 height 31
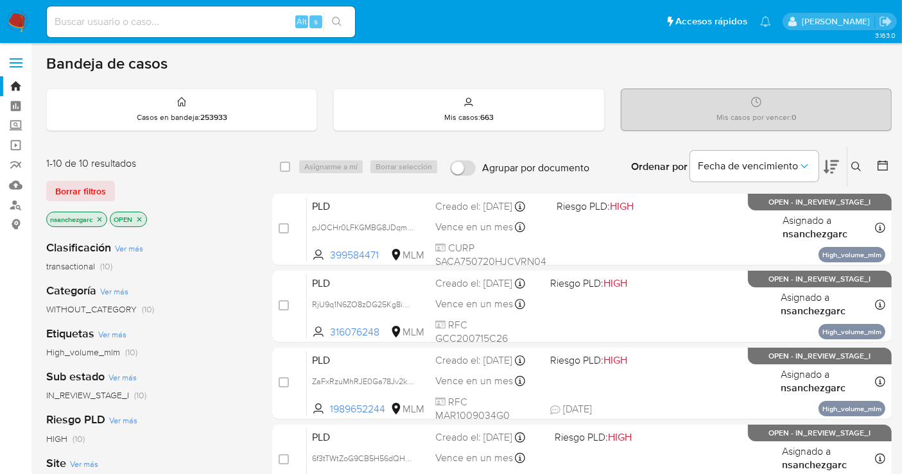
click at [860, 166] on icon at bounding box center [856, 167] width 10 height 10
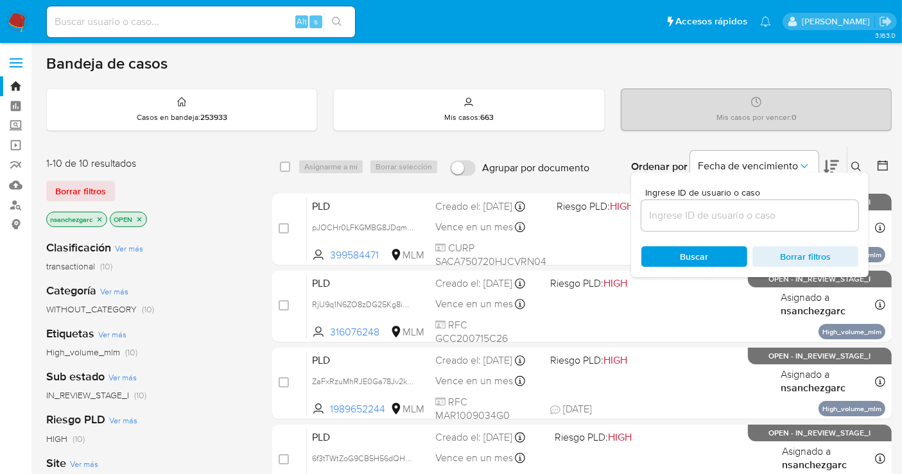
click at [693, 215] on input at bounding box center [749, 215] width 217 height 17
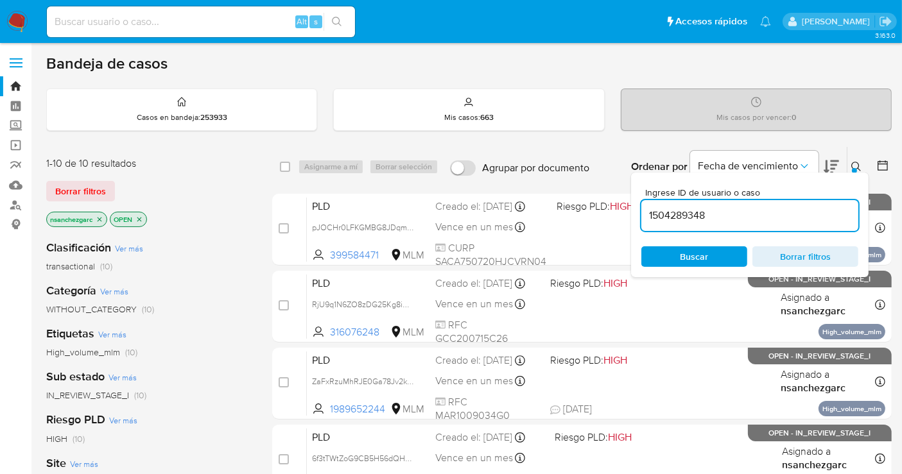
type input "1504289348"
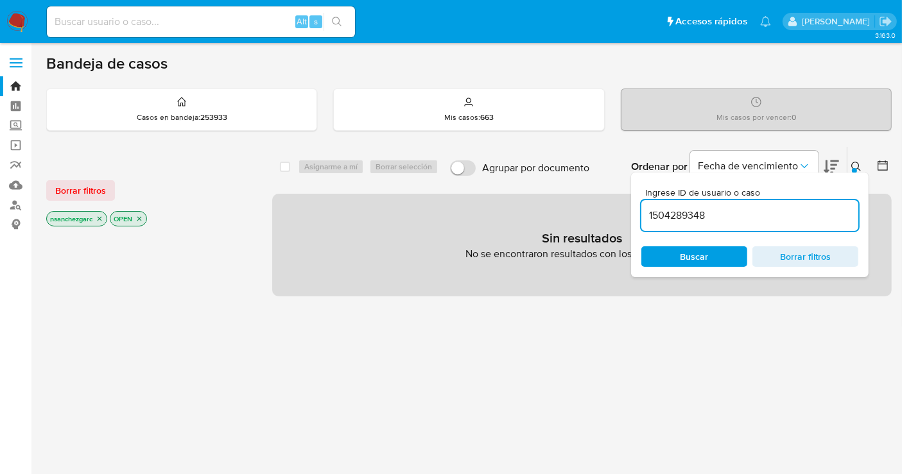
click at [101, 217] on icon "close-filter" at bounding box center [100, 219] width 4 height 4
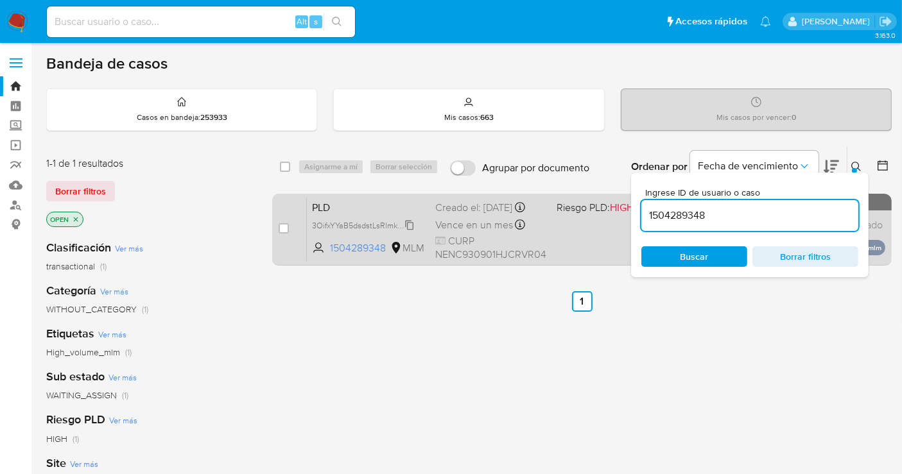
click at [411, 230] on icon at bounding box center [409, 225] width 10 height 10
click at [282, 223] on input "checkbox" at bounding box center [283, 228] width 10 height 10
checkbox input "true"
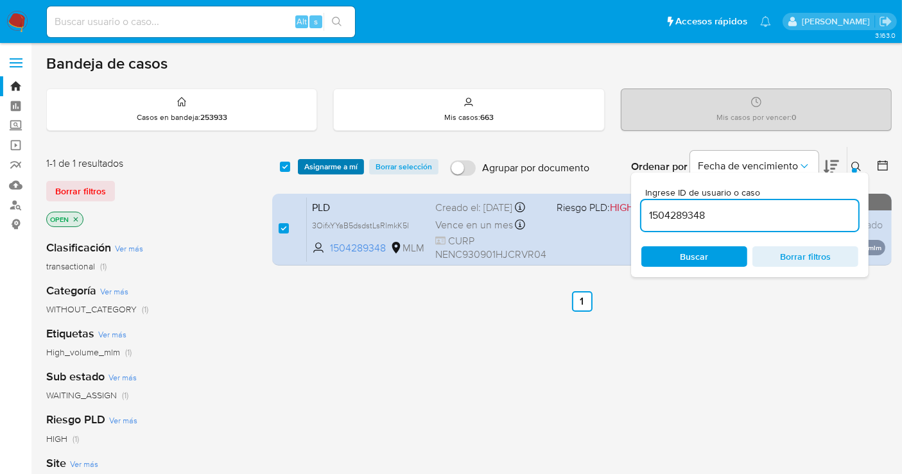
click at [319, 168] on span "Asignarme a mí" at bounding box center [330, 166] width 53 height 13
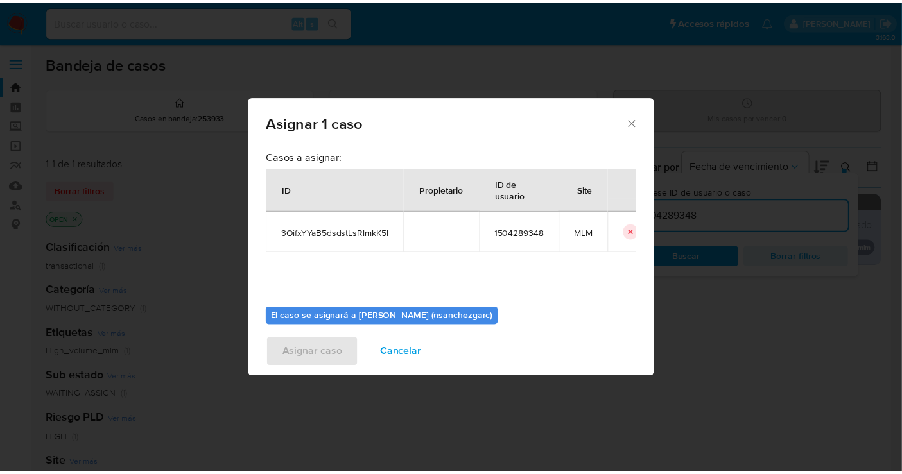
scroll to position [65, 0]
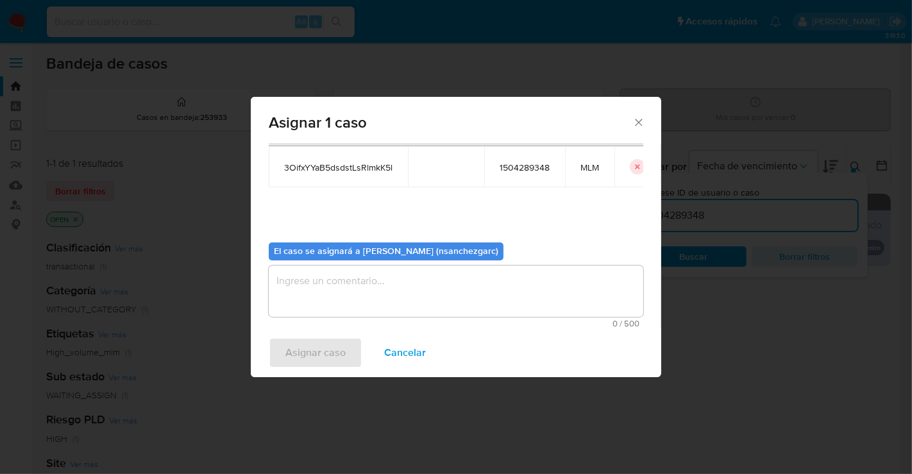
click at [291, 283] on textarea "assign-modal" at bounding box center [456, 291] width 375 height 51
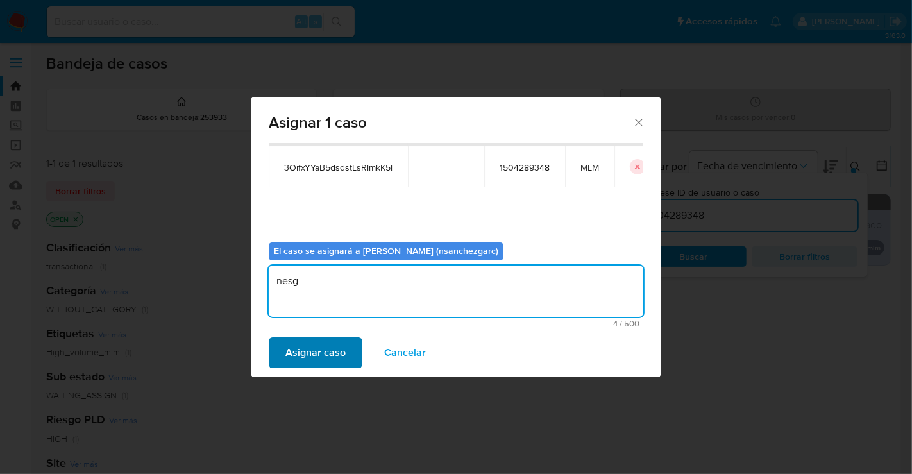
type textarea "nesg"
click at [311, 353] on span "Asignar caso" at bounding box center [316, 353] width 60 height 28
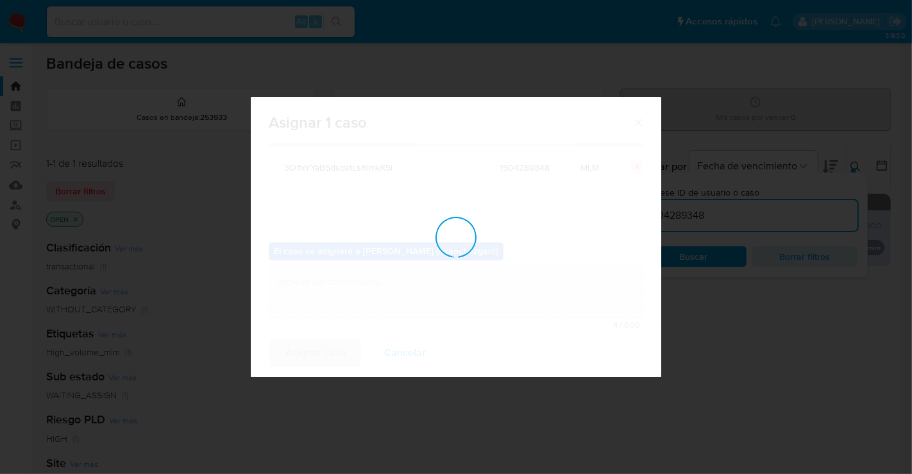
checkbox input "false"
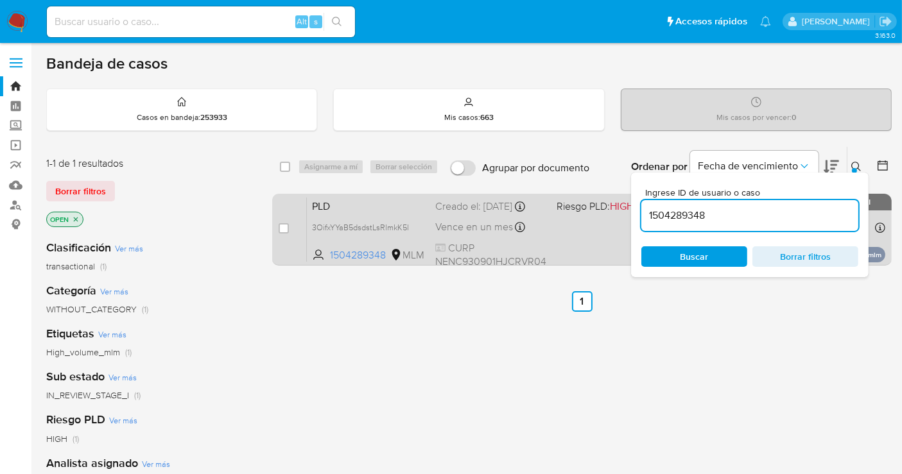
click at [461, 214] on div "Creado el: 12/09/2025 Creado el: 12/09/2025 02:05:49" at bounding box center [490, 207] width 111 height 14
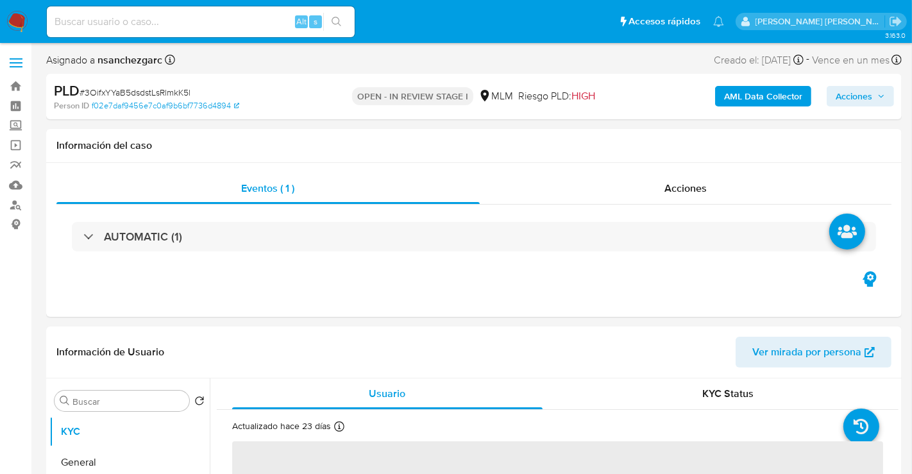
select select "10"
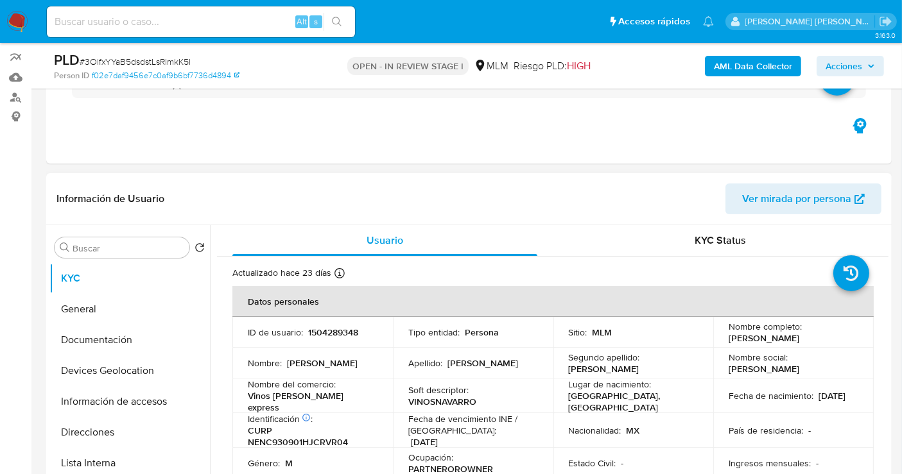
scroll to position [214, 0]
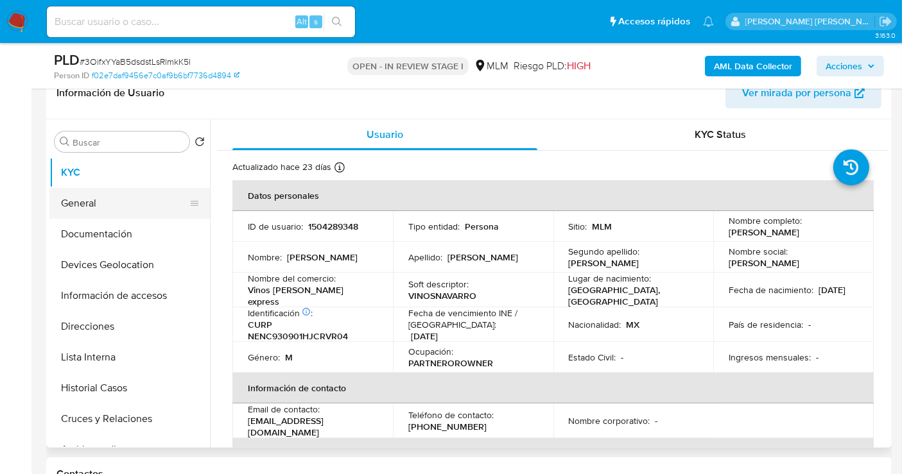
click at [116, 204] on button "General" at bounding box center [124, 203] width 150 height 31
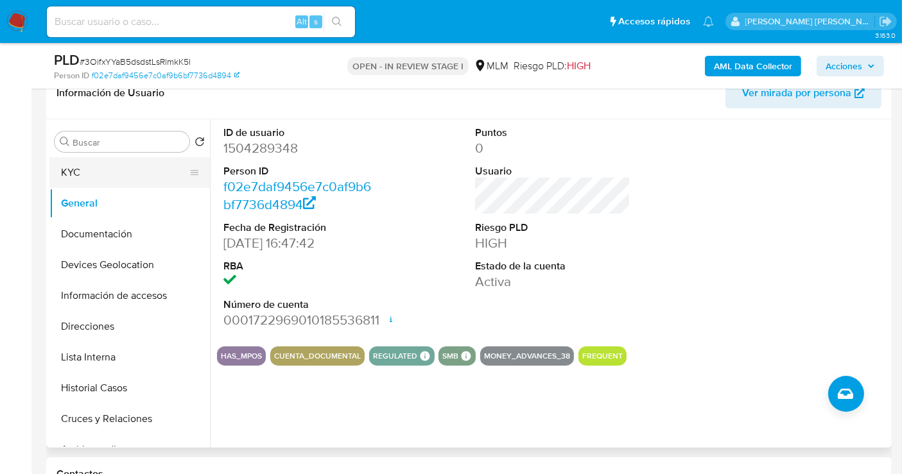
click at [65, 166] on button "KYC" at bounding box center [124, 172] width 150 height 31
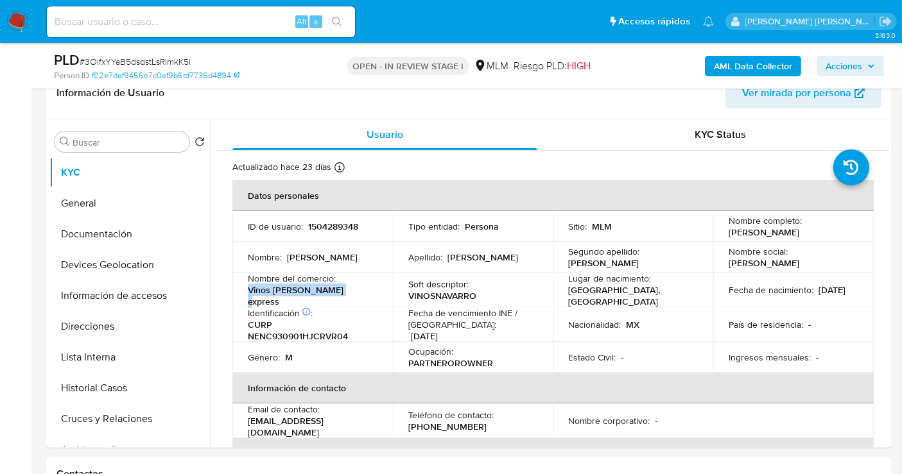
drag, startPoint x: 341, startPoint y: 291, endPoint x: 238, endPoint y: 291, distance: 102.7
click at [238, 291] on td "Nombre del comercio : Vinos [PERSON_NAME] express" at bounding box center [312, 290] width 160 height 35
copy p "Vinos [PERSON_NAME] express"
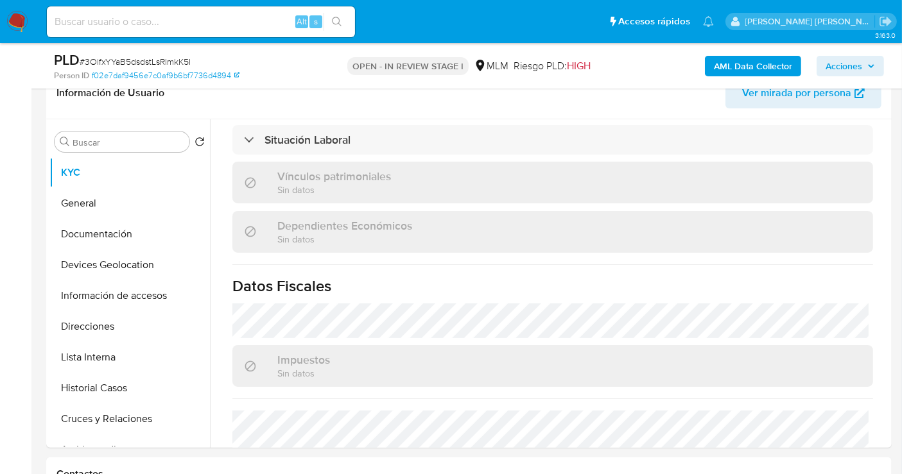
scroll to position [797, 0]
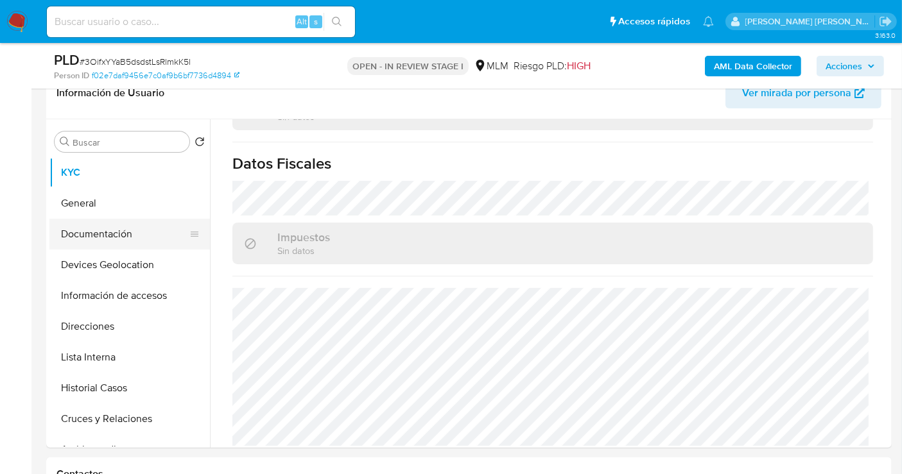
click at [110, 232] on button "Documentación" at bounding box center [124, 234] width 150 height 31
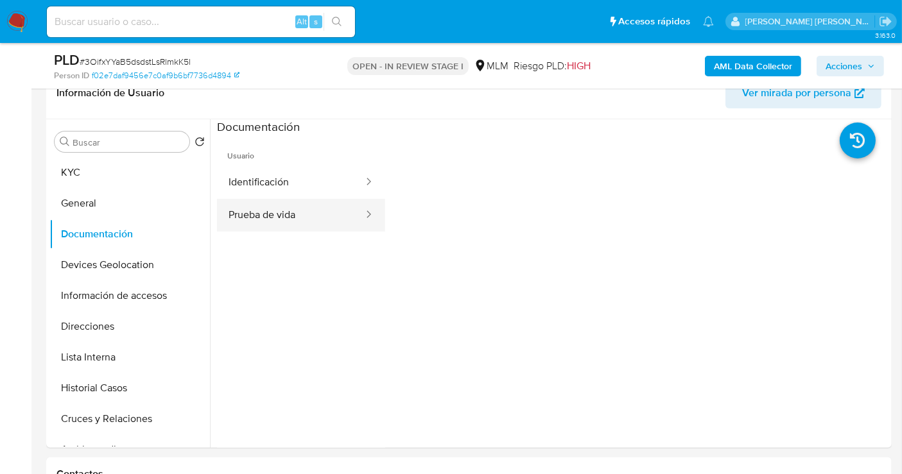
click at [264, 210] on button "Prueba de vida" at bounding box center [291, 215] width 148 height 33
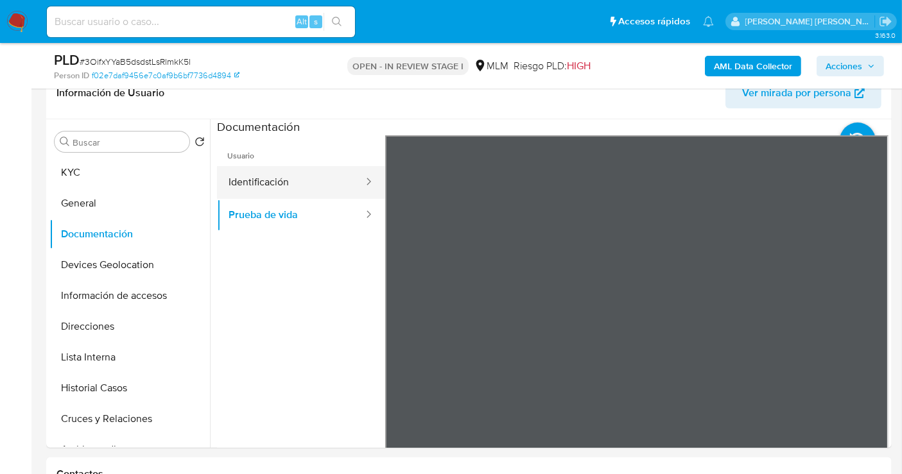
click at [277, 184] on button "Identificación" at bounding box center [291, 182] width 148 height 33
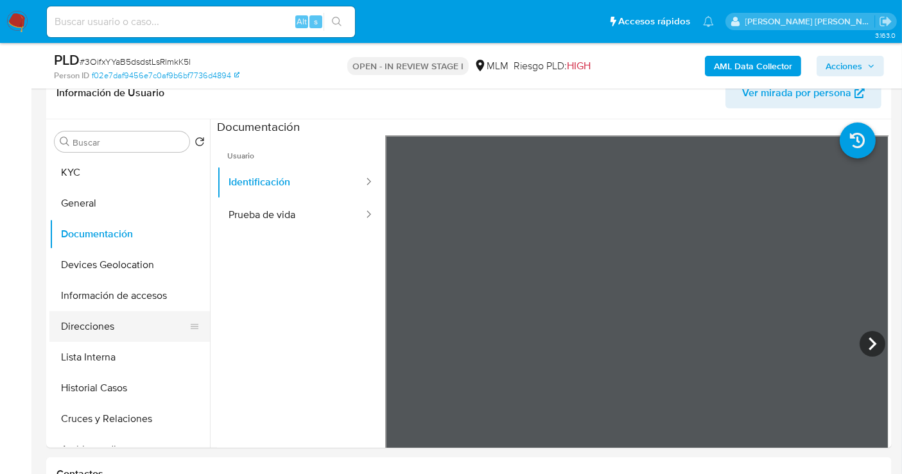
click at [91, 323] on button "Direcciones" at bounding box center [124, 326] width 150 height 31
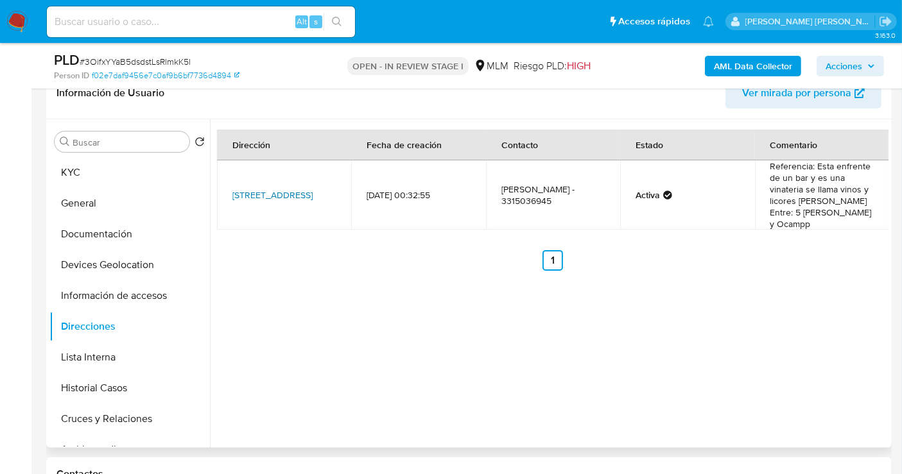
click at [275, 189] on link "[STREET_ADDRESS]" at bounding box center [272, 195] width 80 height 13
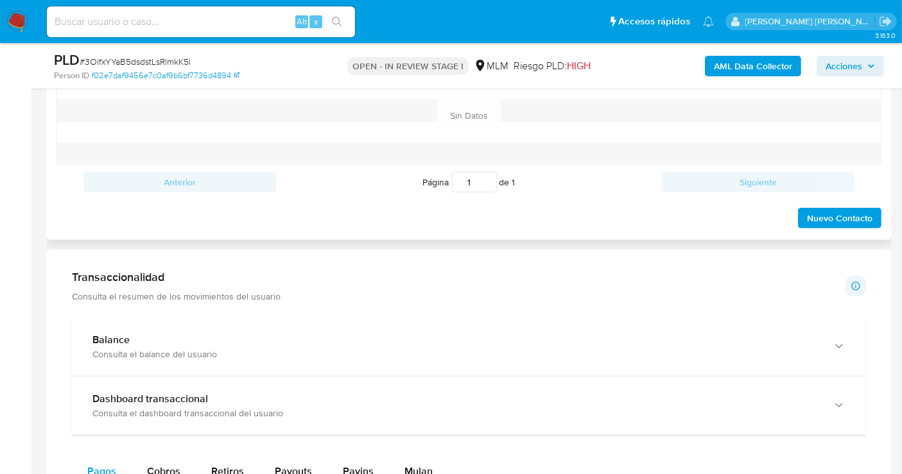
scroll to position [855, 0]
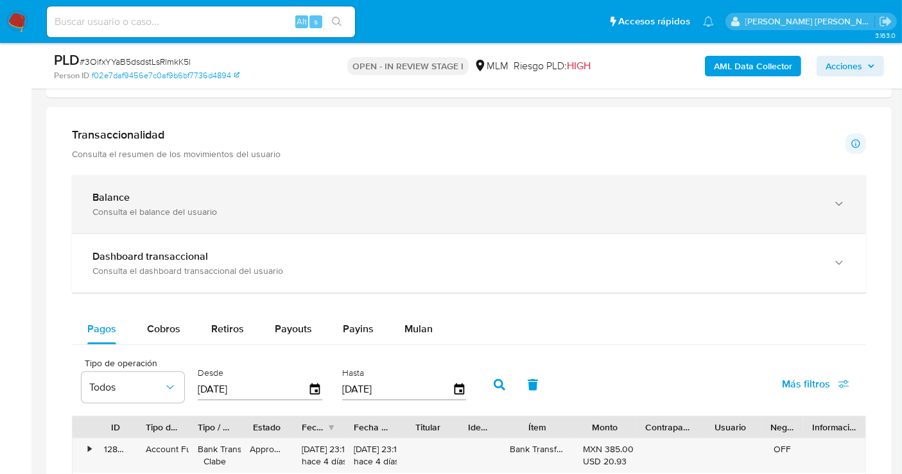
click at [238, 199] on div "Balance" at bounding box center [455, 197] width 727 height 13
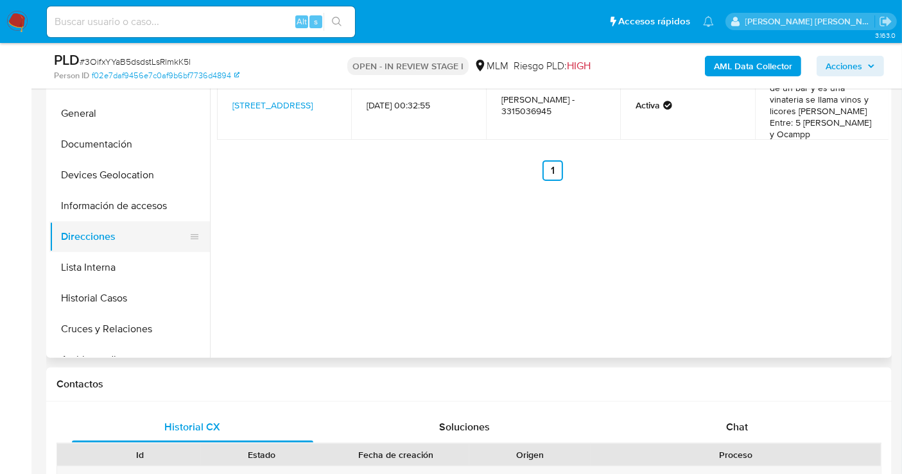
scroll to position [214, 0]
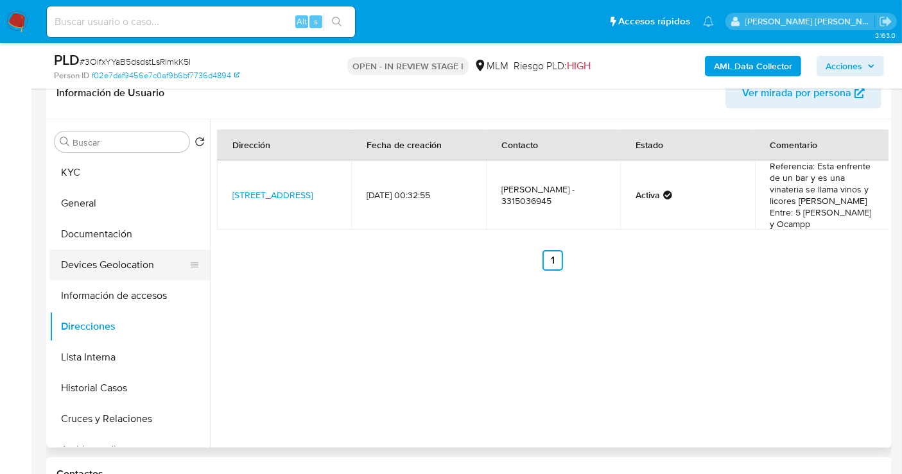
click at [88, 257] on button "Devices Geolocation" at bounding box center [124, 265] width 150 height 31
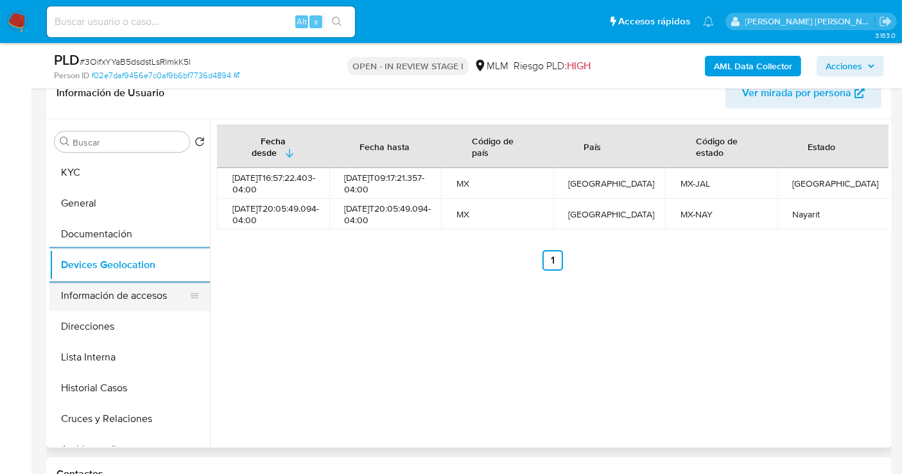
click at [90, 300] on button "Información de accesos" at bounding box center [124, 295] width 150 height 31
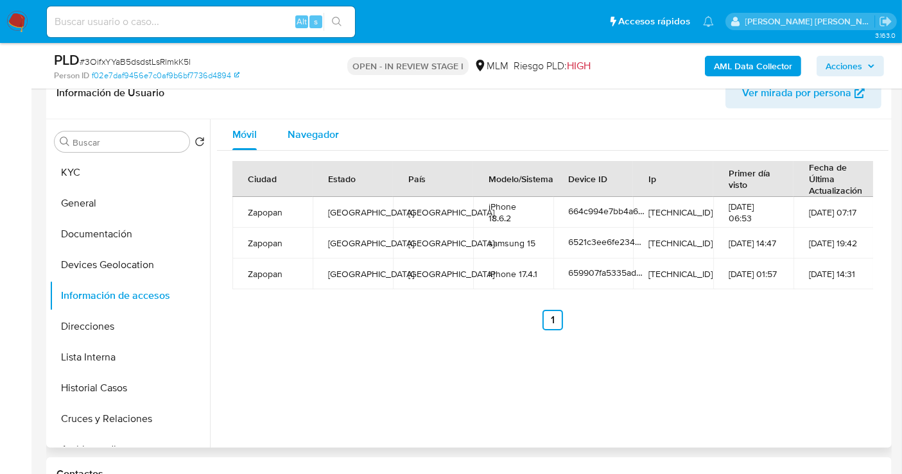
click at [309, 128] on span "Navegador" at bounding box center [312, 134] width 51 height 15
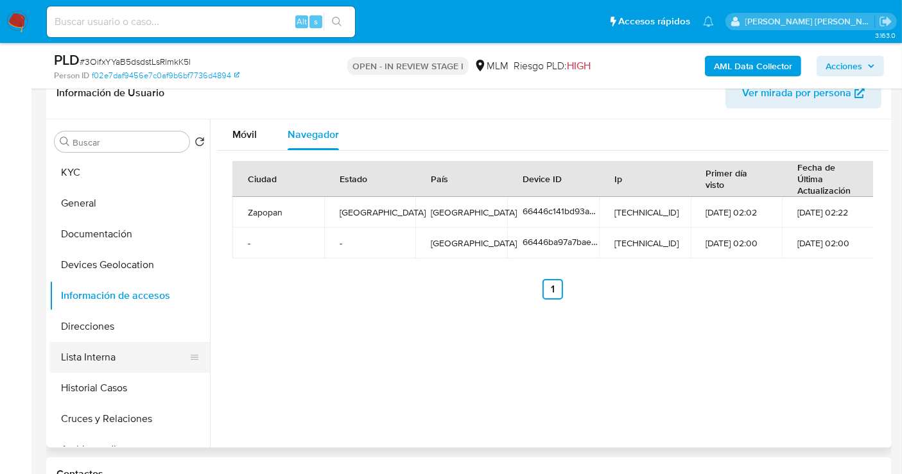
click at [92, 355] on button "Lista Interna" at bounding box center [124, 357] width 150 height 31
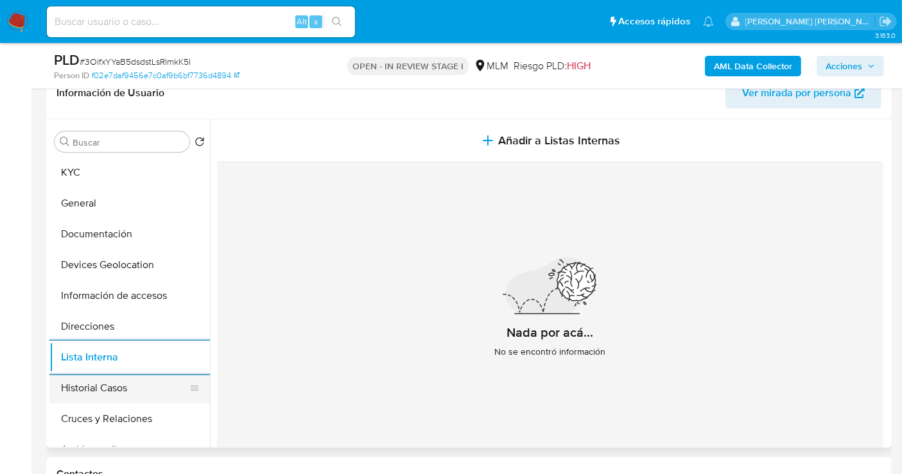
click at [95, 386] on button "Historial Casos" at bounding box center [124, 388] width 150 height 31
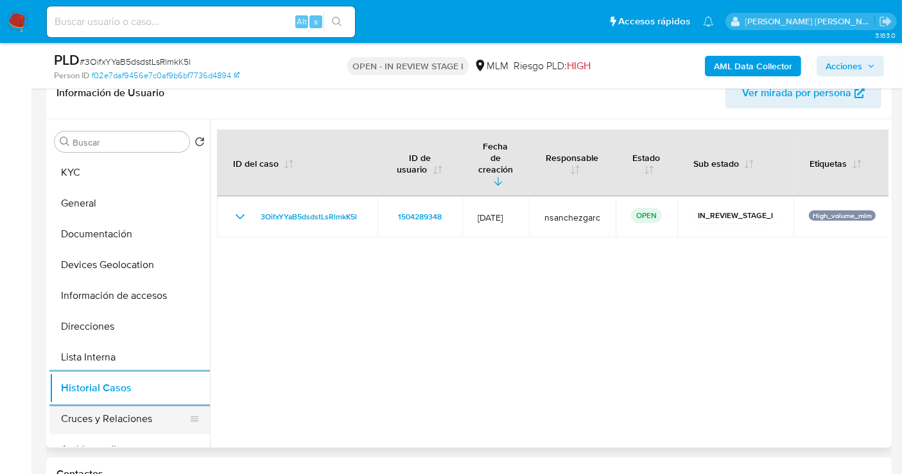
click at [127, 416] on button "Cruces y Relaciones" at bounding box center [124, 419] width 150 height 31
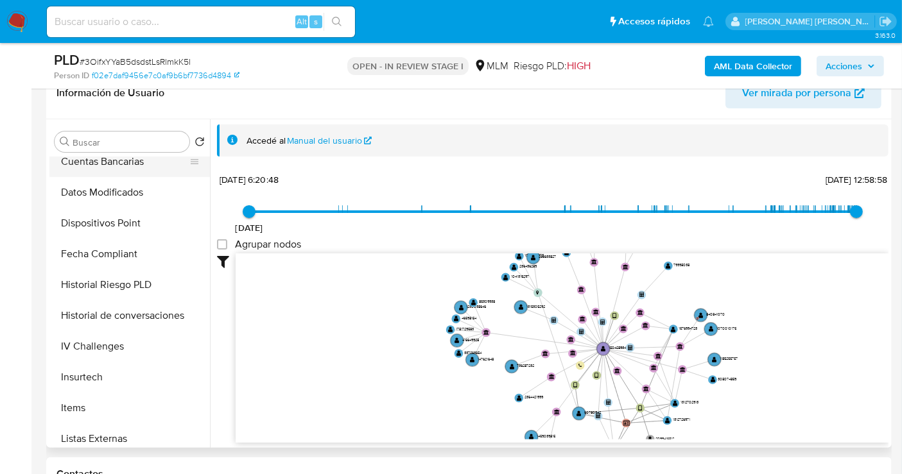
scroll to position [634, 0]
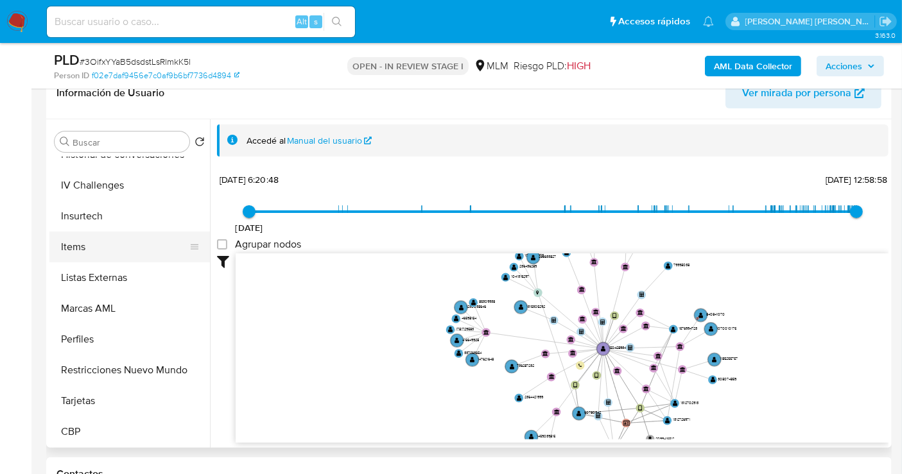
click at [95, 240] on button "Items" at bounding box center [124, 247] width 150 height 31
